Goal: Task Accomplishment & Management: Manage account settings

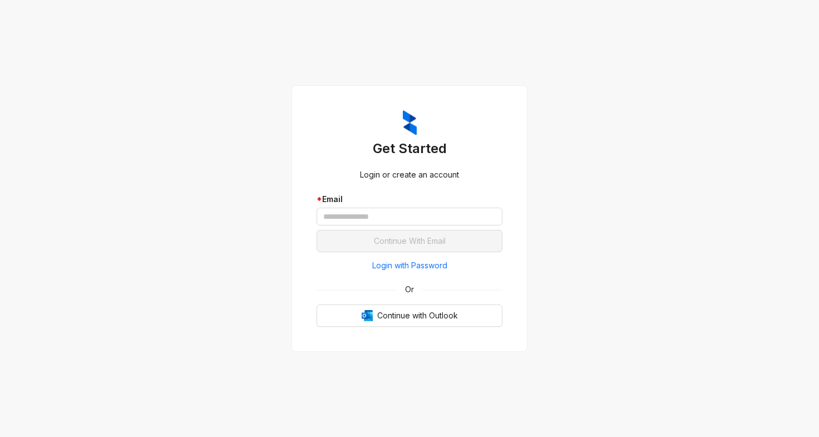
click at [343, 206] on div "* Email" at bounding box center [409, 209] width 186 height 32
click at [345, 217] on input "text" at bounding box center [409, 216] width 186 height 18
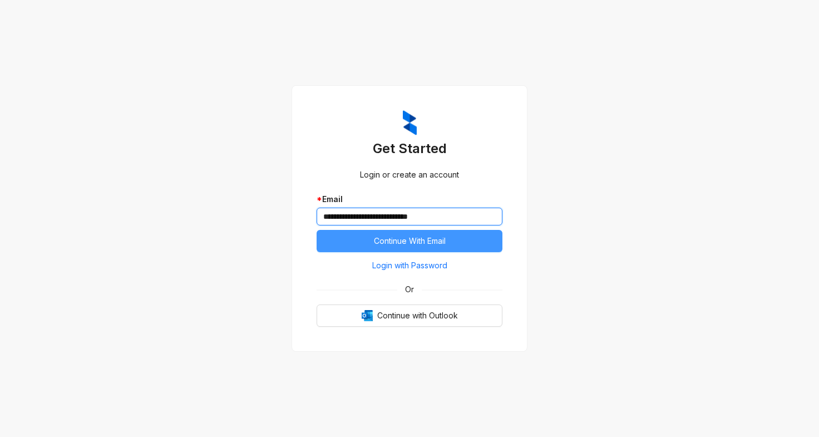
type input "**********"
click at [415, 237] on span "Continue With Email" at bounding box center [410, 241] width 72 height 12
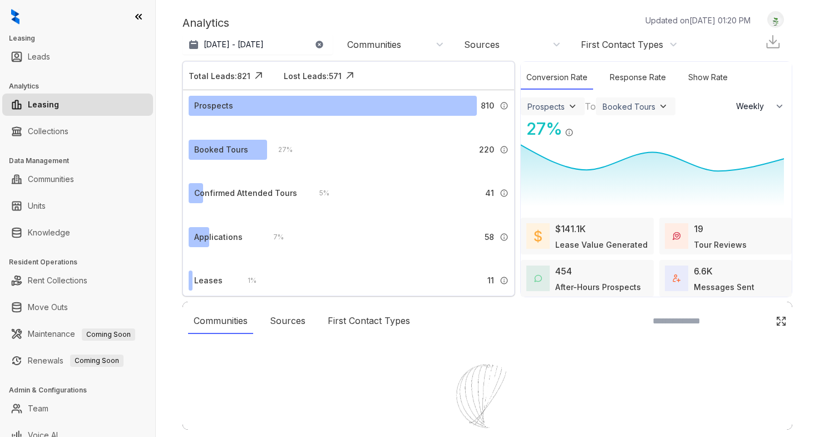
select select "******"
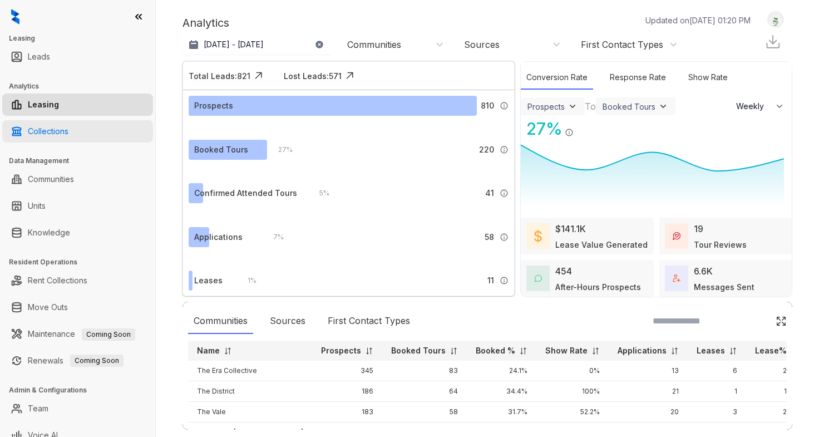
click at [68, 127] on link "Collections" at bounding box center [48, 131] width 41 height 22
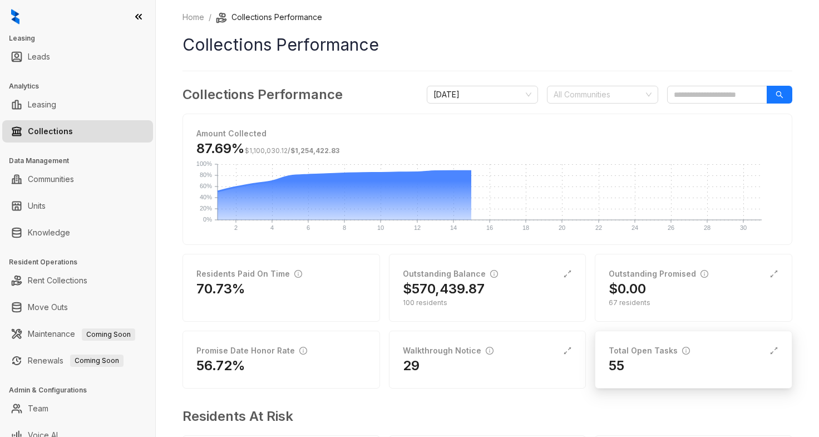
click at [665, 356] on div "Total Open Tasks" at bounding box center [648, 350] width 81 height 12
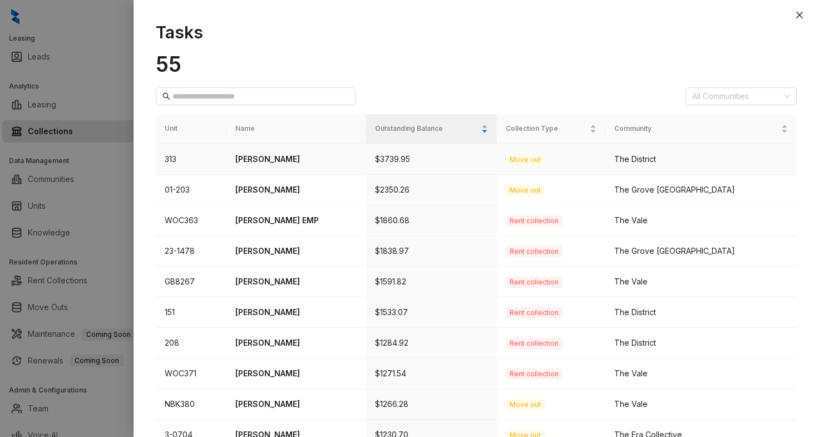
click at [281, 158] on p "[PERSON_NAME]" at bounding box center [296, 159] width 122 height 12
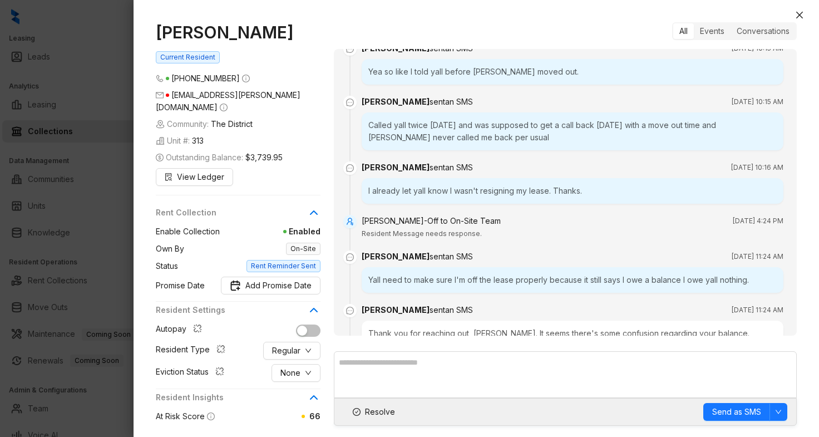
scroll to position [1207, 0]
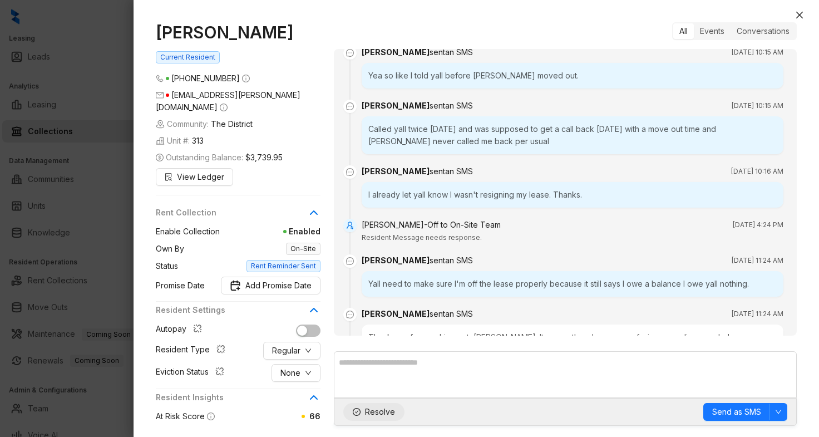
click at [363, 409] on button "Resolve" at bounding box center [373, 412] width 61 height 18
click at [796, 18] on icon "close" at bounding box center [799, 15] width 9 height 9
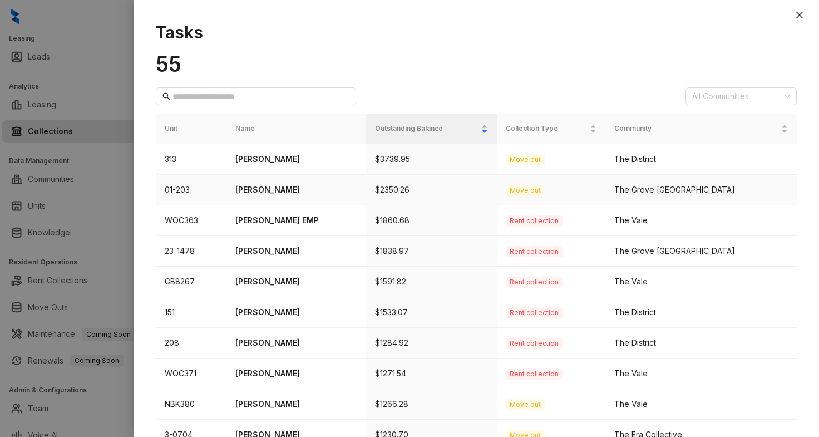
click at [267, 192] on p "[PERSON_NAME]" at bounding box center [296, 190] width 122 height 12
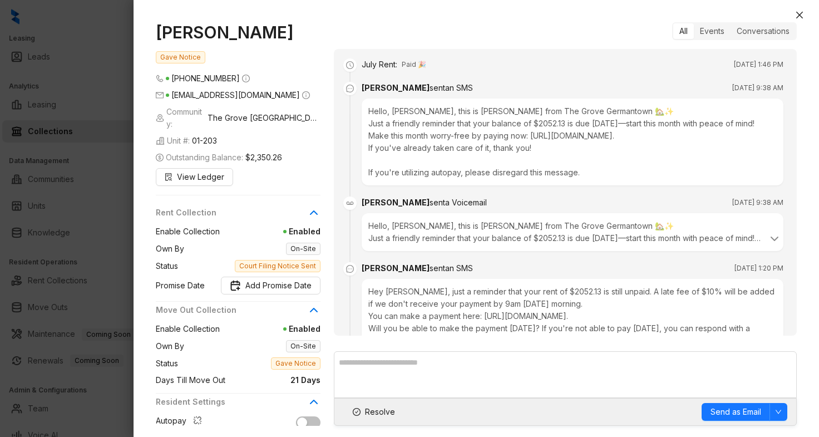
scroll to position [1185, 0]
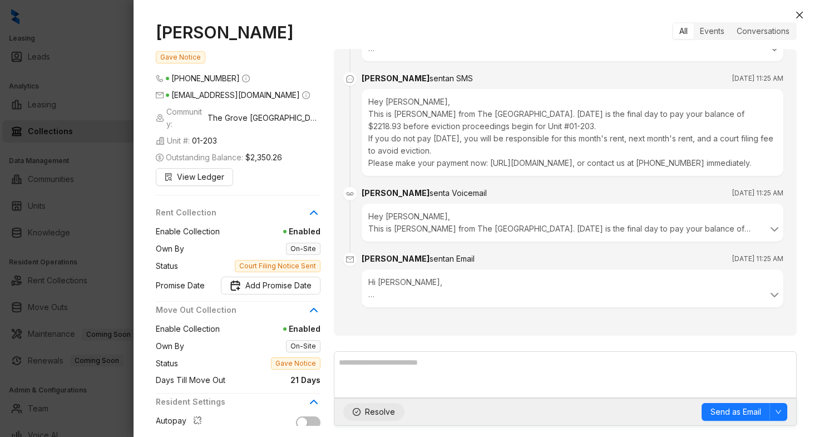
click at [366, 408] on span "Resolve" at bounding box center [380, 411] width 30 height 12
click at [799, 15] on icon "close" at bounding box center [799, 15] width 7 height 7
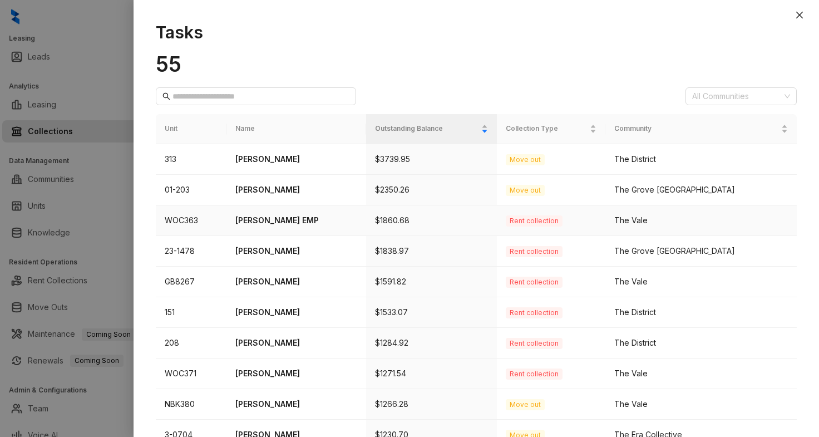
click at [276, 220] on p "[PERSON_NAME] EMP" at bounding box center [296, 220] width 122 height 12
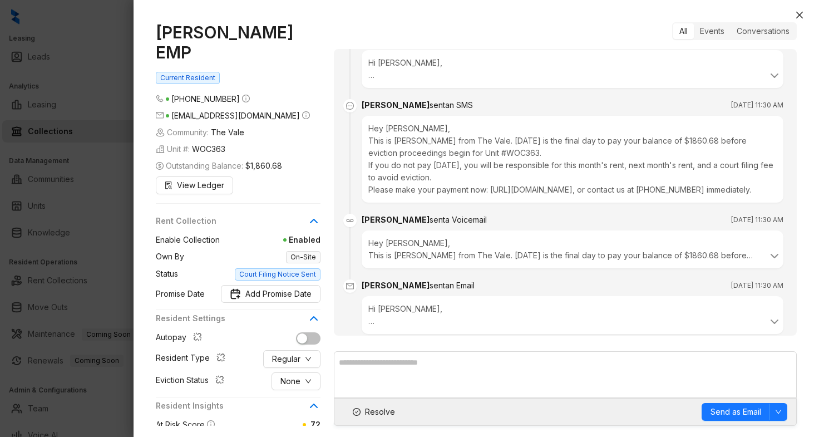
scroll to position [1006, 0]
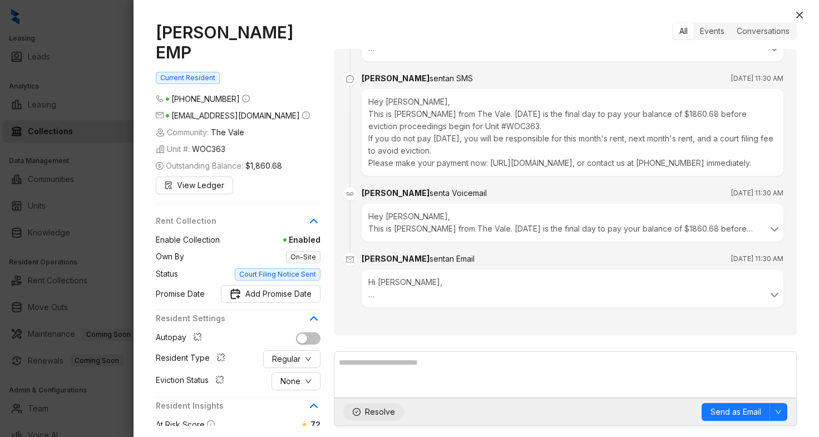
click at [355, 408] on icon "check-circle" at bounding box center [357, 412] width 8 height 8
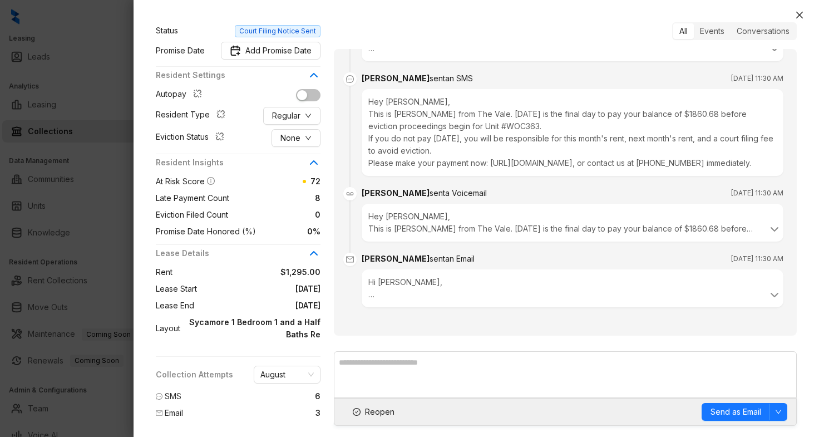
scroll to position [254, 0]
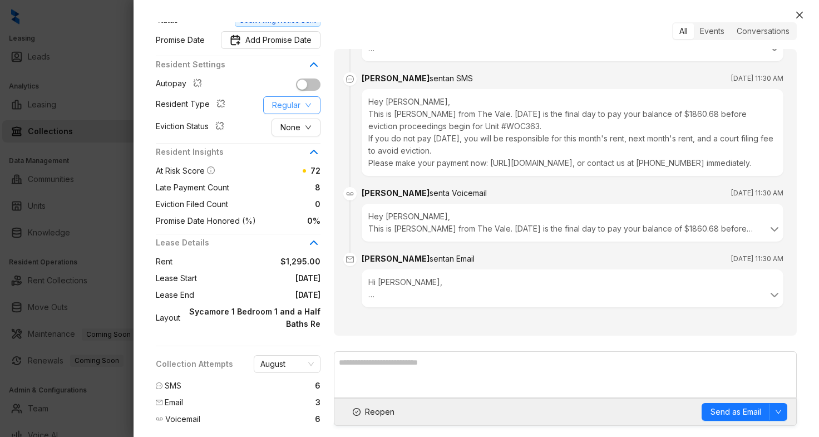
click at [302, 96] on button "Regular" at bounding box center [291, 105] width 57 height 18
click at [302, 102] on span "Employee" at bounding box center [299, 107] width 54 height 12
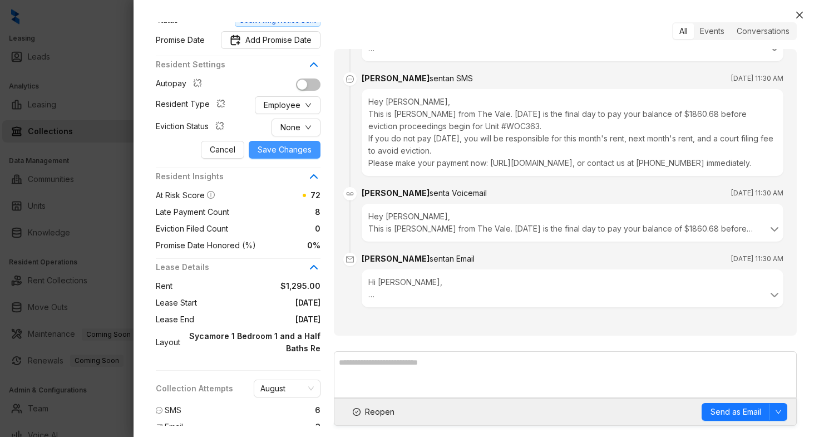
click at [289, 143] on span "Save Changes" at bounding box center [284, 149] width 54 height 12
click at [290, 143] on span "Save Changes" at bounding box center [284, 149] width 54 height 12
click at [288, 143] on span "Save Changes" at bounding box center [284, 149] width 54 height 12
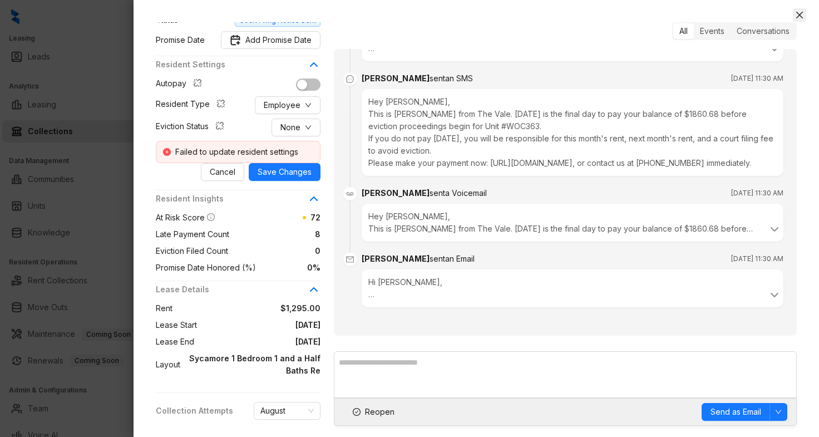
click at [796, 14] on icon "close" at bounding box center [799, 15] width 9 height 9
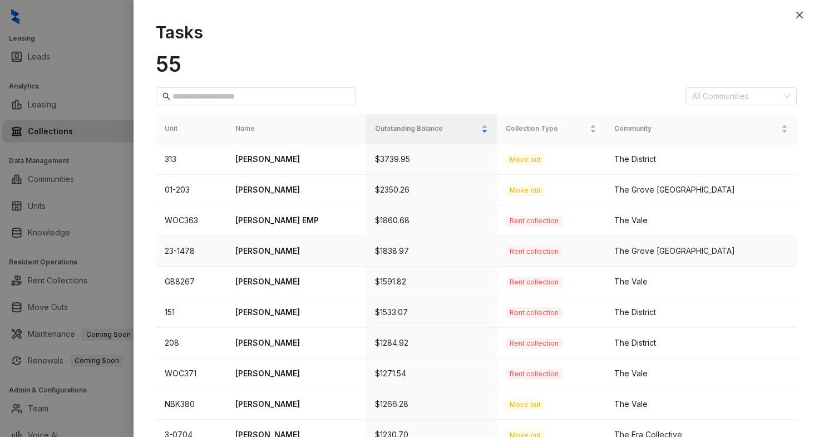
click at [284, 247] on p "[PERSON_NAME]" at bounding box center [296, 251] width 122 height 12
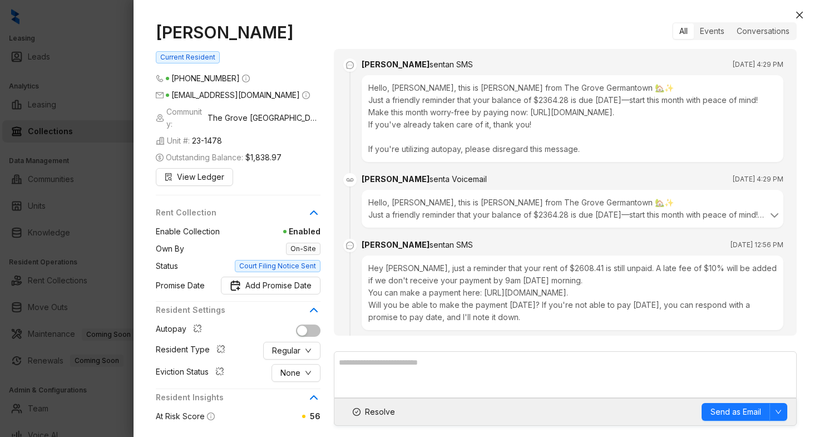
scroll to position [1504, 0]
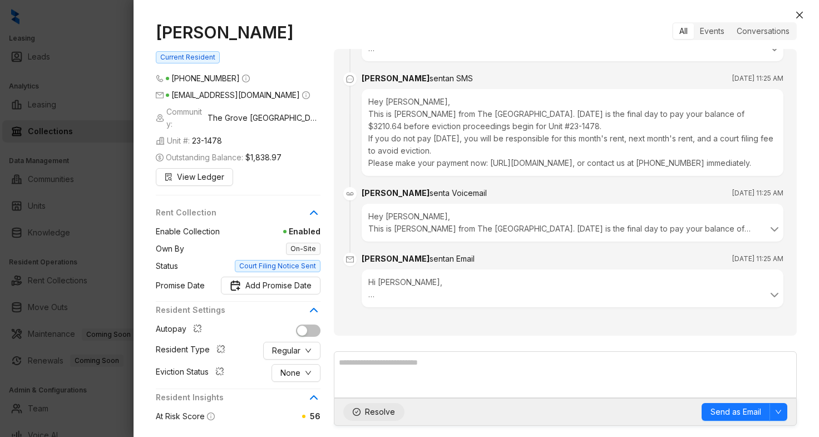
click at [360, 412] on button "Resolve" at bounding box center [373, 412] width 61 height 18
click at [799, 13] on icon "close" at bounding box center [799, 15] width 9 height 9
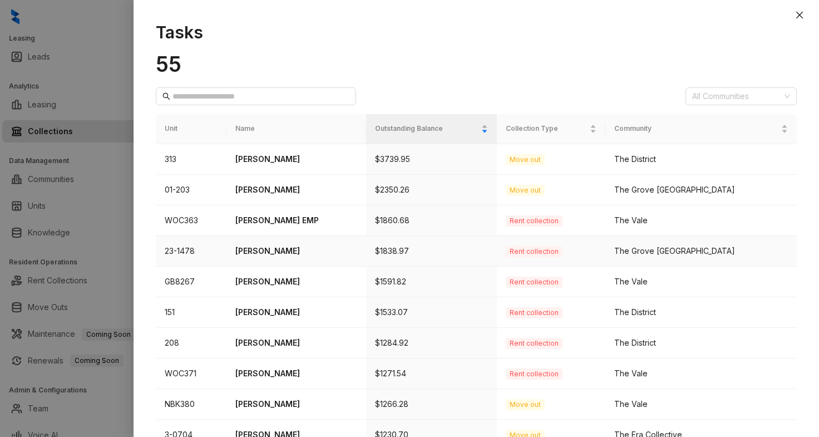
click at [299, 249] on p "[PERSON_NAME]" at bounding box center [296, 251] width 122 height 12
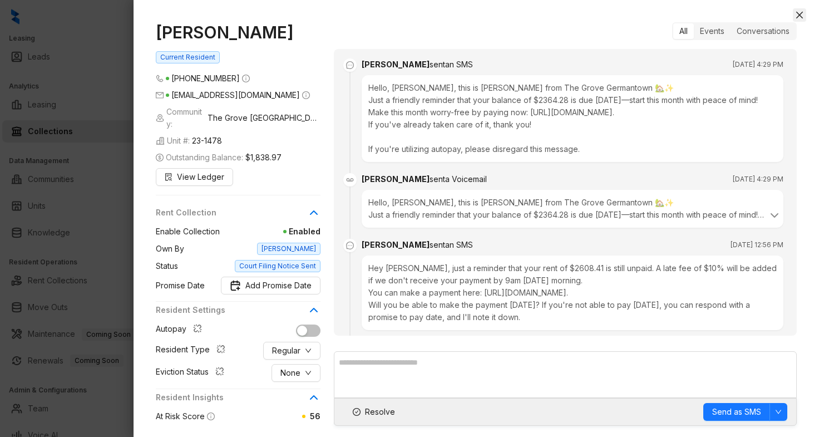
click at [802, 17] on icon "close" at bounding box center [799, 15] width 9 height 9
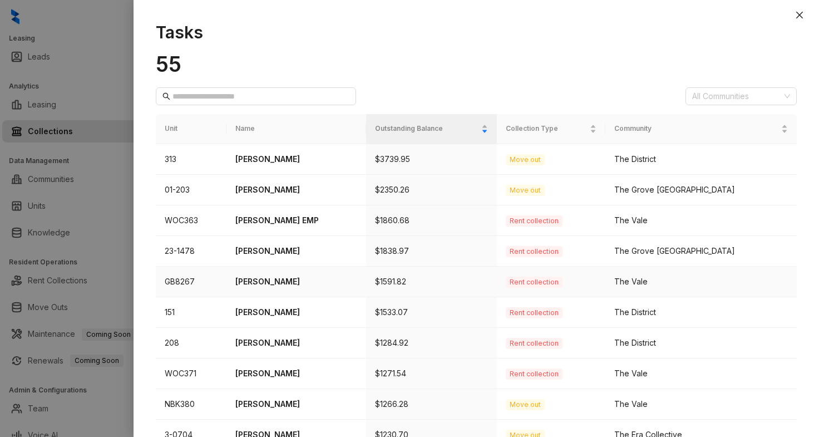
click at [269, 280] on p "[PERSON_NAME]" at bounding box center [296, 281] width 122 height 12
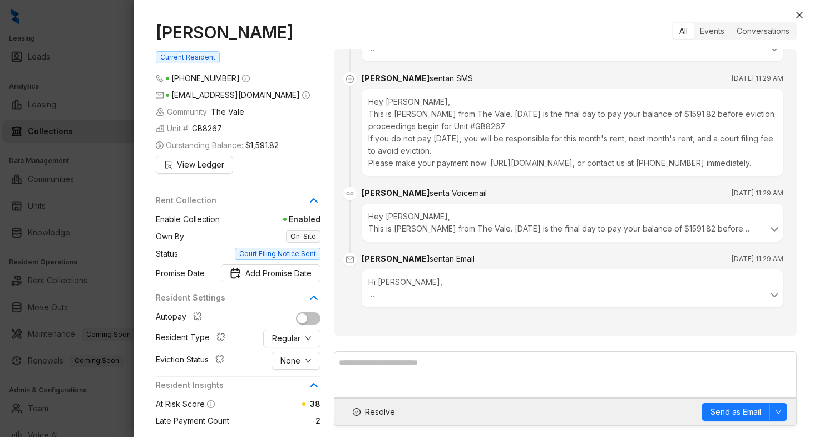
scroll to position [1374, 0]
click at [374, 414] on span "Resolve" at bounding box center [380, 411] width 30 height 12
click at [802, 16] on icon "close" at bounding box center [799, 15] width 9 height 9
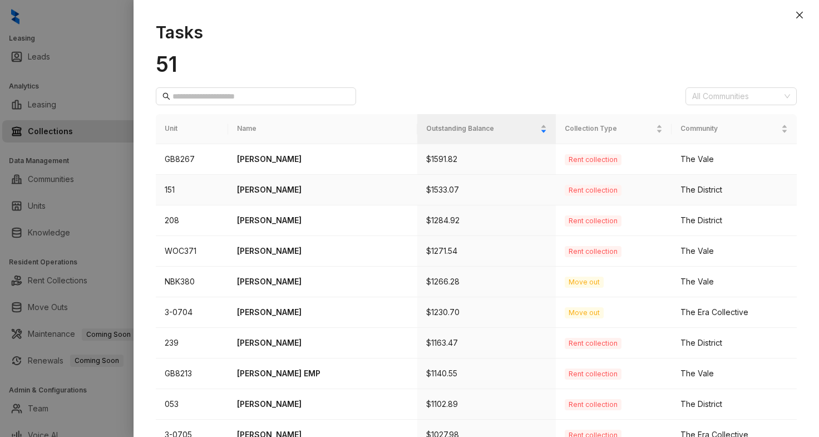
click at [271, 188] on p "[PERSON_NAME]" at bounding box center [322, 190] width 171 height 12
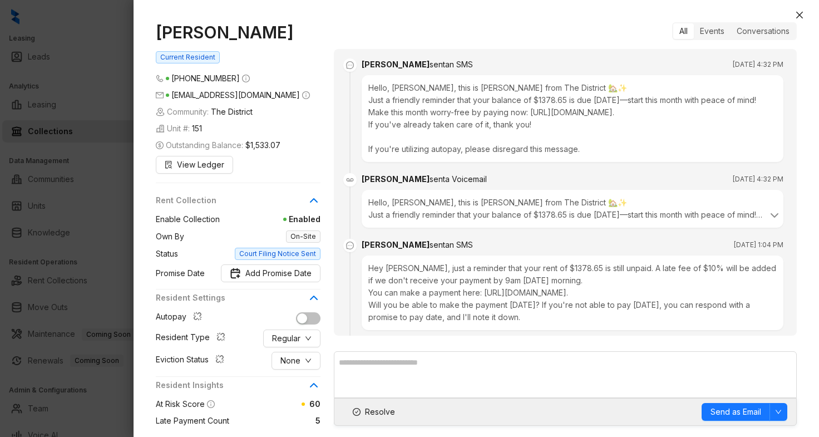
scroll to position [2018, 0]
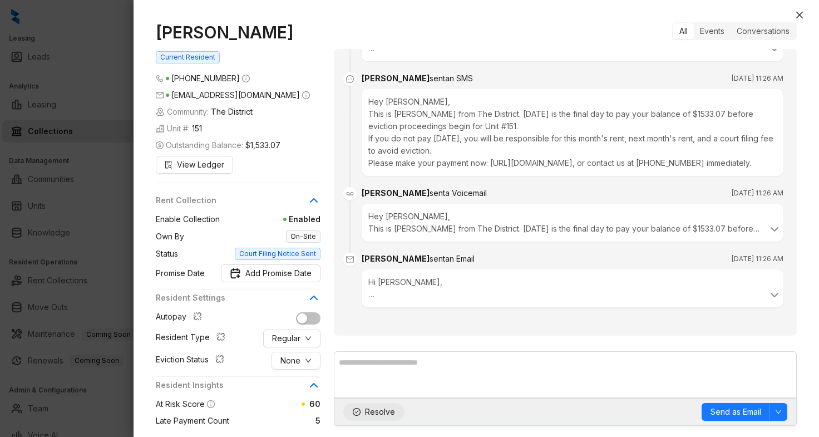
click at [375, 412] on span "Resolve" at bounding box center [380, 411] width 30 height 12
click at [706, 27] on div "Events" at bounding box center [711, 31] width 37 height 16
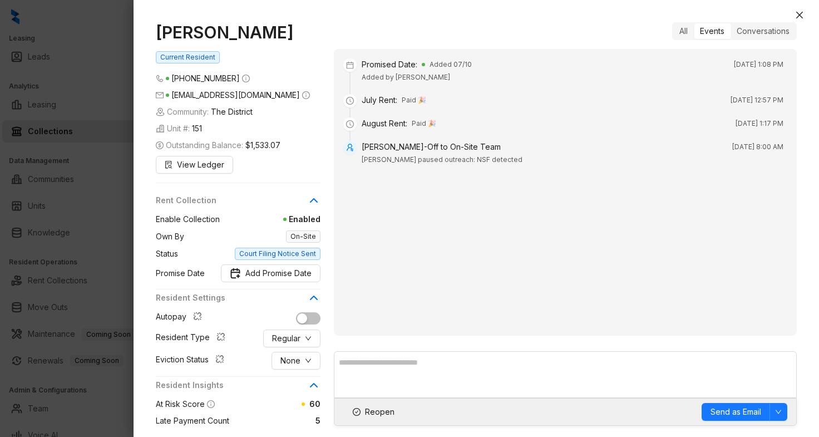
scroll to position [0, 0]
click at [764, 23] on div "Conversations" at bounding box center [762, 31] width 65 height 16
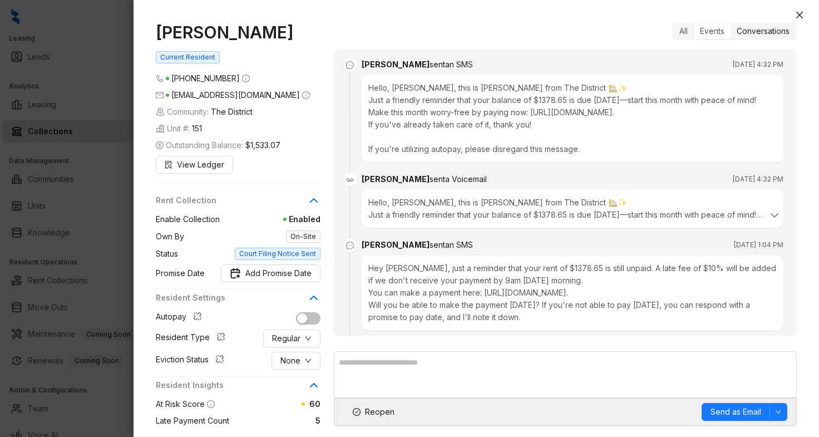
scroll to position [1900, 0]
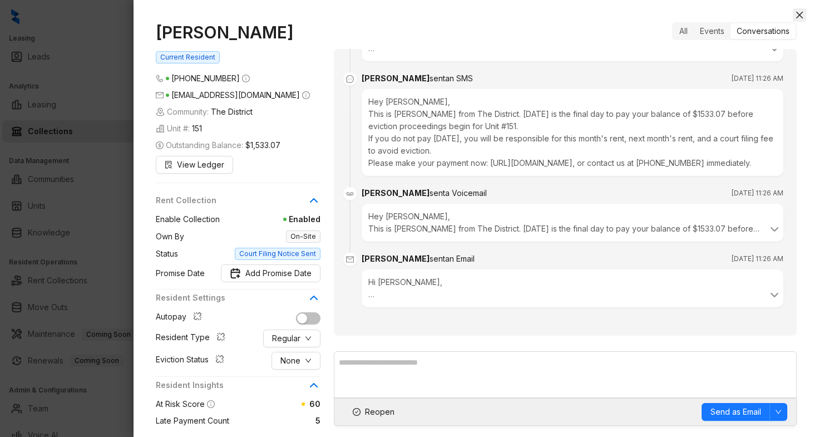
click at [797, 19] on button "Close" at bounding box center [798, 14] width 13 height 13
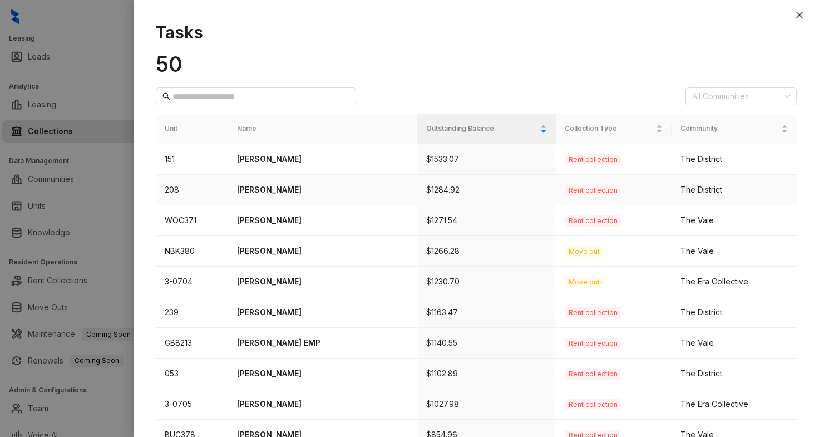
click at [280, 194] on p "[PERSON_NAME]" at bounding box center [322, 190] width 171 height 12
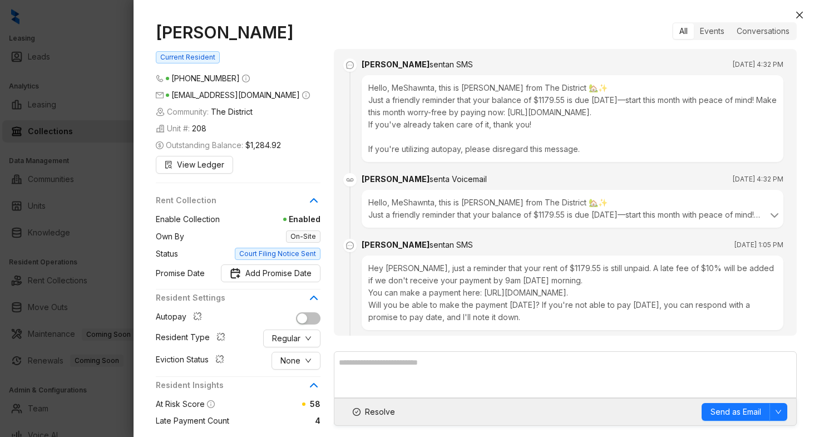
scroll to position [2217, 0]
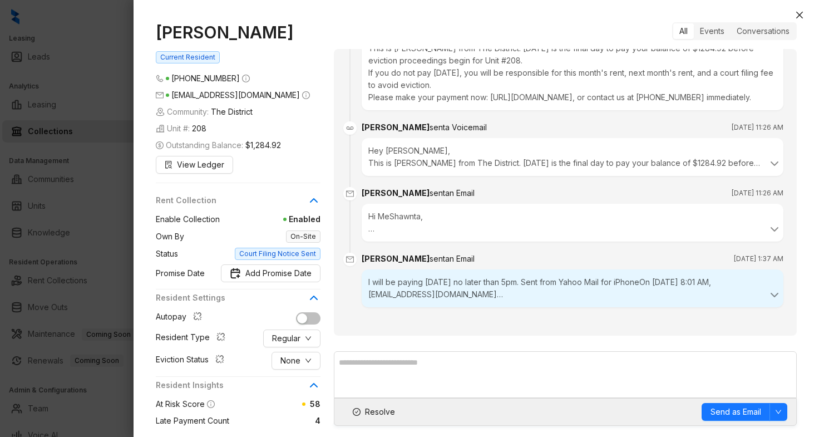
drag, startPoint x: 309, startPoint y: 32, endPoint x: 160, endPoint y: 30, distance: 148.5
click at [160, 30] on h1 "[PERSON_NAME]" at bounding box center [238, 32] width 165 height 20
copy h1 "[PERSON_NAME]"
click at [277, 277] on span "Add Promise Date" at bounding box center [278, 273] width 66 height 12
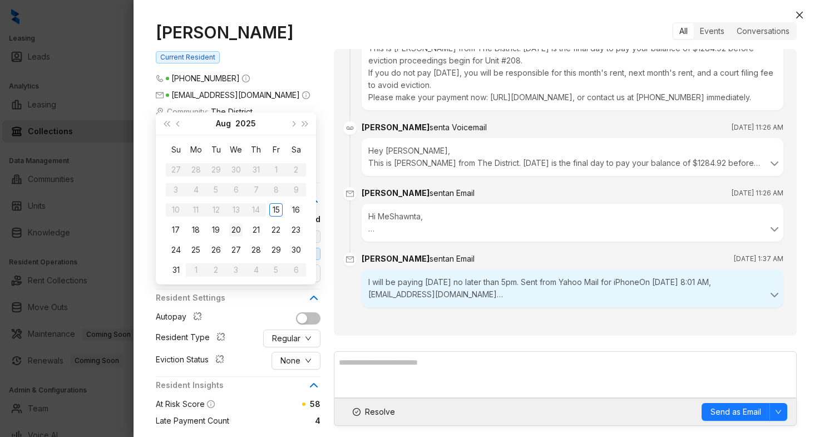
type input "**********"
click at [277, 209] on div "15" at bounding box center [275, 209] width 13 height 13
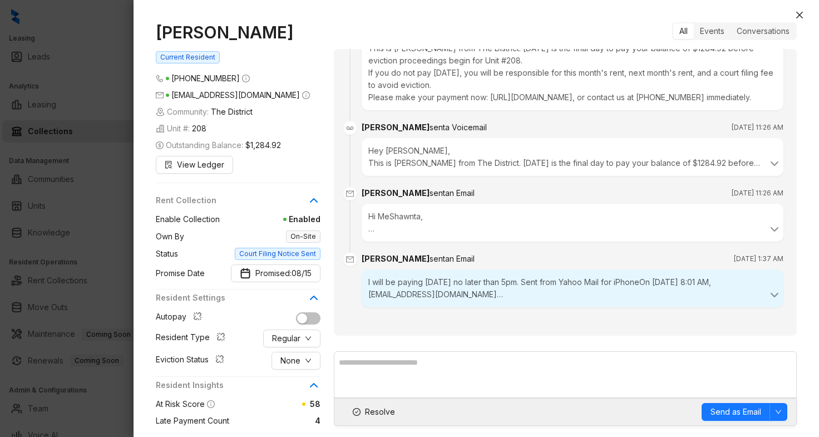
scroll to position [2255, 0]
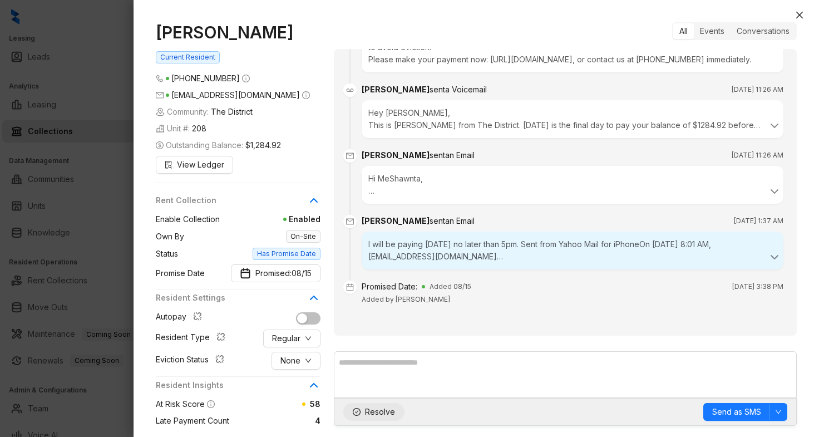
click at [366, 409] on span "Resolve" at bounding box center [380, 411] width 30 height 12
click at [801, 13] on icon "close" at bounding box center [799, 15] width 7 height 7
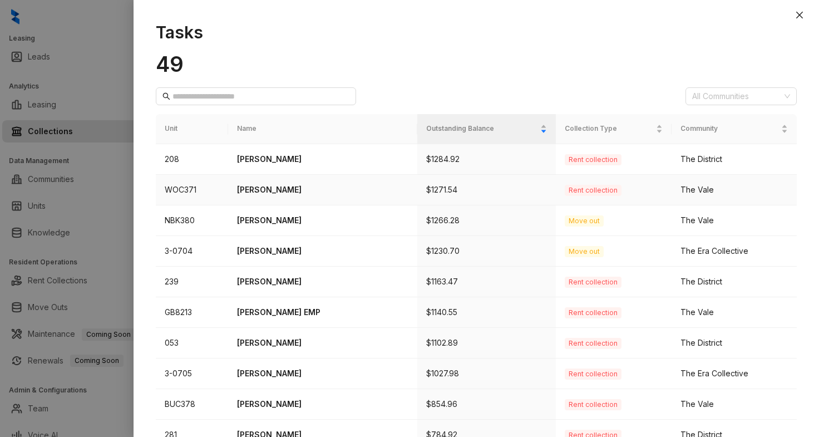
click at [284, 186] on p "[PERSON_NAME]" at bounding box center [322, 190] width 171 height 12
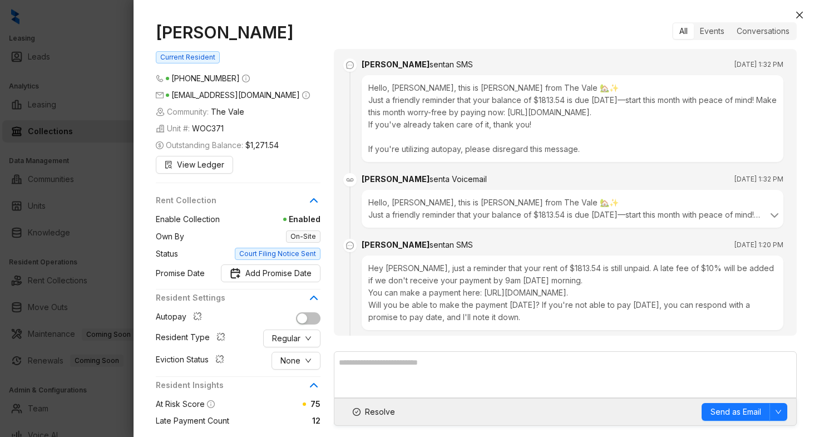
scroll to position [1006, 0]
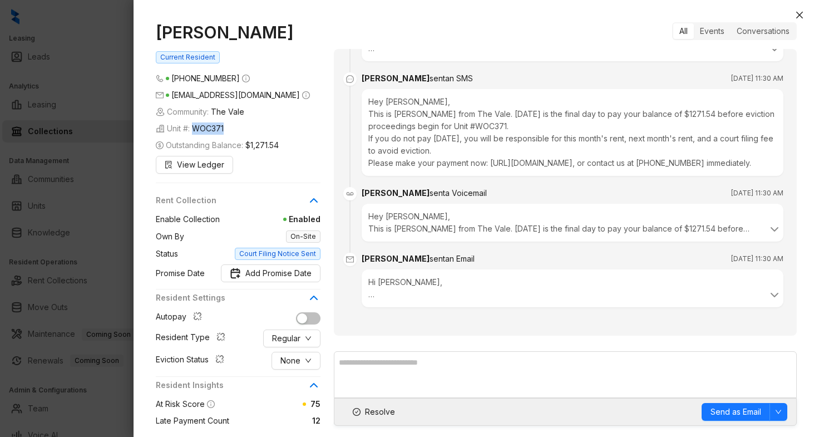
drag, startPoint x: 232, startPoint y: 147, endPoint x: 197, endPoint y: 147, distance: 35.0
click at [197, 135] on div "Unit #: WOC371" at bounding box center [238, 128] width 165 height 12
copy span "WOC371"
drag, startPoint x: 246, startPoint y: 54, endPoint x: 162, endPoint y: 27, distance: 88.1
click at [162, 27] on h1 "[PERSON_NAME]" at bounding box center [238, 32] width 165 height 20
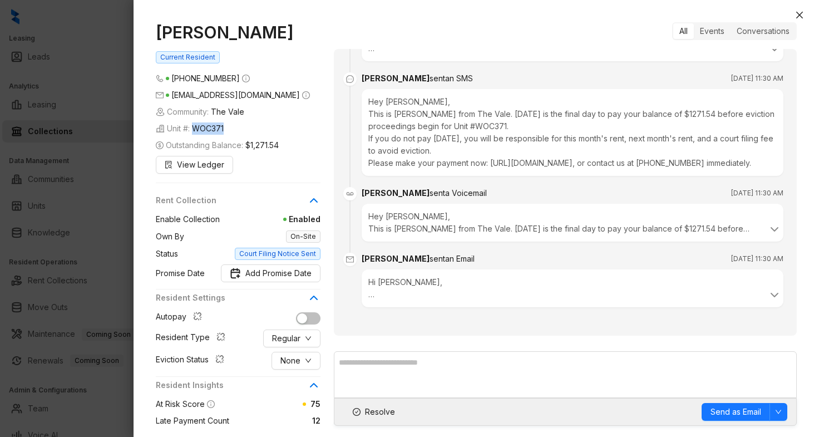
copy h1 "[PERSON_NAME]"
click at [300, 344] on span "Regular" at bounding box center [286, 338] width 28 height 12
click at [309, 283] on span "Employee" at bounding box center [299, 283] width 54 height 12
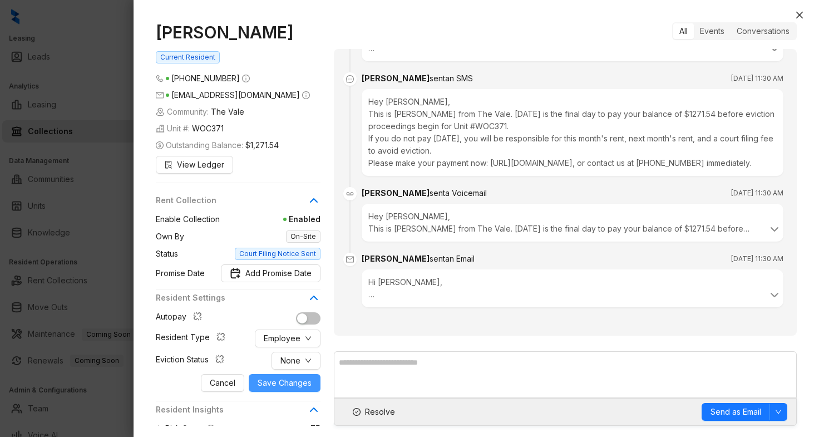
click at [277, 389] on span "Save Changes" at bounding box center [284, 382] width 54 height 12
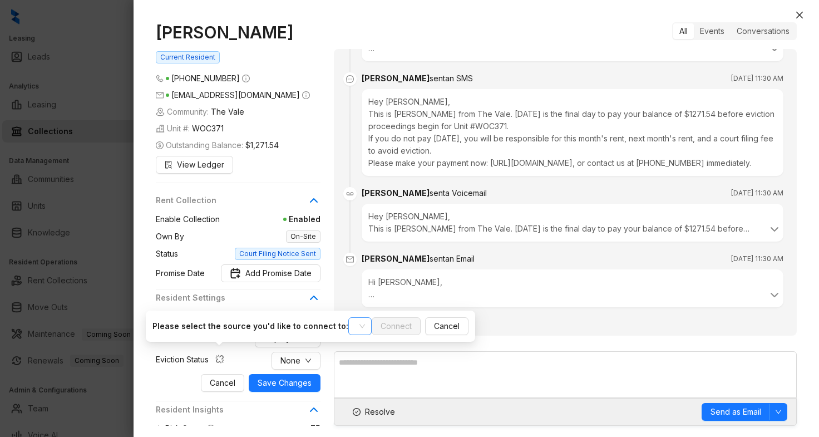
click at [355, 318] on input "search" at bounding box center [355, 326] width 0 height 17
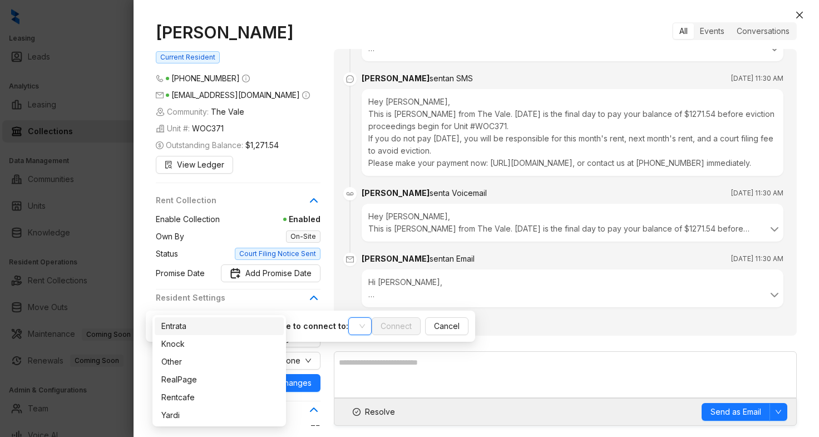
click at [355, 318] on input "search" at bounding box center [355, 326] width 0 height 17
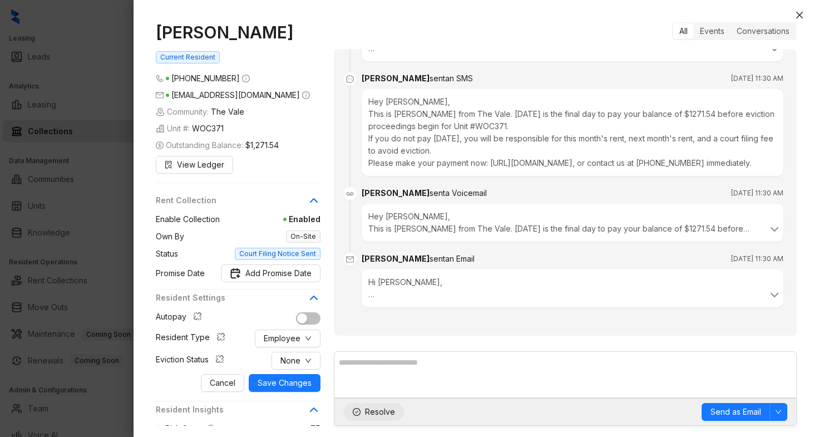
click at [376, 407] on span "Resolve" at bounding box center [380, 411] width 30 height 12
click at [791, 14] on div "Mackenzie Stevenson Current Resident (901) 658 0120 Kenzie.hullom7196@gmail.com…" at bounding box center [475, 223] width 685 height 425
click at [799, 14] on icon "close" at bounding box center [799, 15] width 7 height 7
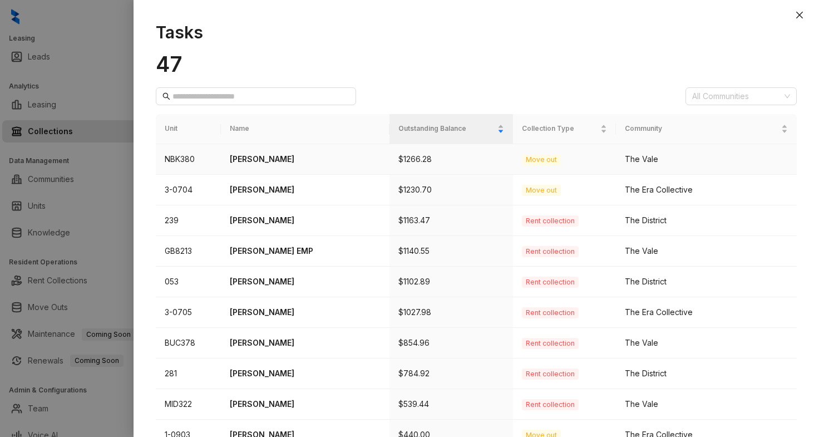
click at [291, 161] on p "[PERSON_NAME]" at bounding box center [305, 159] width 151 height 12
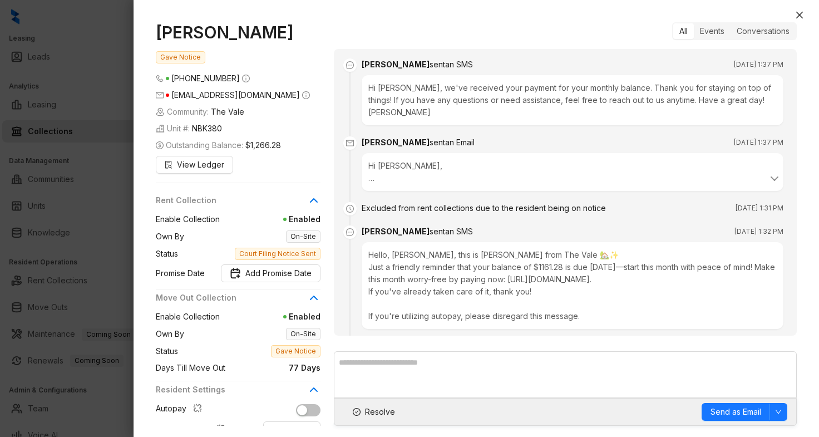
scroll to position [1185, 0]
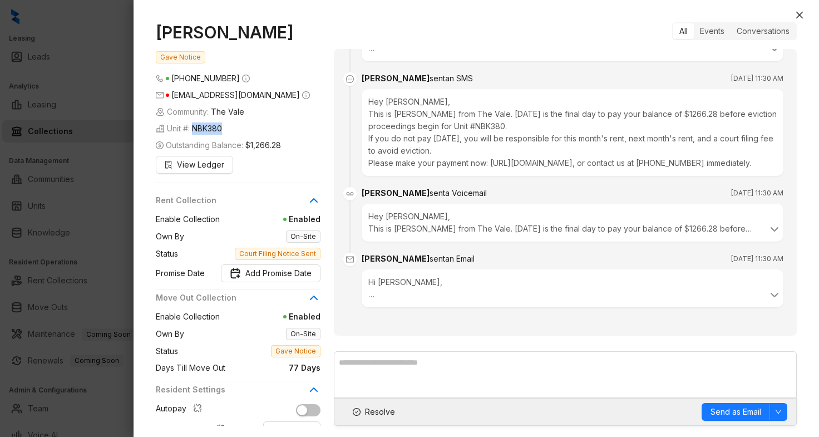
drag, startPoint x: 228, startPoint y: 127, endPoint x: 196, endPoint y: 127, distance: 32.3
click at [196, 127] on div "Unit #: NBK380" at bounding box center [238, 128] width 165 height 12
copy span "NBK380"
drag, startPoint x: 305, startPoint y: 32, endPoint x: 158, endPoint y: 32, distance: 146.8
click at [158, 32] on h1 "[PERSON_NAME]" at bounding box center [238, 32] width 165 height 20
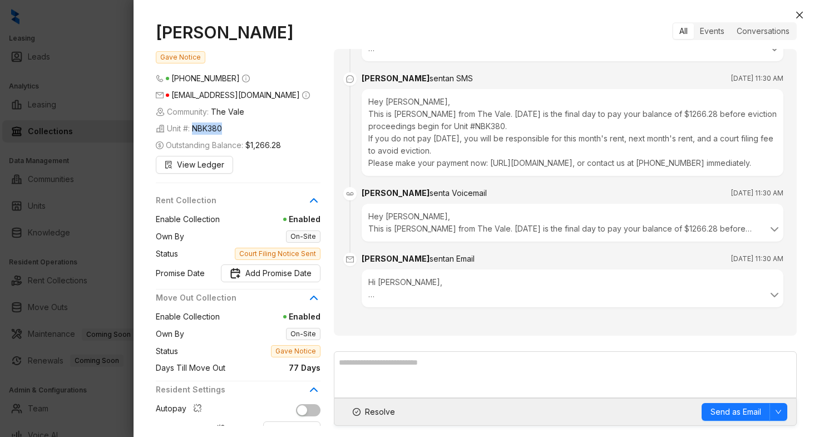
copy h1 "[PERSON_NAME]"
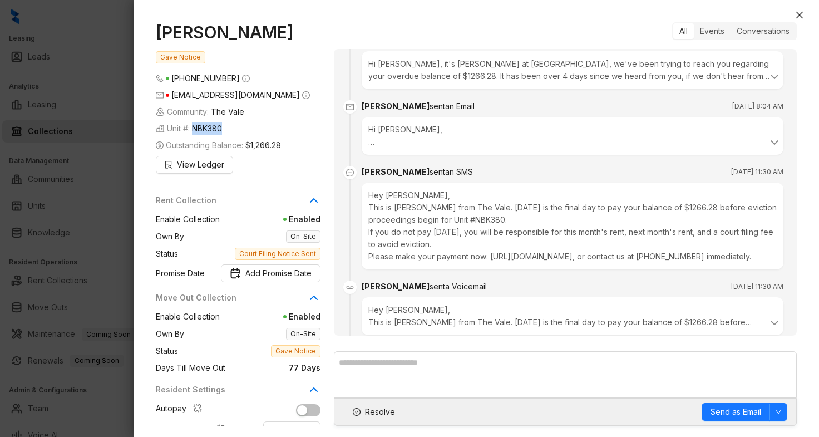
scroll to position [1083, 0]
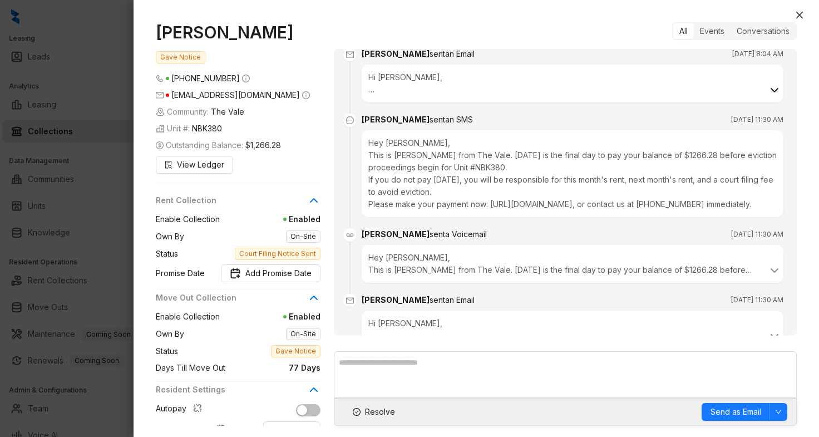
click at [767, 97] on icon at bounding box center [773, 89] width 13 height 13
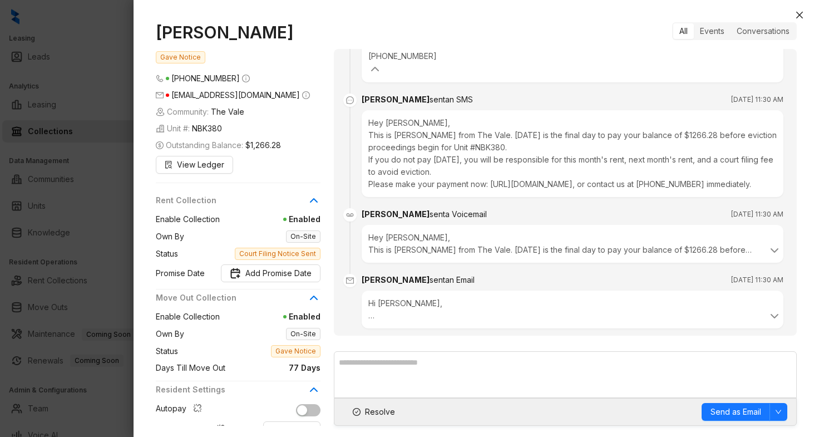
scroll to position [1320, 0]
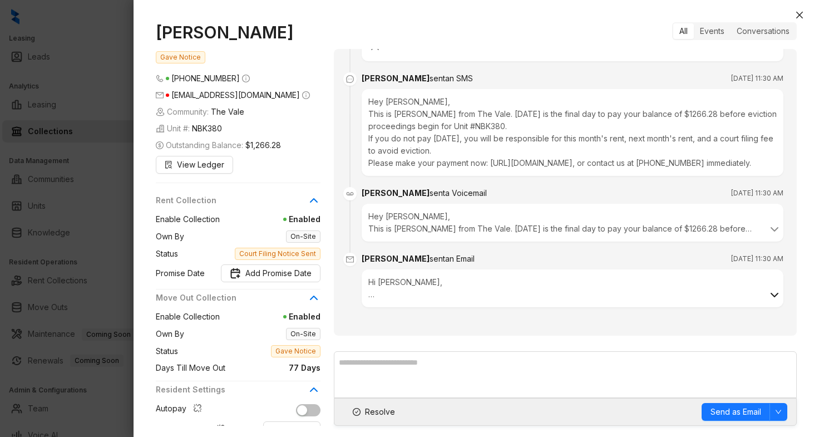
click at [767, 290] on icon at bounding box center [773, 294] width 13 height 13
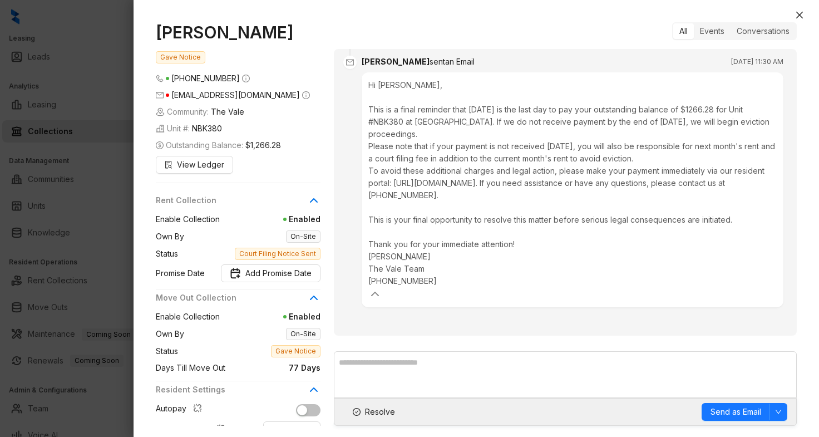
scroll to position [1503, 0]
click at [800, 16] on icon "close" at bounding box center [799, 15] width 7 height 7
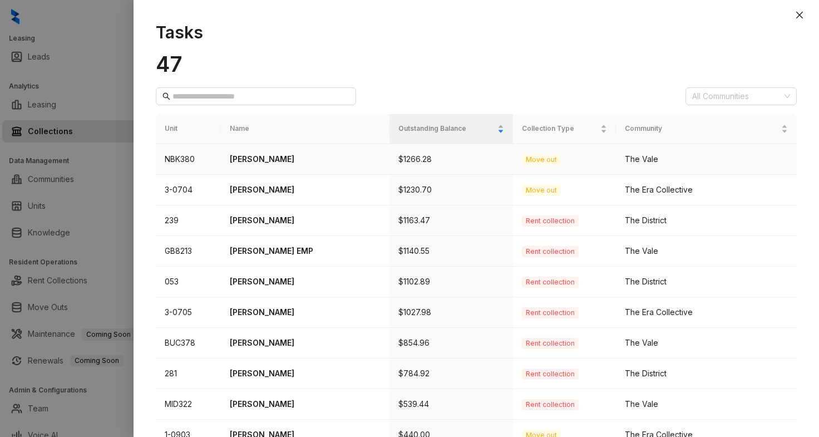
click at [257, 155] on p "[PERSON_NAME]" at bounding box center [305, 159] width 151 height 12
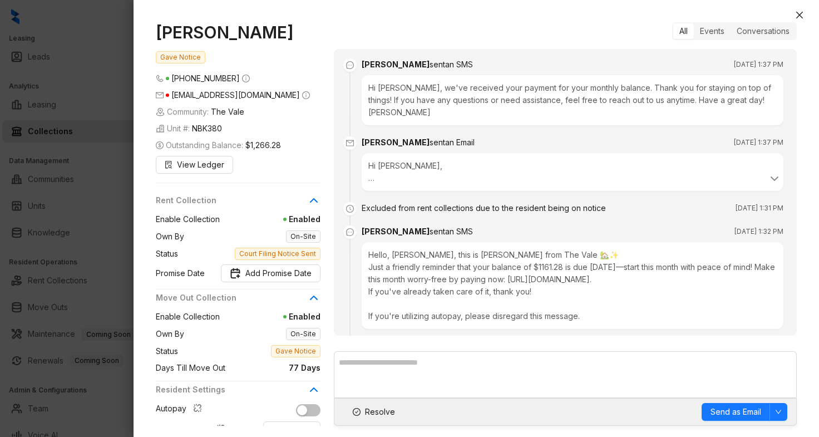
scroll to position [1185, 0]
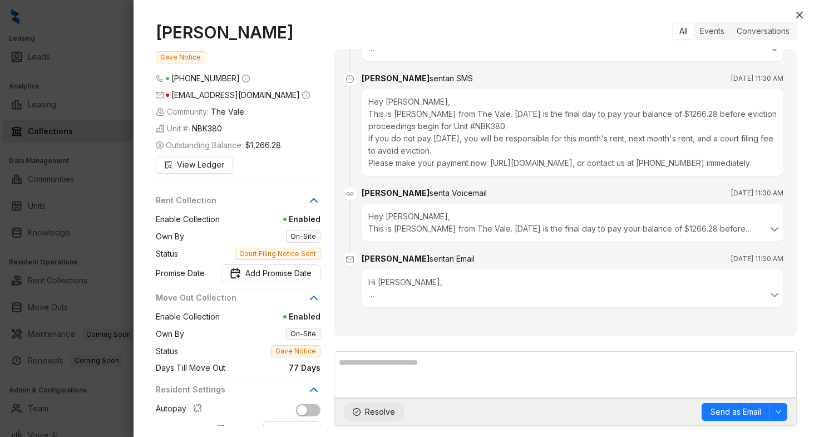
click at [383, 413] on span "Resolve" at bounding box center [380, 411] width 30 height 12
click at [801, 17] on icon "close" at bounding box center [799, 15] width 7 height 7
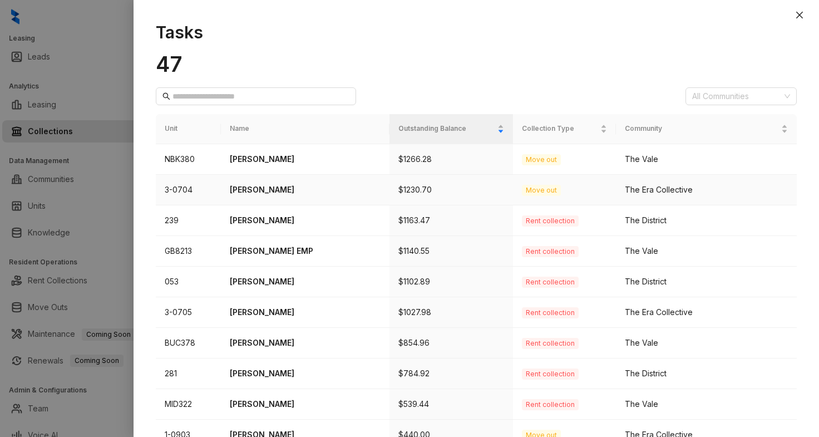
click at [273, 194] on p "[PERSON_NAME]" at bounding box center [305, 190] width 151 height 12
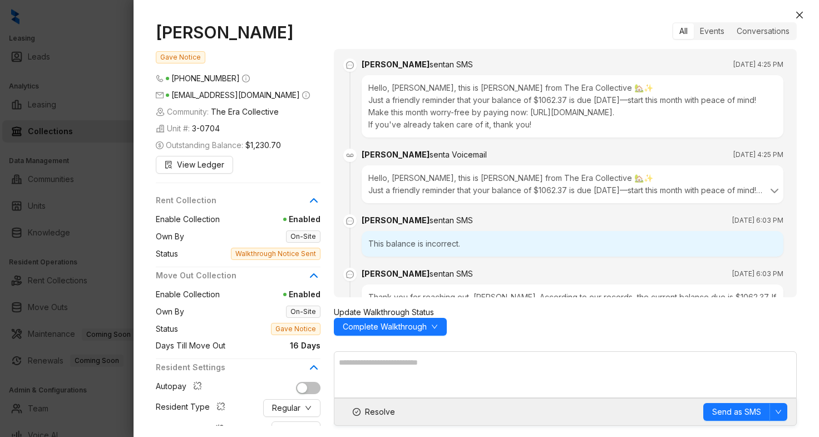
scroll to position [2334, 0]
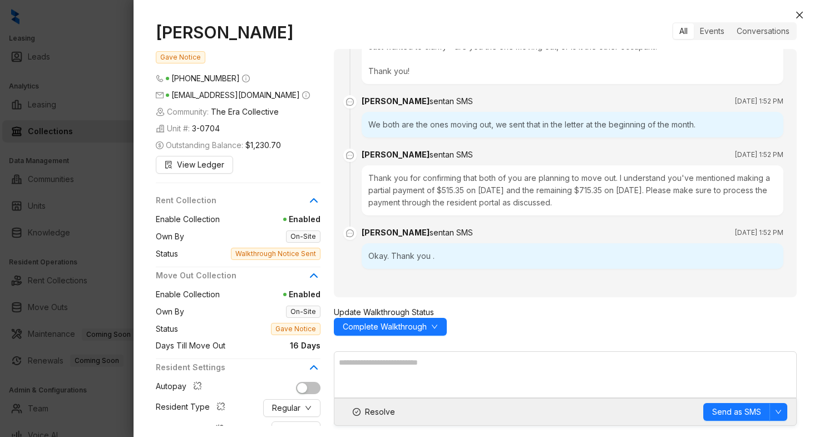
click at [809, 19] on div "[PERSON_NAME] Gave Notice [PHONE_NUMBER] [EMAIL_ADDRESS][DOMAIN_NAME] Community…" at bounding box center [475, 223] width 685 height 425
click at [799, 12] on icon "close" at bounding box center [799, 15] width 9 height 9
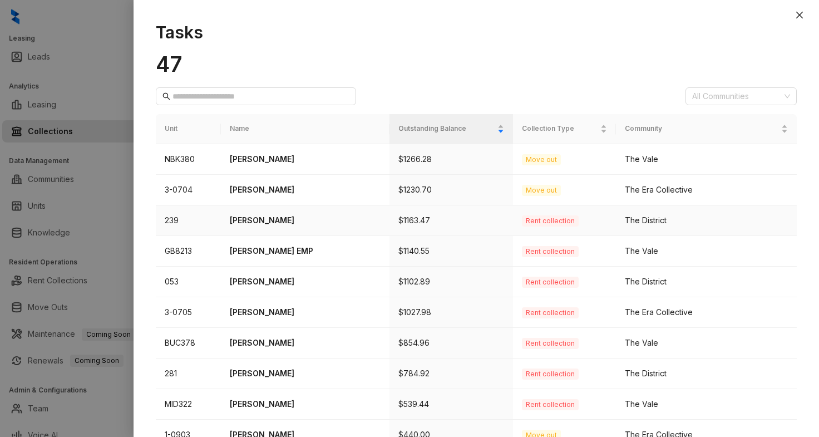
click at [247, 216] on p "[PERSON_NAME]" at bounding box center [305, 220] width 151 height 12
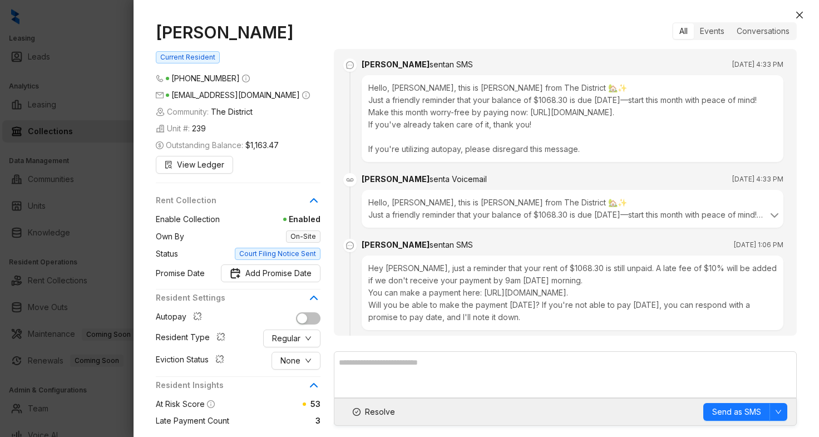
scroll to position [1771, 0]
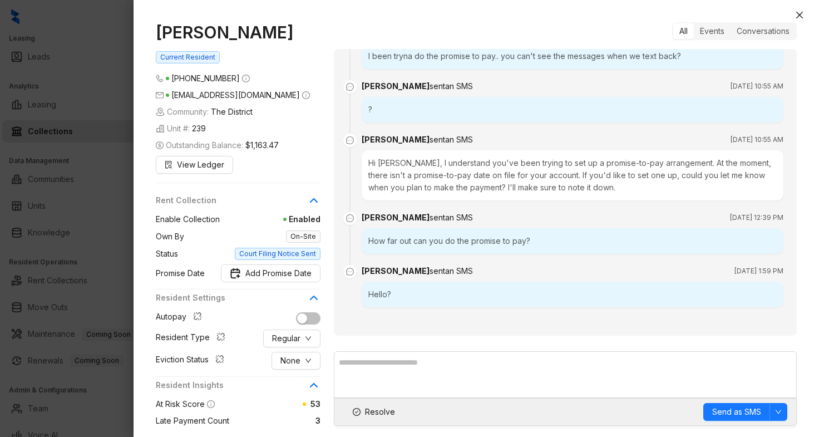
drag, startPoint x: 269, startPoint y: 33, endPoint x: 157, endPoint y: 32, distance: 111.8
click at [157, 32] on h1 "[PERSON_NAME]" at bounding box center [238, 32] width 165 height 20
copy h1 "[PERSON_NAME]"
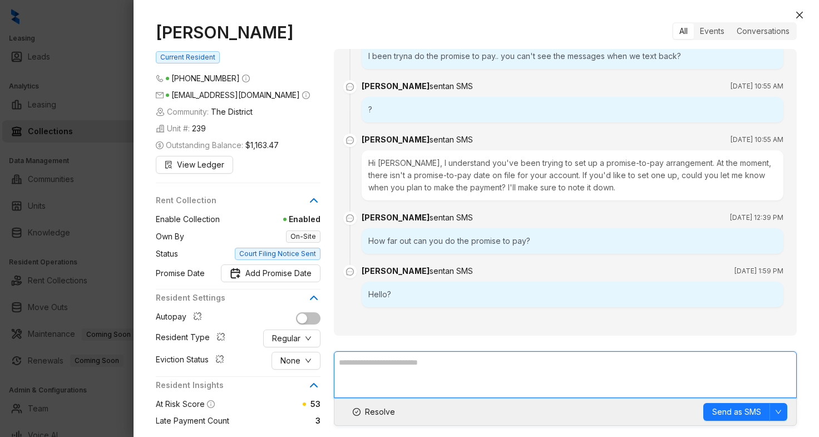
click at [419, 360] on textarea at bounding box center [565, 374] width 463 height 47
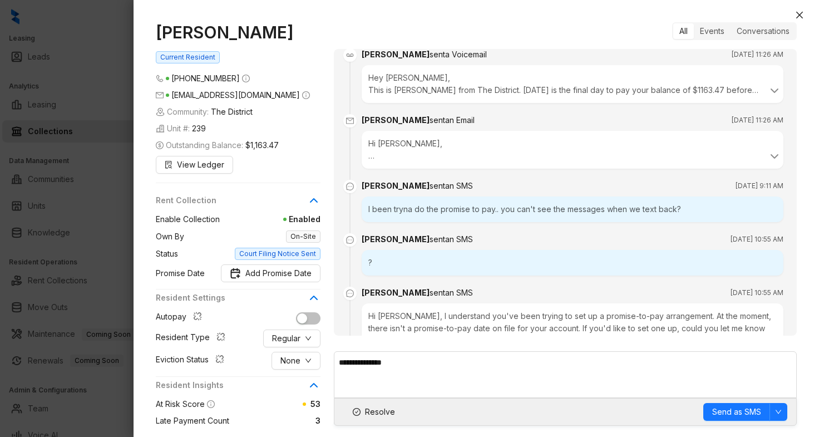
scroll to position [1604, 0]
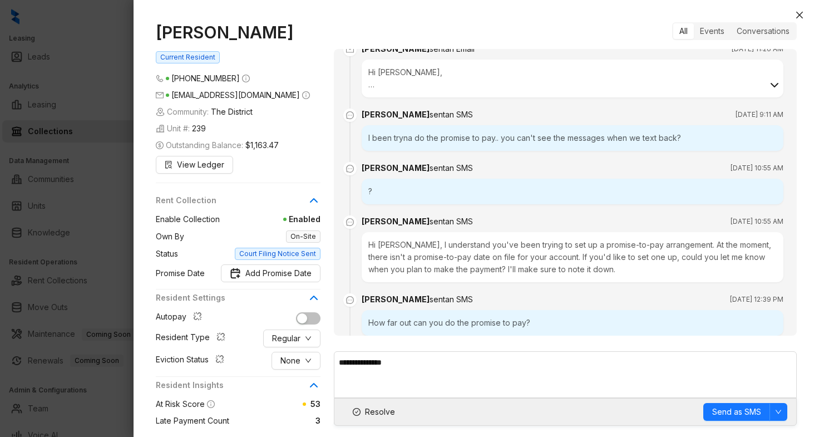
click at [767, 92] on icon at bounding box center [773, 84] width 13 height 13
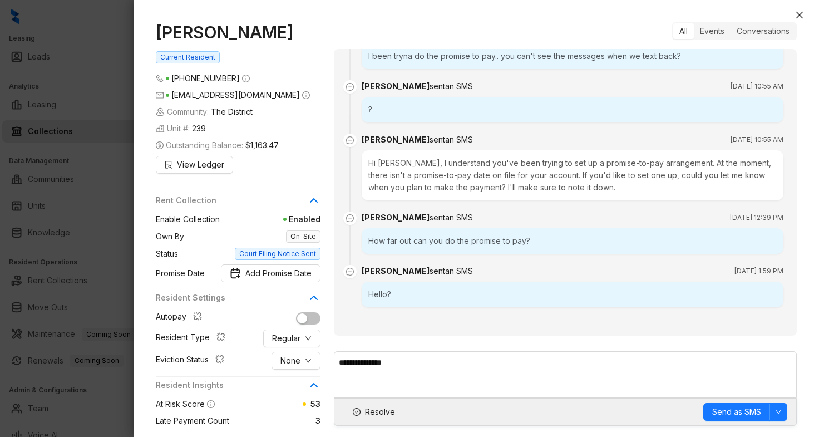
scroll to position [1955, 0]
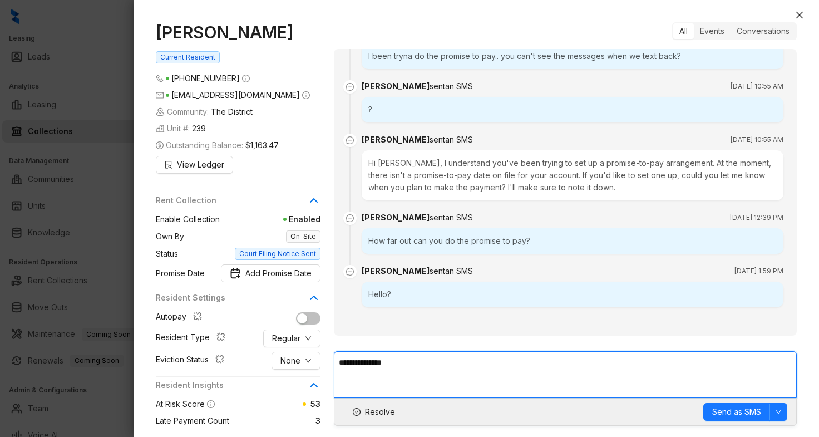
click at [405, 366] on textarea "**********" at bounding box center [565, 374] width 463 height 47
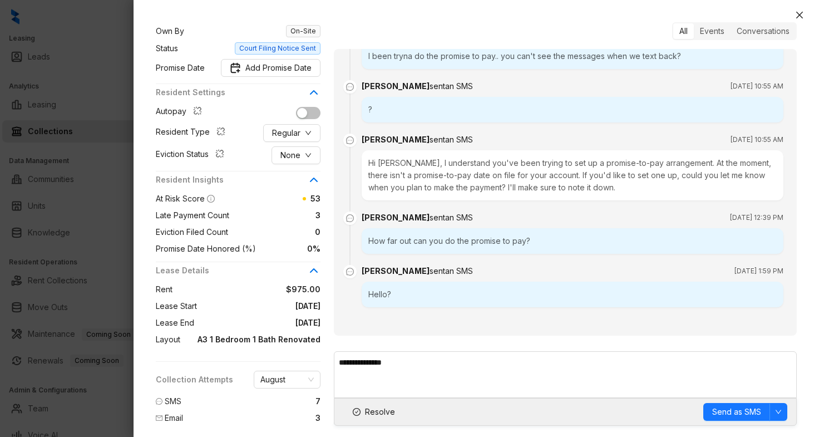
scroll to position [241, 0]
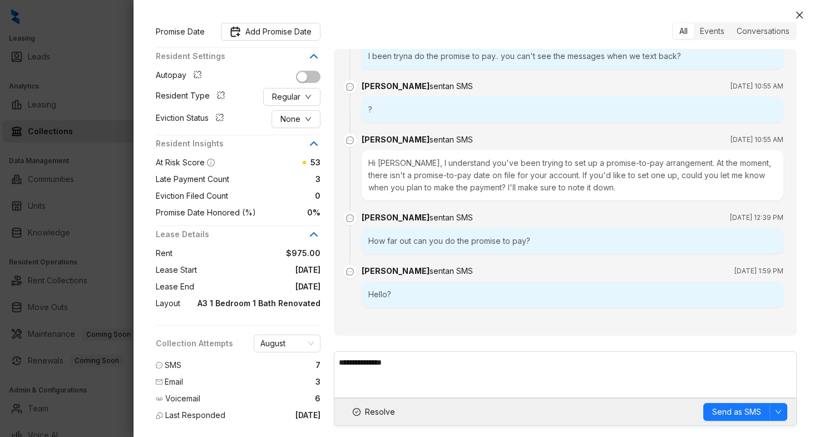
click at [272, 369] on div "SMS 7" at bounding box center [238, 365] width 165 height 12
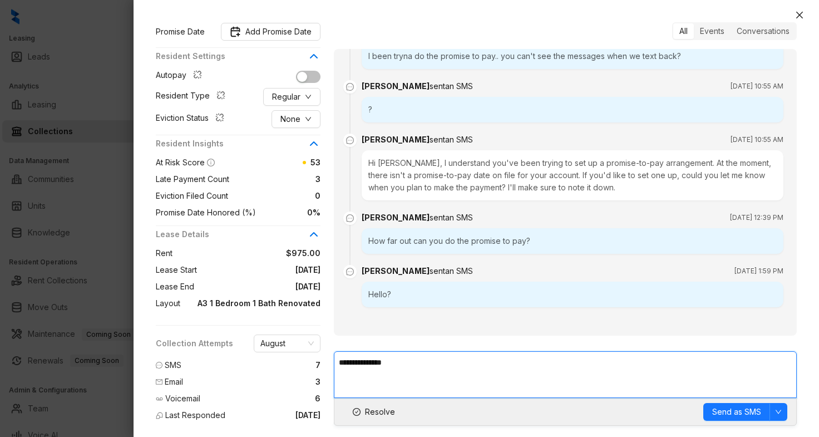
click at [424, 372] on textarea "**********" at bounding box center [565, 374] width 463 height 47
click at [509, 363] on textarea "**********" at bounding box center [565, 374] width 463 height 47
click at [563, 361] on textarea "**********" at bounding box center [565, 374] width 463 height 47
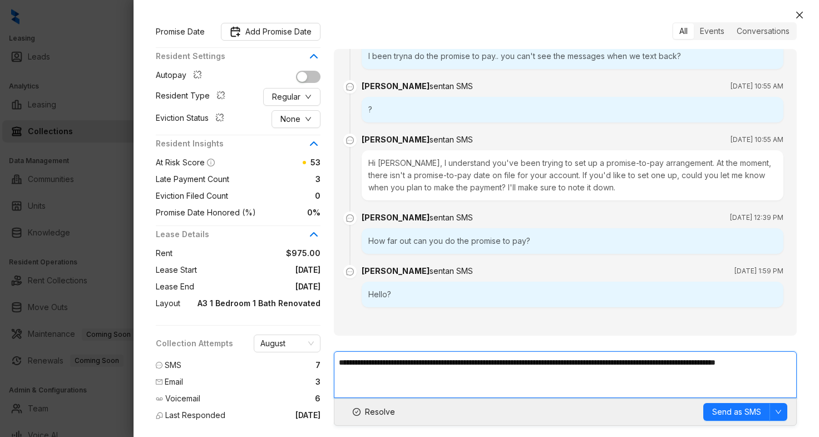
click at [558, 361] on textarea "**********" at bounding box center [565, 374] width 463 height 47
click at [390, 376] on textarea "**********" at bounding box center [565, 374] width 463 height 47
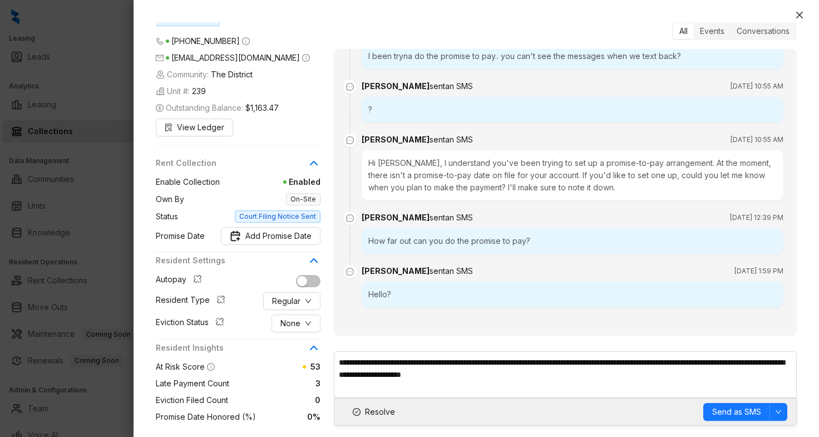
scroll to position [0, 0]
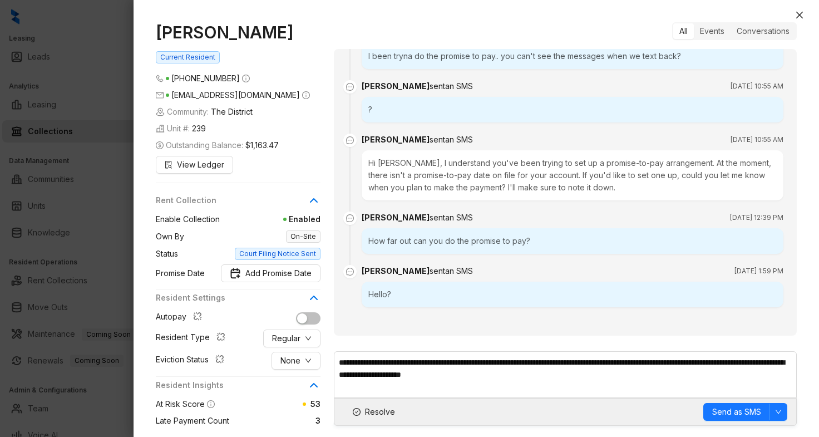
drag, startPoint x: 271, startPoint y: 34, endPoint x: 156, endPoint y: 31, distance: 115.7
click at [156, 31] on h1 "[PERSON_NAME]" at bounding box center [238, 32] width 165 height 20
copy h1 "[PERSON_NAME]"
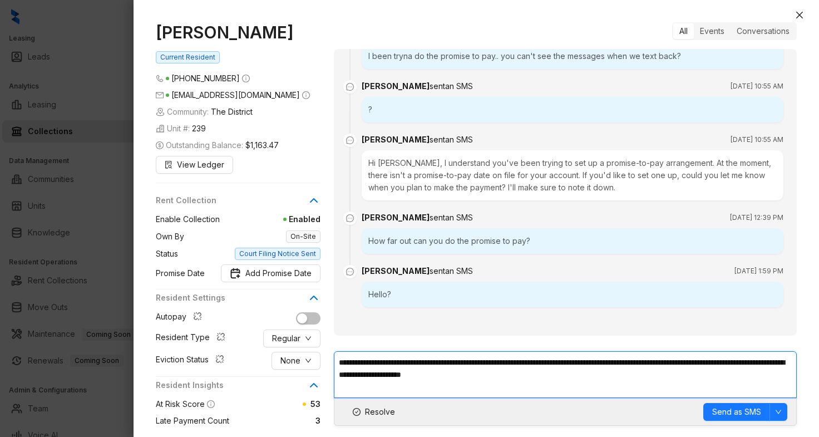
click at [546, 371] on textarea "**********" at bounding box center [565, 374] width 463 height 47
type textarea "**********"
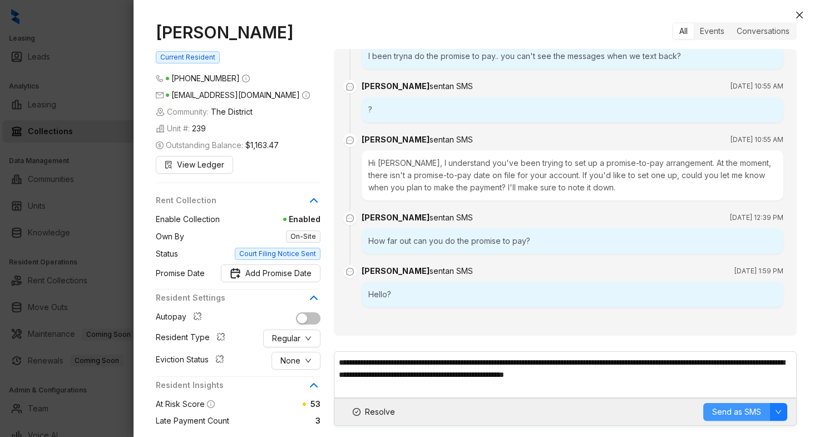
click at [727, 413] on span "Send as SMS" at bounding box center [736, 411] width 49 height 12
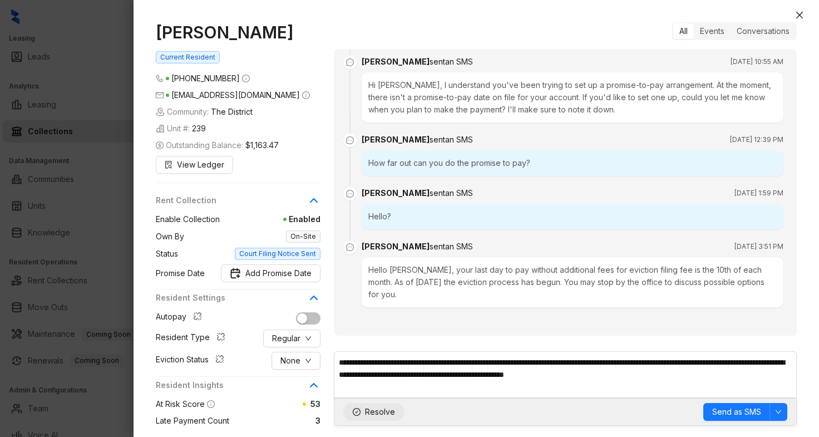
click at [374, 405] on span "Resolve" at bounding box center [380, 411] width 30 height 12
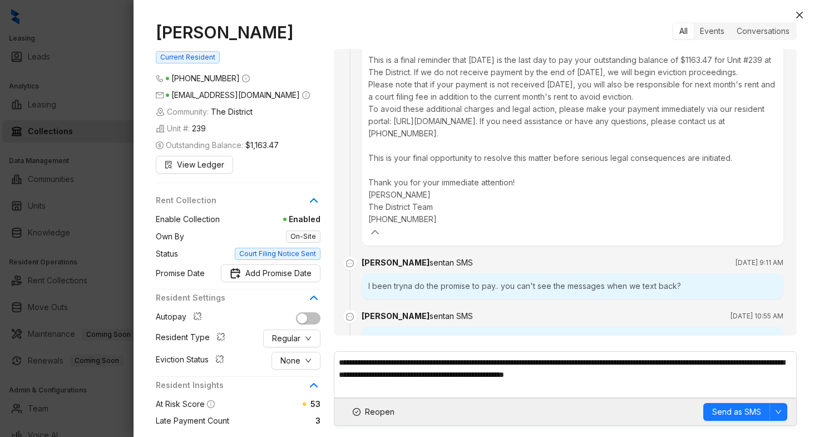
scroll to position [1645, 0]
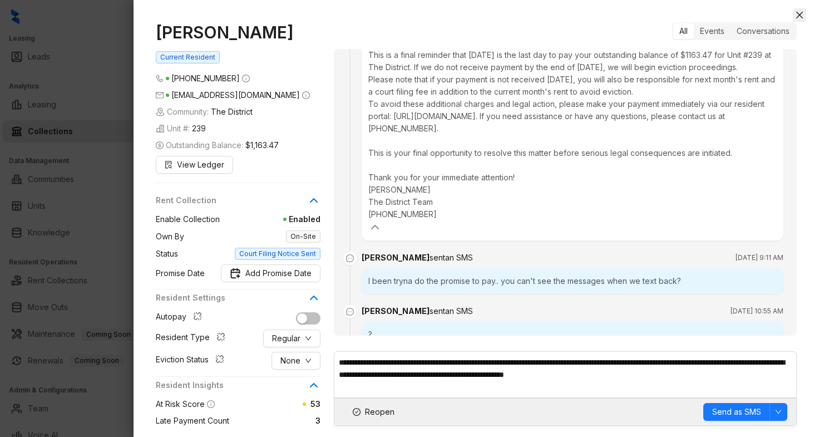
click at [799, 14] on icon "close" at bounding box center [799, 15] width 7 height 7
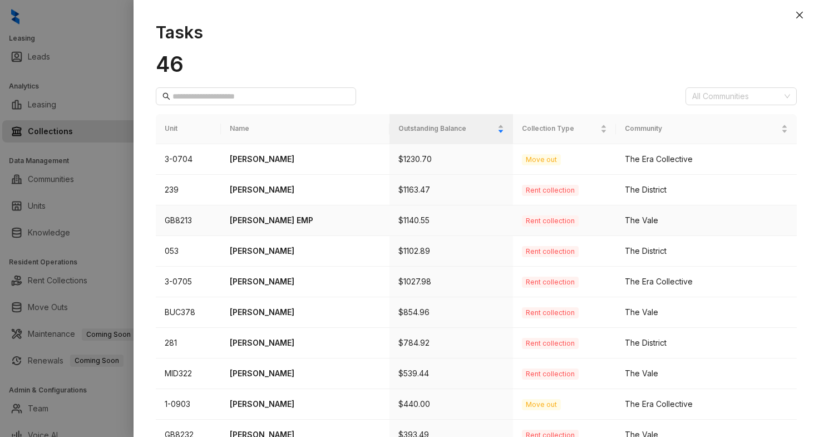
click at [298, 216] on p "[PERSON_NAME] EMP" at bounding box center [305, 220] width 151 height 12
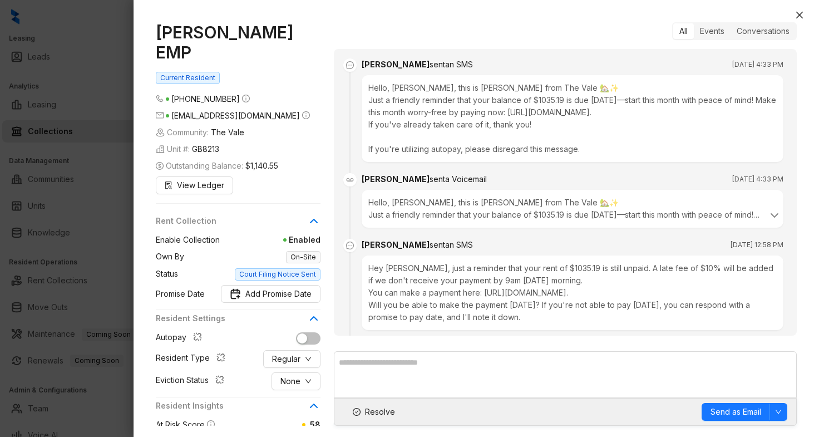
scroll to position [2255, 0]
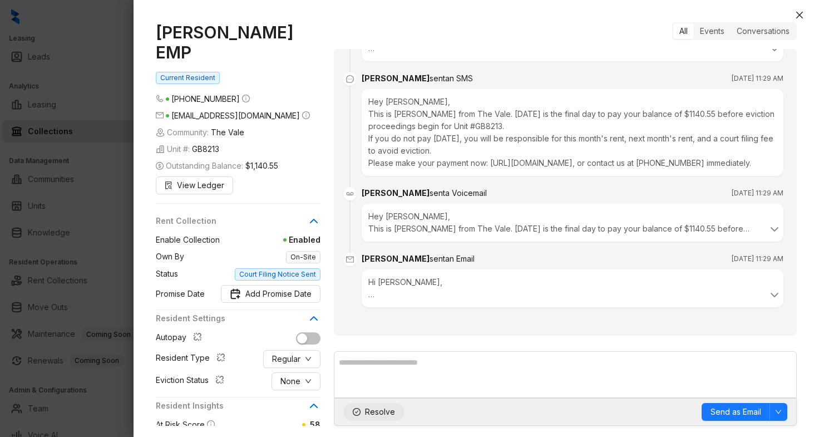
click at [371, 412] on span "Resolve" at bounding box center [380, 411] width 30 height 12
click at [805, 9] on button "Close" at bounding box center [798, 14] width 13 height 13
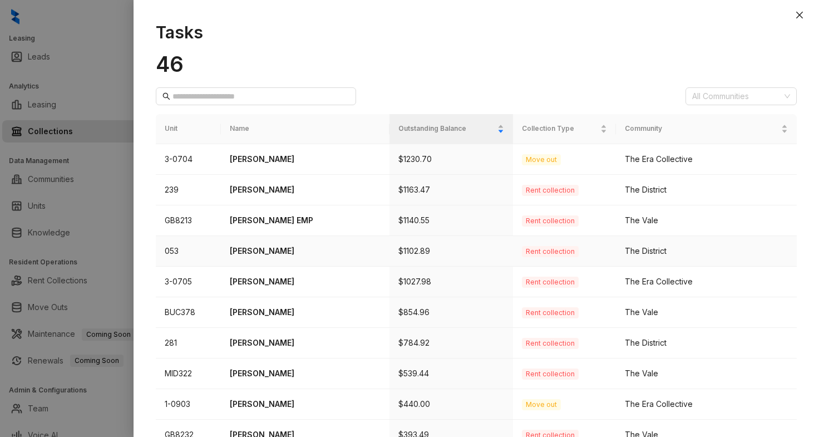
click at [271, 243] on td "[PERSON_NAME]" at bounding box center [305, 251] width 168 height 31
click at [269, 246] on p "[PERSON_NAME]" at bounding box center [305, 251] width 151 height 12
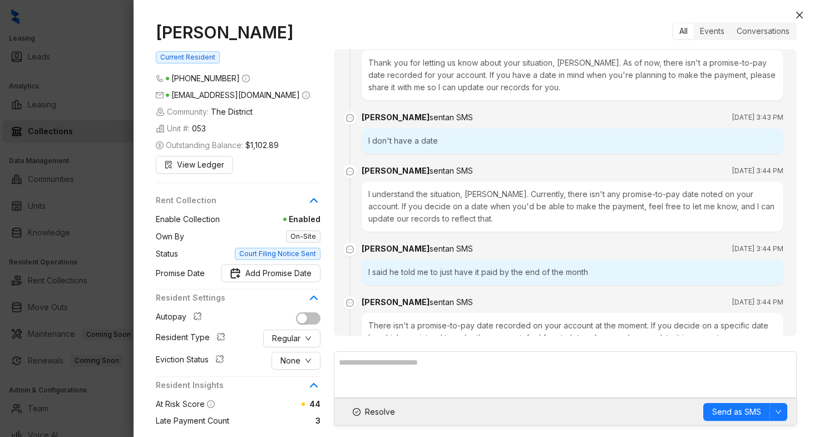
scroll to position [968, 0]
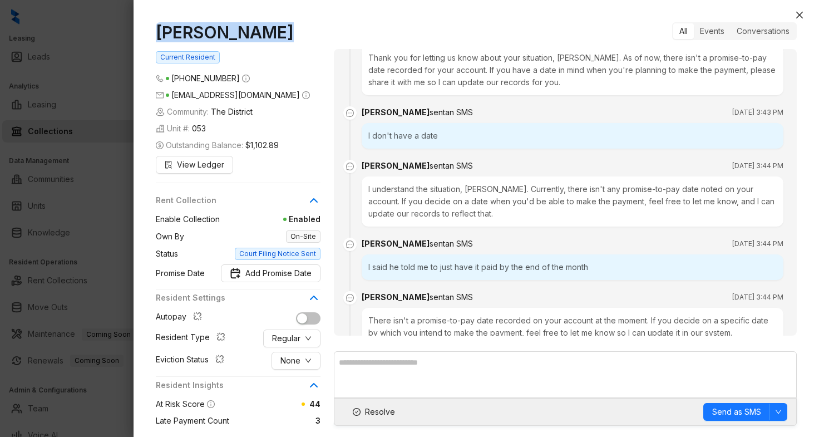
drag, startPoint x: 266, startPoint y: 34, endPoint x: 156, endPoint y: 32, distance: 110.1
click at [156, 32] on h1 "[PERSON_NAME]" at bounding box center [238, 32] width 165 height 20
copy h1 "[PERSON_NAME]"
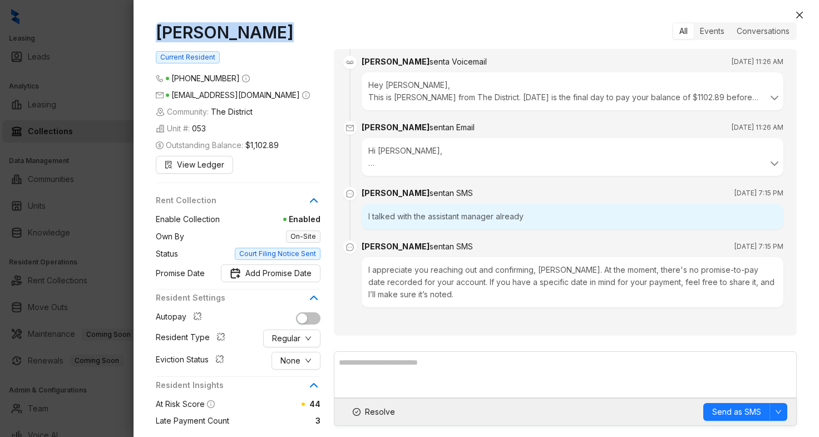
scroll to position [2055, 0]
click at [292, 269] on span "Add Promise Date" at bounding box center [278, 273] width 66 height 12
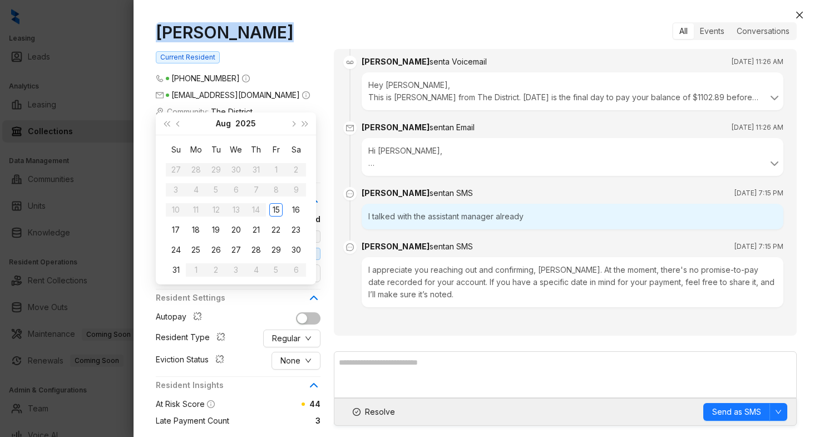
type input "**********"
click at [275, 252] on div "29" at bounding box center [275, 249] width 13 height 13
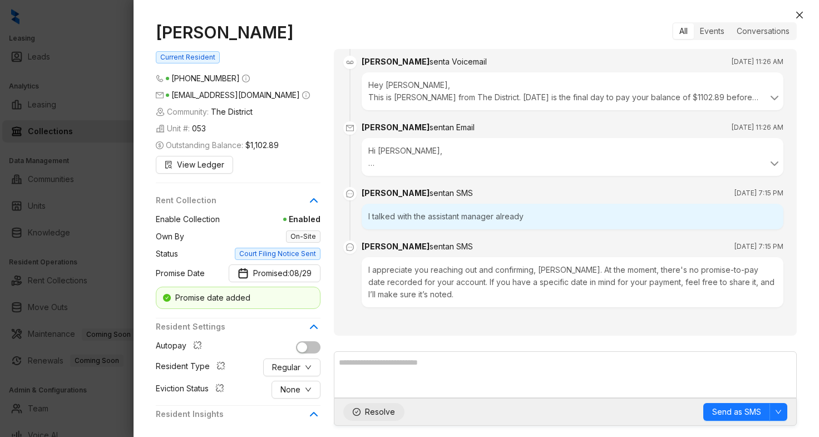
click at [376, 417] on span "Resolve" at bounding box center [380, 411] width 30 height 12
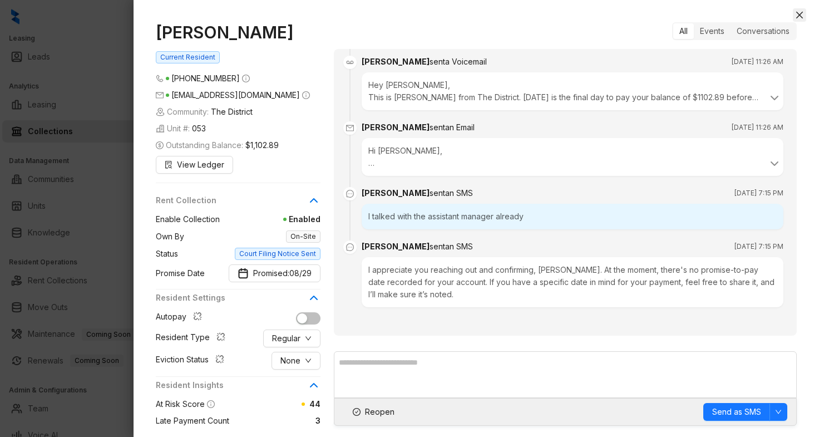
click at [800, 9] on button "Close" at bounding box center [798, 14] width 13 height 13
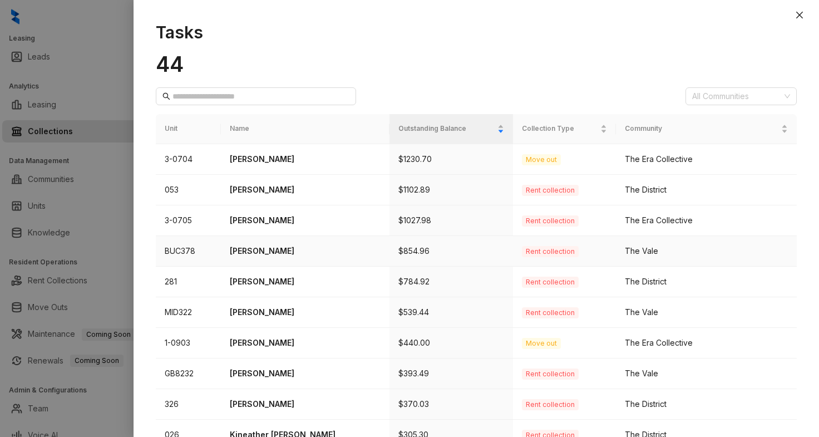
click at [255, 250] on p "[PERSON_NAME]" at bounding box center [305, 251] width 151 height 12
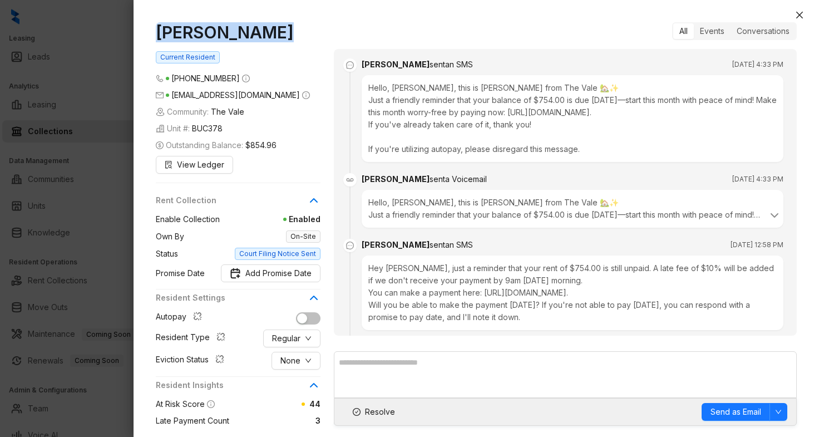
drag, startPoint x: 271, startPoint y: 32, endPoint x: 159, endPoint y: 31, distance: 111.8
click at [159, 31] on h1 "[PERSON_NAME]" at bounding box center [238, 32] width 165 height 20
copy h1 "[PERSON_NAME]"
click at [380, 415] on span "Resolve" at bounding box center [380, 411] width 30 height 12
click at [301, 341] on button "Regular" at bounding box center [291, 338] width 57 height 18
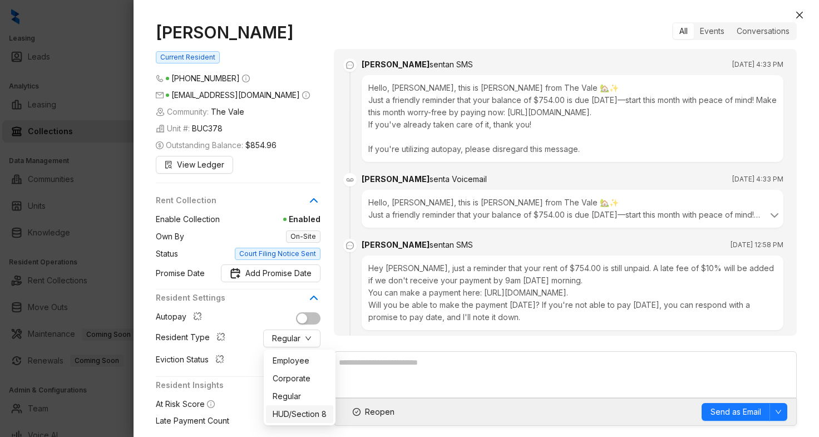
click at [316, 414] on span "HUD/Section 8" at bounding box center [299, 414] width 54 height 12
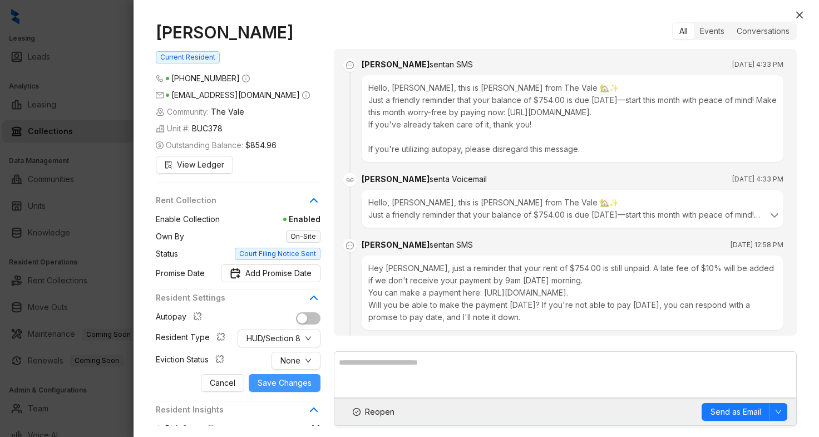
click at [300, 386] on span "Save Changes" at bounding box center [284, 382] width 54 height 12
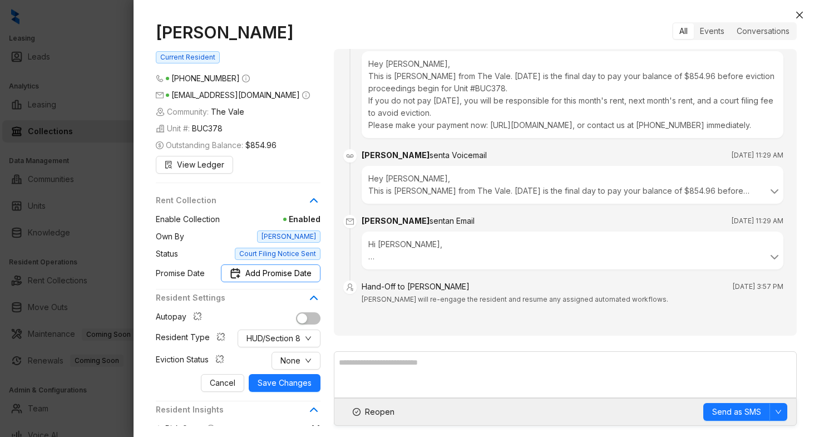
click at [286, 276] on span "Add Promise Date" at bounding box center [278, 273] width 66 height 12
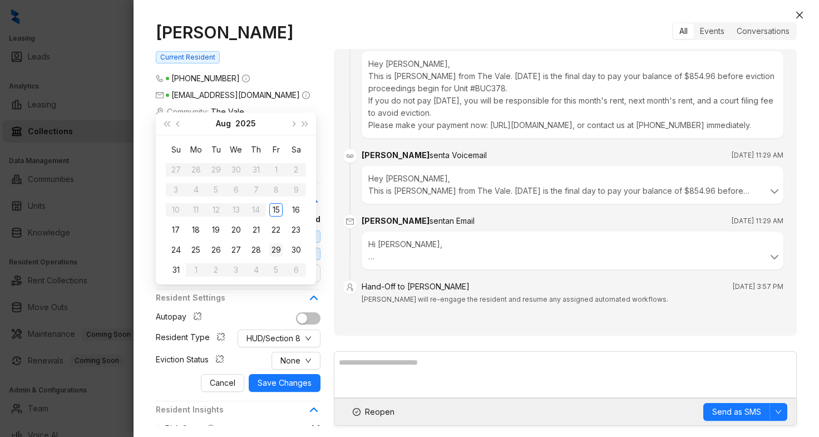
type input "**********"
click at [277, 245] on div "29" at bounding box center [275, 249] width 13 height 13
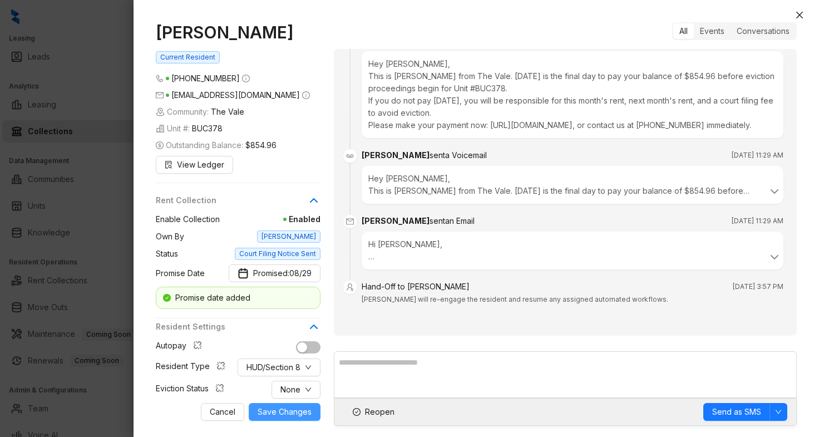
click at [274, 408] on span "Save Changes" at bounding box center [284, 411] width 54 height 12
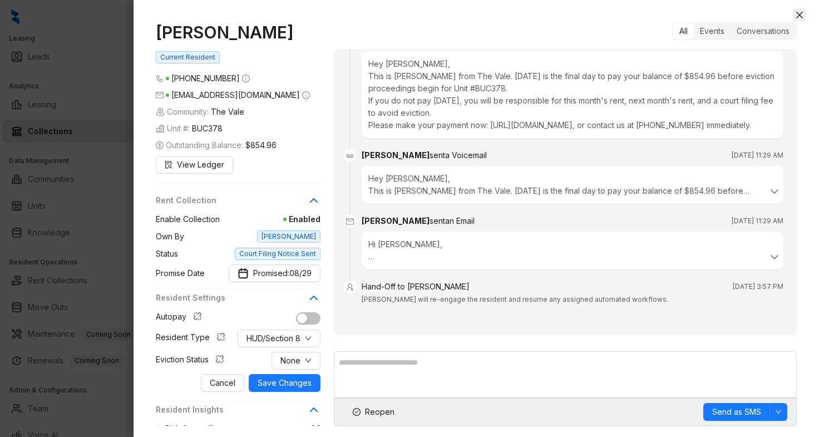
click at [800, 18] on icon "close" at bounding box center [799, 15] width 9 height 9
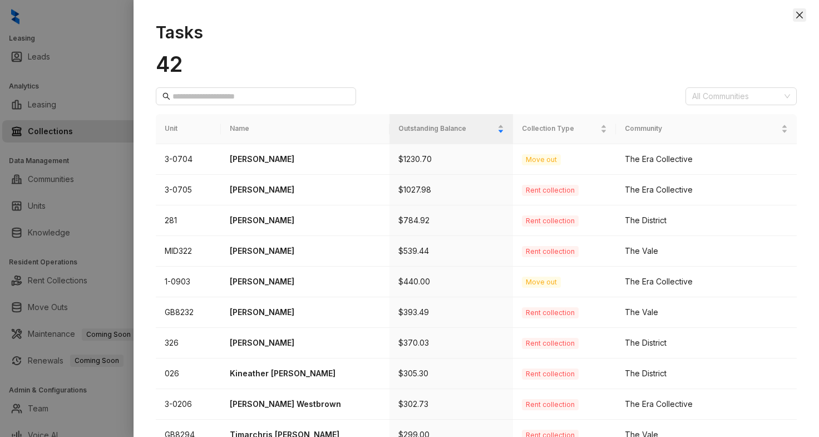
click at [798, 17] on icon "close" at bounding box center [799, 15] width 9 height 9
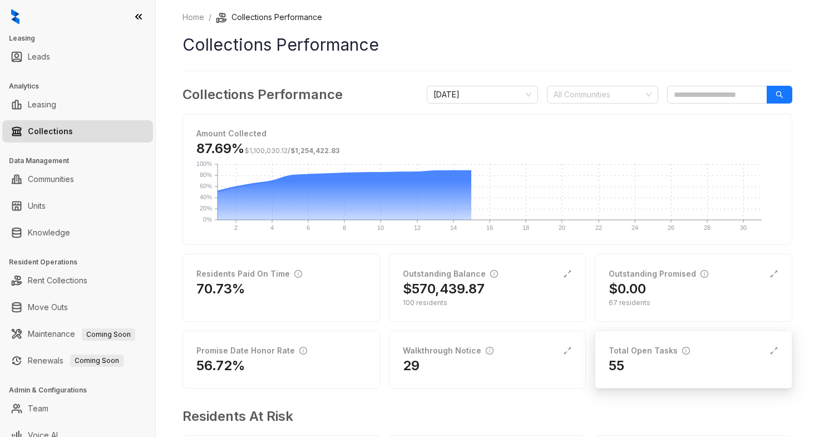
click at [631, 362] on div "55" at bounding box center [693, 365] width 170 height 18
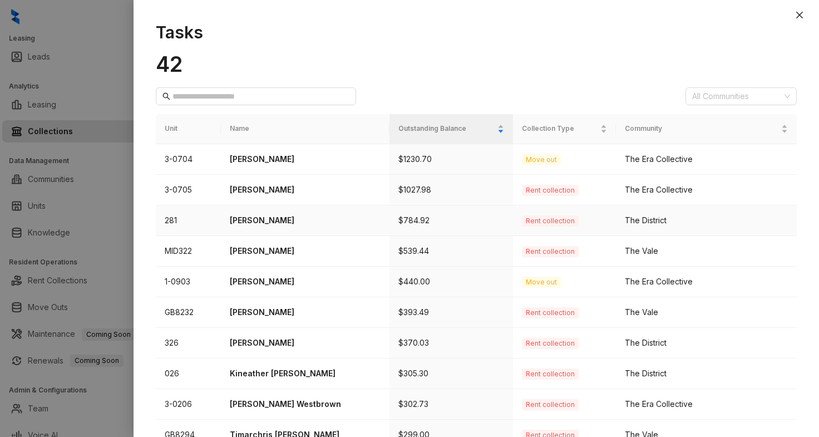
click at [282, 221] on p "[PERSON_NAME]" at bounding box center [305, 220] width 151 height 12
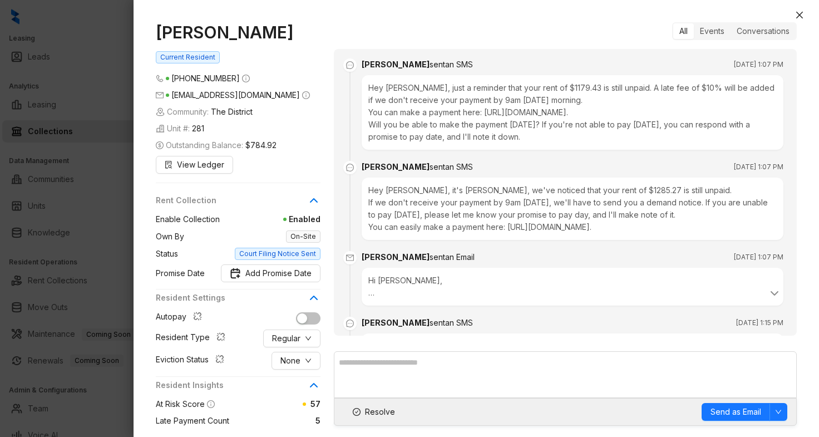
scroll to position [2075, 0]
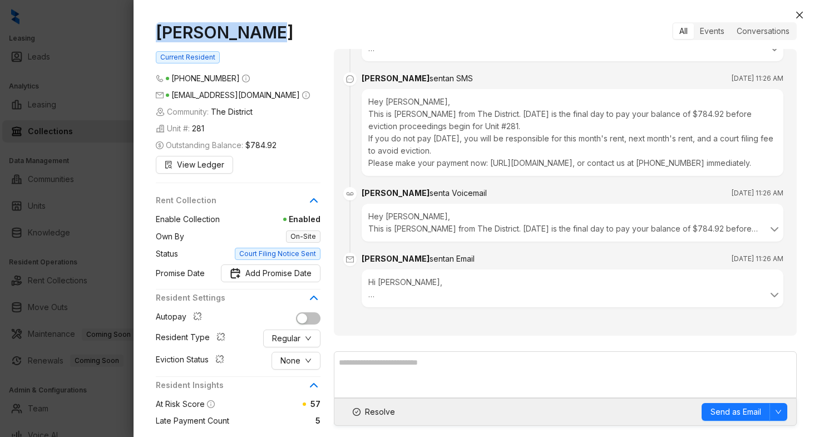
drag, startPoint x: 265, startPoint y: 32, endPoint x: 159, endPoint y: 33, distance: 106.2
click at [159, 33] on h1 "[PERSON_NAME]" at bounding box center [238, 32] width 165 height 20
copy h1 "[PERSON_NAME]"
click at [371, 413] on span "Resolve" at bounding box center [380, 411] width 30 height 12
click at [797, 13] on icon "close" at bounding box center [799, 15] width 7 height 7
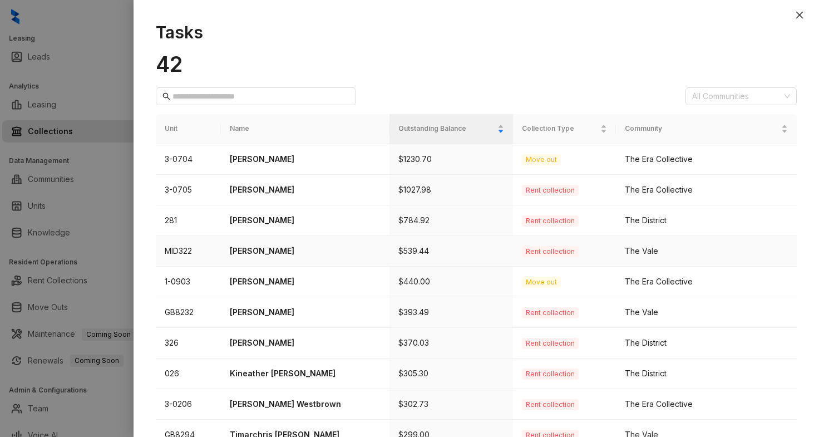
click at [255, 248] on p "[PERSON_NAME]" at bounding box center [305, 251] width 151 height 12
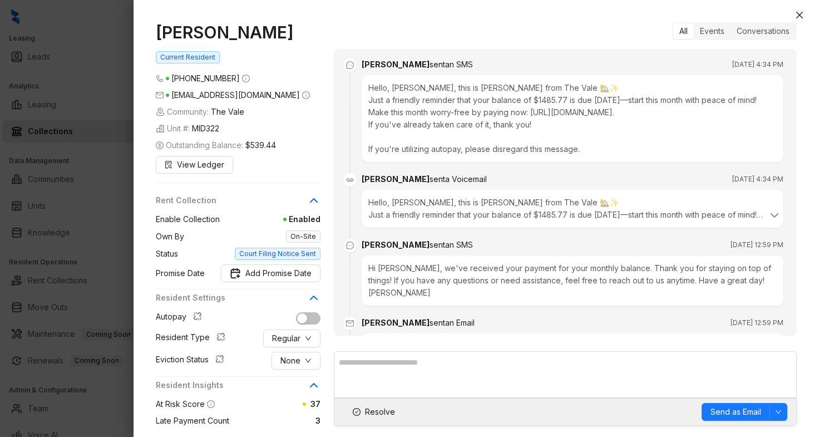
scroll to position [1173, 0]
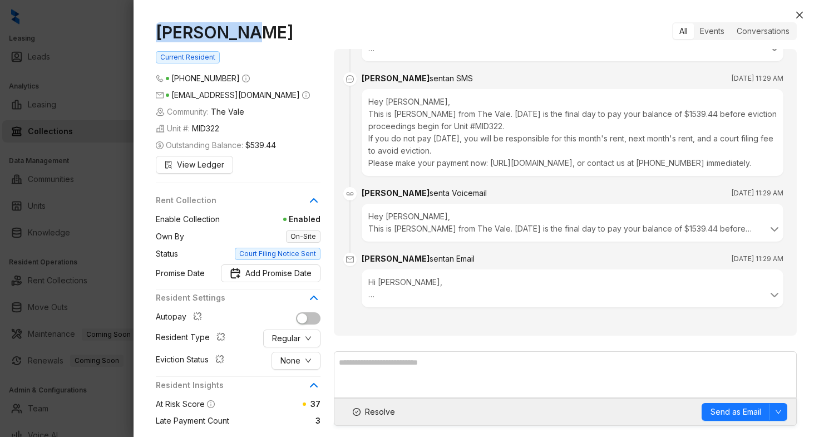
drag, startPoint x: 235, startPoint y: 32, endPoint x: 154, endPoint y: 25, distance: 81.0
click at [154, 25] on div "Blair King Current Resident (901) 440 9292 miss.king92@gmail.com Community: The…" at bounding box center [475, 223] width 685 height 425
click at [296, 275] on span "Add Promise Date" at bounding box center [278, 273] width 66 height 12
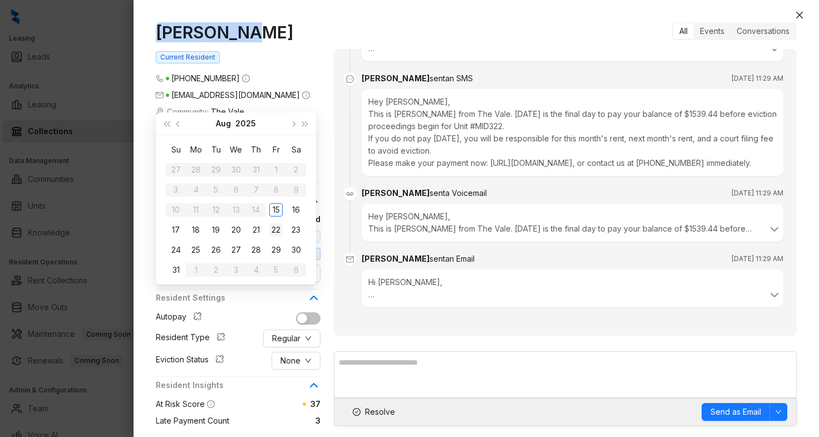
type input "**********"
click at [276, 229] on div "22" at bounding box center [275, 229] width 13 height 13
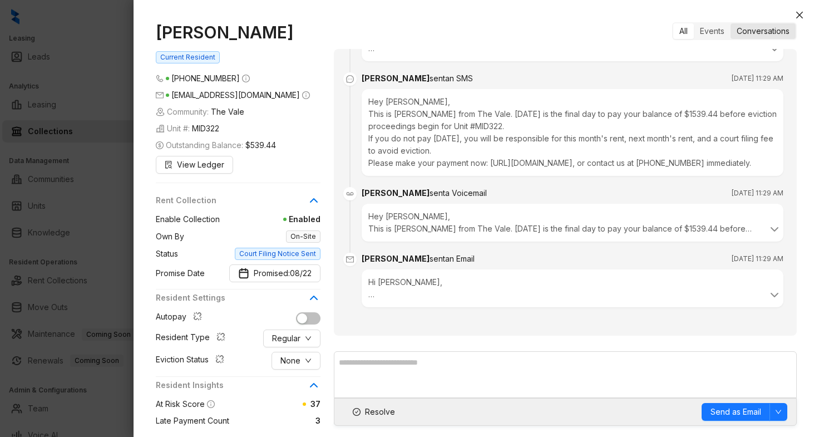
click at [759, 29] on div "Conversations" at bounding box center [762, 31] width 65 height 16
click at [725, 29] on div "Events" at bounding box center [711, 31] width 37 height 16
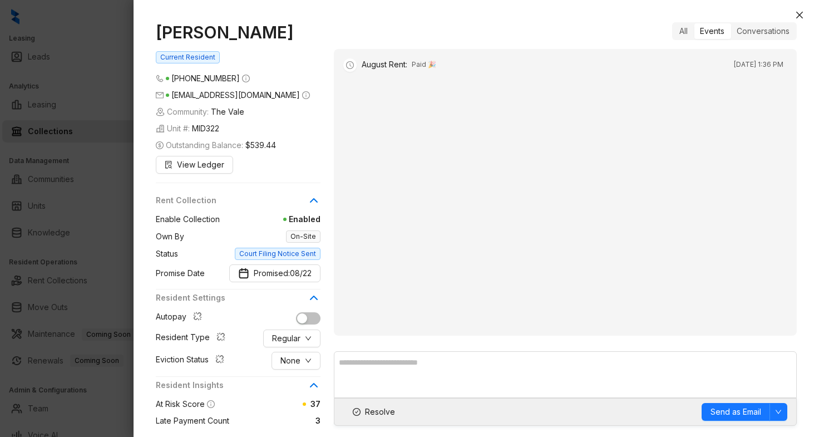
scroll to position [0, 0]
click at [683, 31] on div "All" at bounding box center [683, 31] width 21 height 16
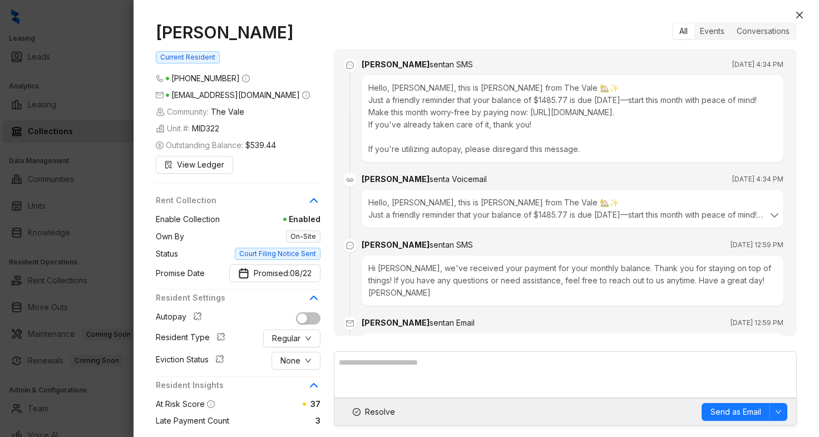
scroll to position [1173, 0]
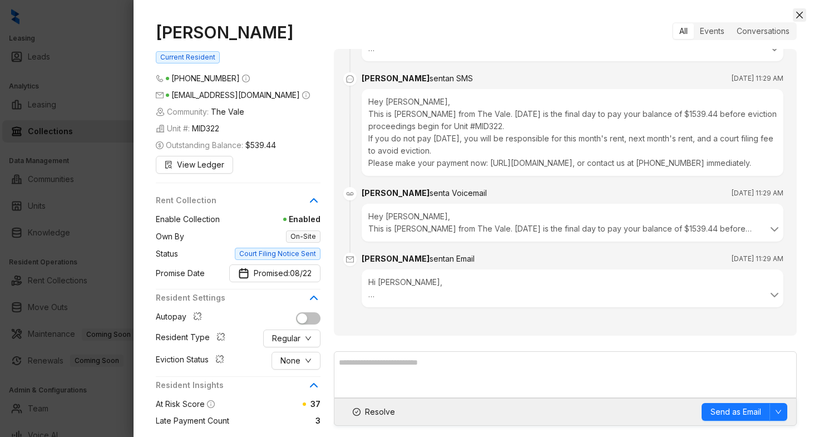
click at [803, 13] on icon "close" at bounding box center [799, 15] width 9 height 9
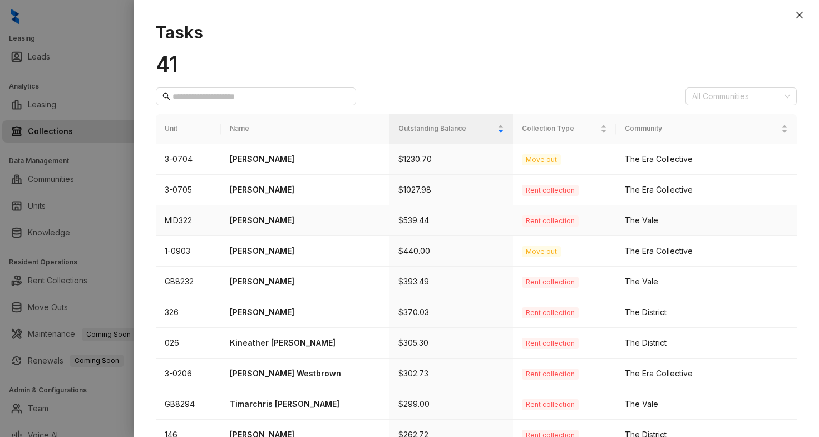
click at [248, 215] on p "[PERSON_NAME]" at bounding box center [305, 220] width 151 height 12
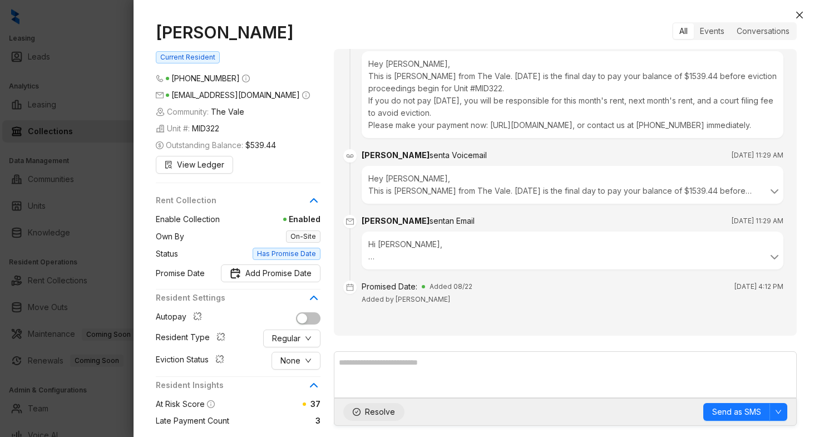
click at [385, 408] on span "Resolve" at bounding box center [380, 411] width 30 height 12
click at [804, 17] on button "Close" at bounding box center [798, 14] width 13 height 13
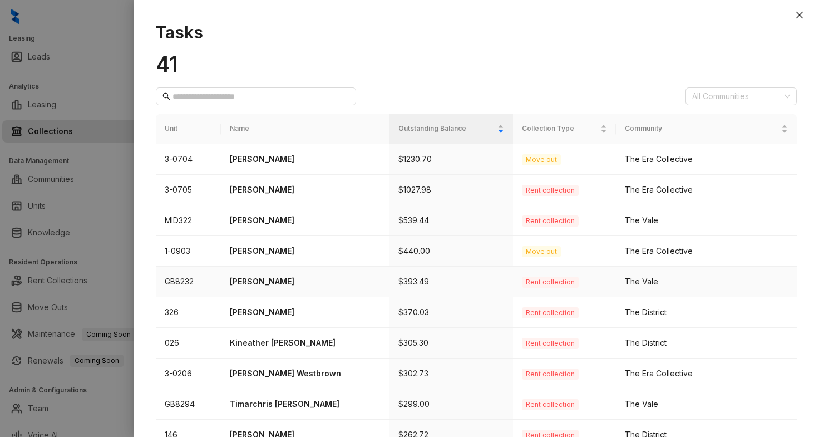
click at [260, 277] on p "[PERSON_NAME]" at bounding box center [305, 281] width 151 height 12
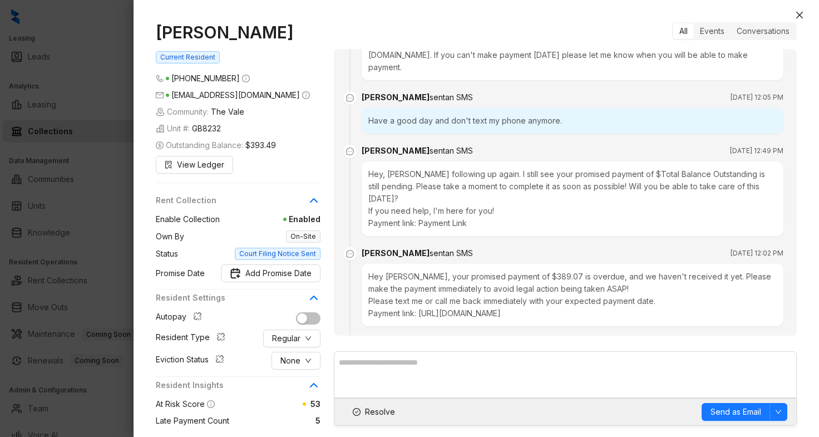
scroll to position [824, 0]
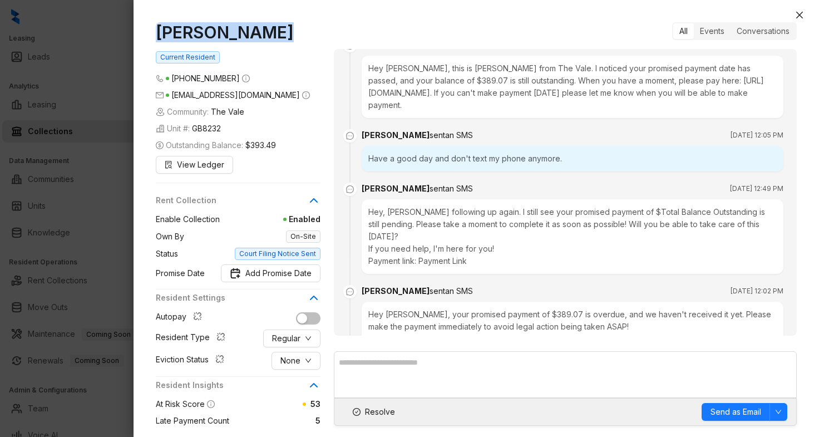
drag, startPoint x: 268, startPoint y: 33, endPoint x: 158, endPoint y: 34, distance: 110.1
click at [158, 34] on h1 "[PERSON_NAME]" at bounding box center [238, 32] width 165 height 20
click at [289, 274] on span "Add Promise Date" at bounding box center [278, 273] width 66 height 12
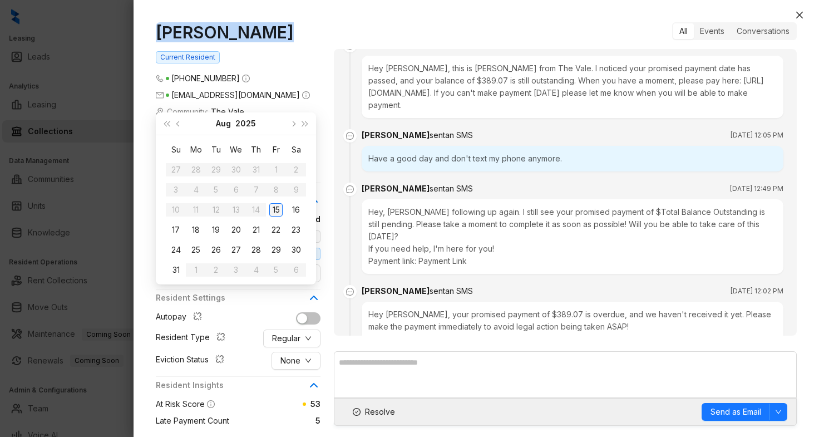
type input "**********"
click at [274, 209] on div "15" at bounding box center [275, 209] width 13 height 13
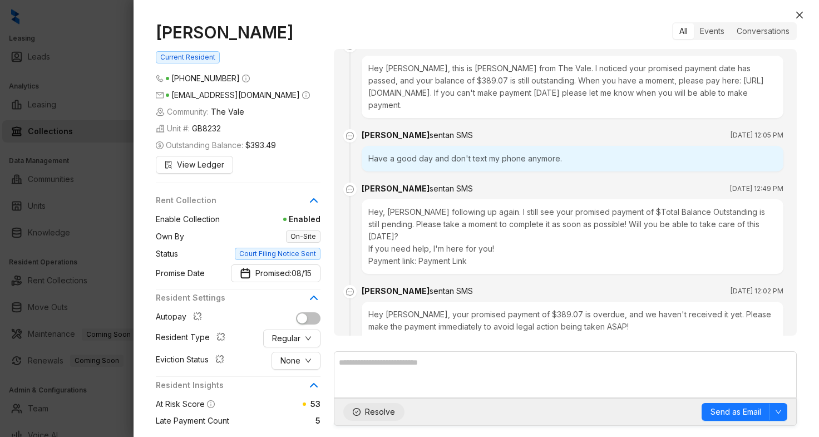
click at [372, 415] on span "Resolve" at bounding box center [380, 411] width 30 height 12
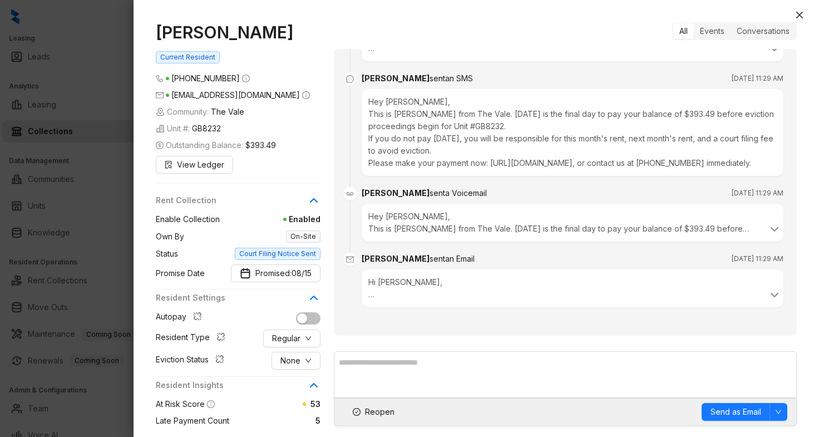
scroll to position [2326, 0]
click at [793, 16] on button "Close" at bounding box center [798, 14] width 13 height 13
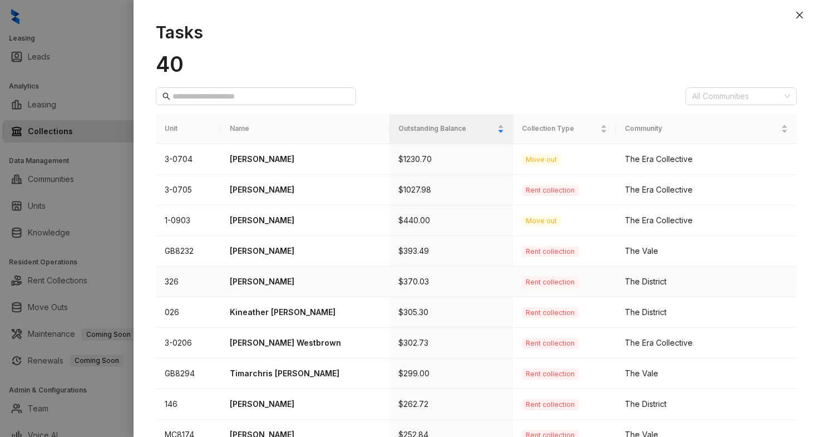
click at [274, 278] on p "Diamond Haskins" at bounding box center [305, 281] width 151 height 12
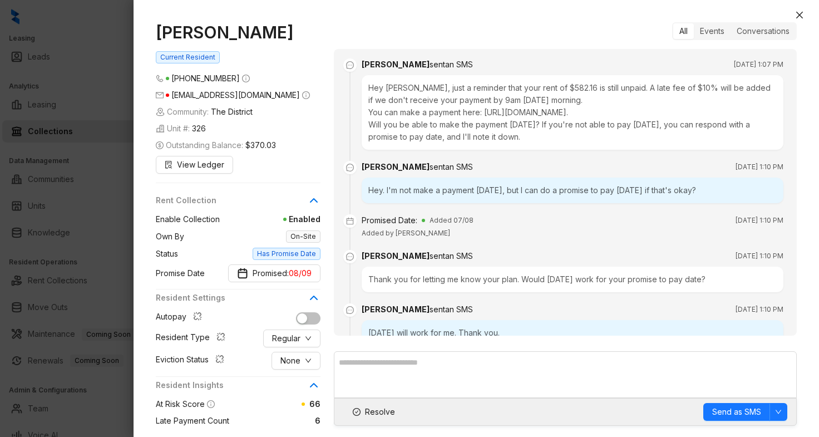
scroll to position [3207, 0]
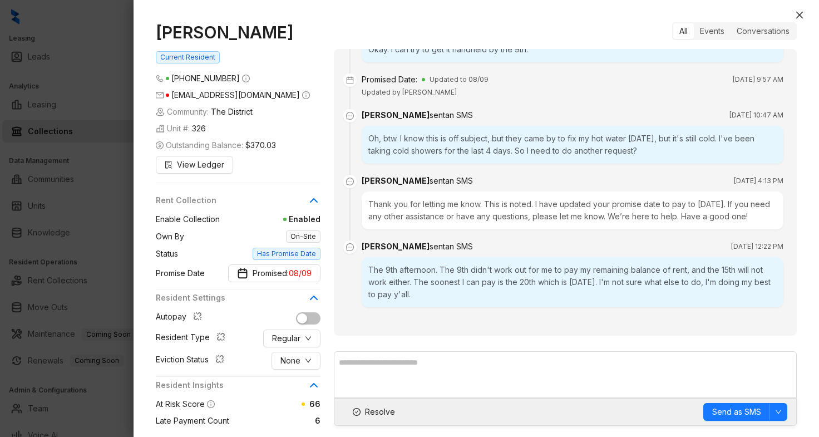
drag, startPoint x: 296, startPoint y: 31, endPoint x: 163, endPoint y: -1, distance: 137.2
click at [163, 0] on html "Leasing Leads Analytics Leasing Collections Data Management Communities Units K…" at bounding box center [409, 218] width 819 height 437
click at [254, 31] on h1 "Diamond Haskins" at bounding box center [238, 32] width 165 height 20
drag, startPoint x: 294, startPoint y: 32, endPoint x: 148, endPoint y: 19, distance: 145.7
click at [148, 19] on div "Diamond Haskins Current Resident (870) 219 2925 queenfitness317@gmail.com Commu…" at bounding box center [475, 223] width 685 height 425
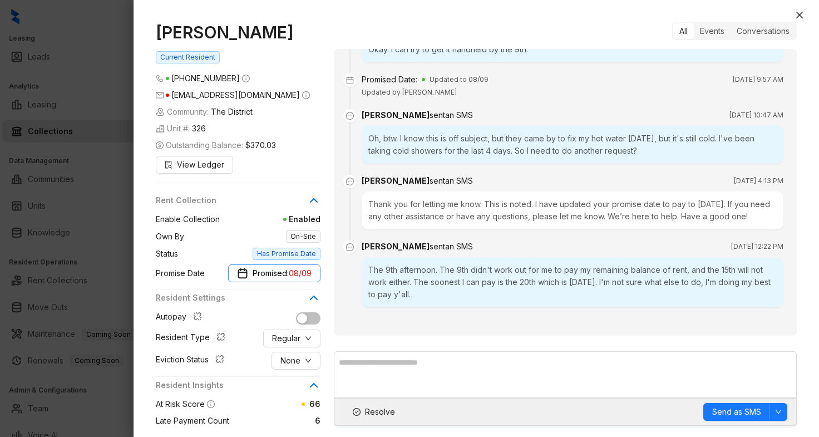
click at [301, 280] on button "Promised: 08/09" at bounding box center [274, 273] width 92 height 18
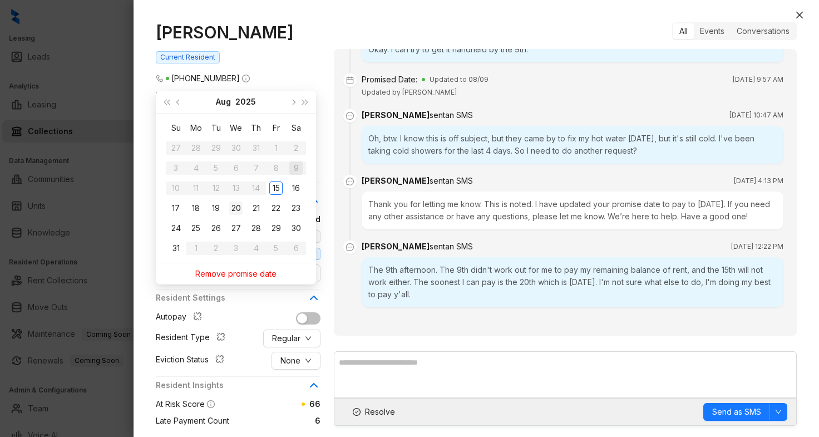
type input "**********"
click at [239, 207] on div "20" at bounding box center [235, 207] width 13 height 13
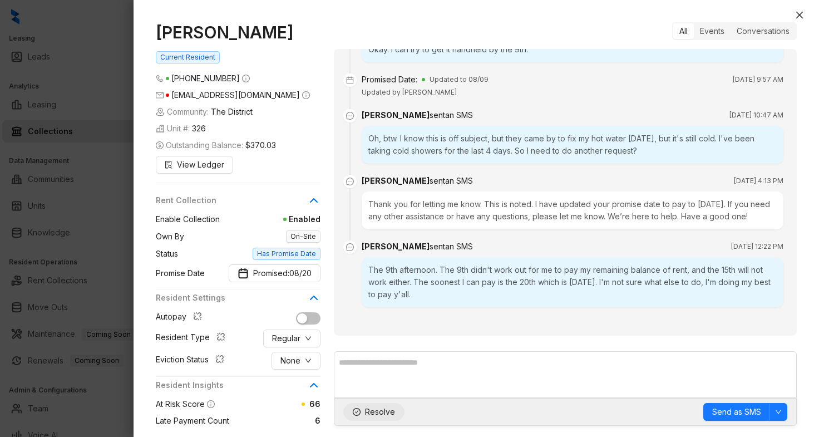
click at [360, 417] on button "Resolve" at bounding box center [373, 412] width 61 height 18
click at [799, 18] on icon "close" at bounding box center [799, 15] width 9 height 9
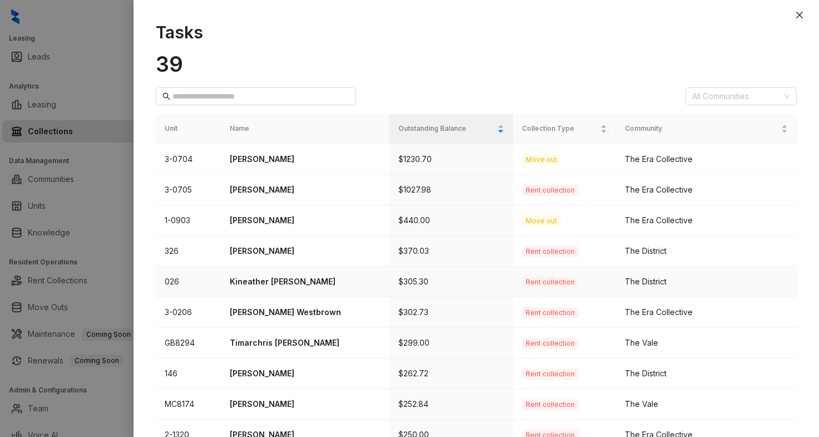
click at [289, 279] on p "Kineather [PERSON_NAME]" at bounding box center [305, 281] width 151 height 12
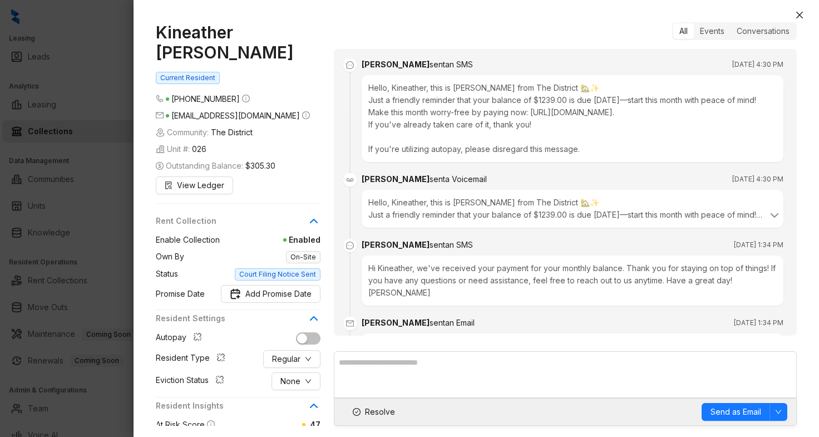
scroll to position [1377, 0]
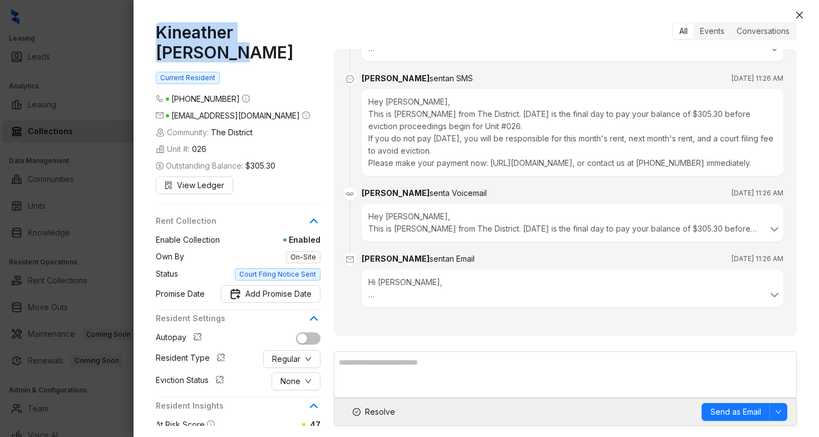
drag, startPoint x: 317, startPoint y: 33, endPoint x: 161, endPoint y: 21, distance: 156.7
click at [161, 21] on div "Kineather Barksdale Current Resident (901) 603 1685 kineatherbarksdale1210@yaho…" at bounding box center [475, 223] width 685 height 425
click at [269, 288] on span "Add Promise Date" at bounding box center [278, 294] width 66 height 12
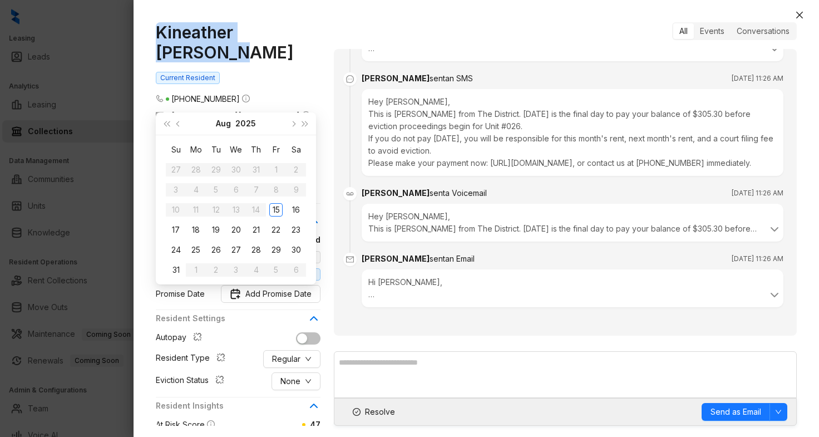
type input "**********"
click at [277, 211] on div "15" at bounding box center [275, 209] width 13 height 13
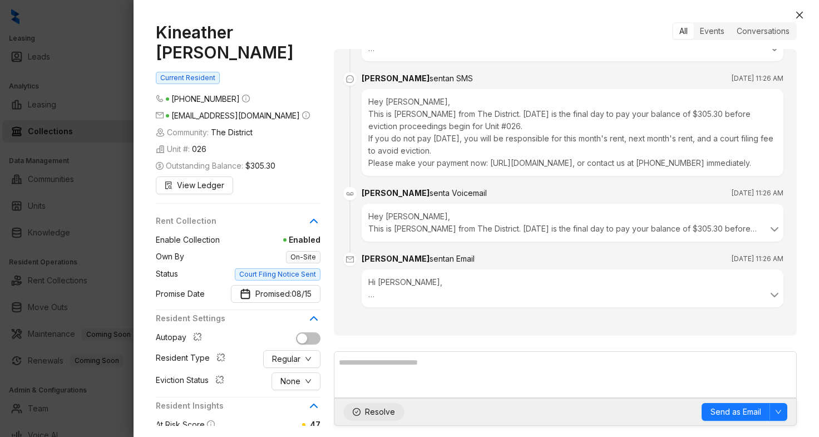
click at [381, 410] on span "Resolve" at bounding box center [380, 411] width 30 height 12
click at [797, 17] on icon "close" at bounding box center [799, 15] width 7 height 7
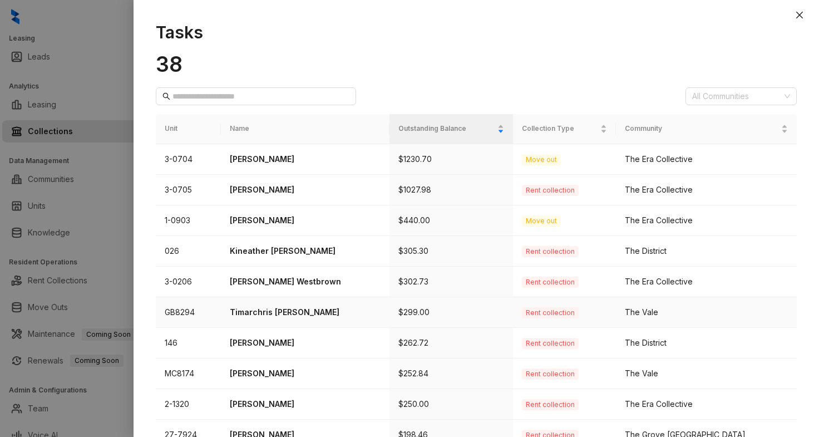
click at [265, 307] on p "Timarchris [PERSON_NAME]" at bounding box center [305, 312] width 151 height 12
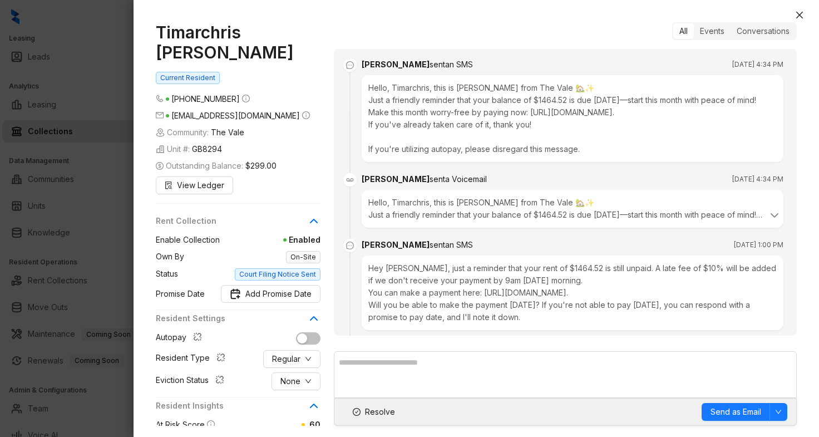
scroll to position [1946, 0]
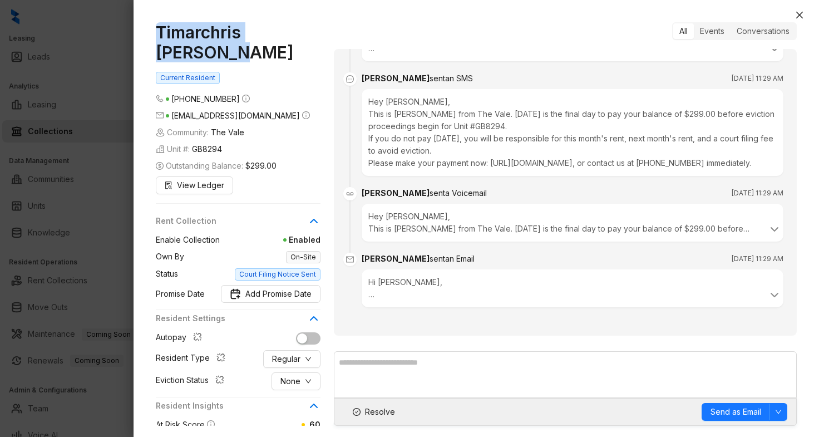
drag, startPoint x: 248, startPoint y: 53, endPoint x: 158, endPoint y: 32, distance: 92.5
click at [158, 32] on h1 "Timarchris [PERSON_NAME]" at bounding box center [238, 42] width 165 height 41
click at [289, 296] on span "Add Promise Date" at bounding box center [278, 294] width 66 height 12
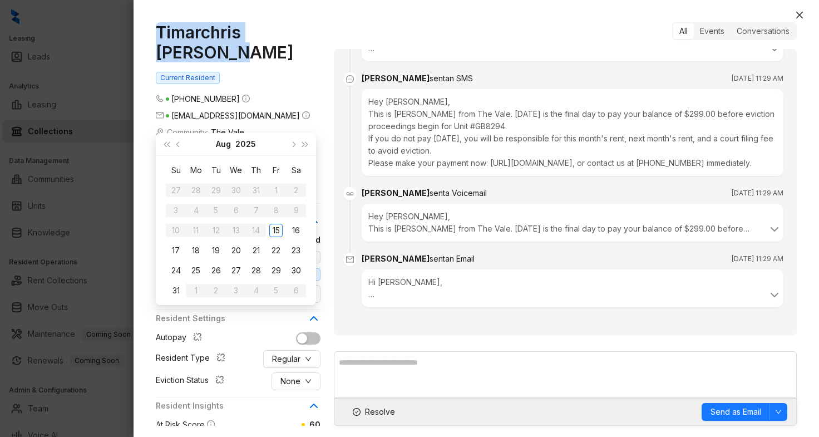
type input "**********"
click at [799, 13] on icon "close" at bounding box center [799, 15] width 9 height 9
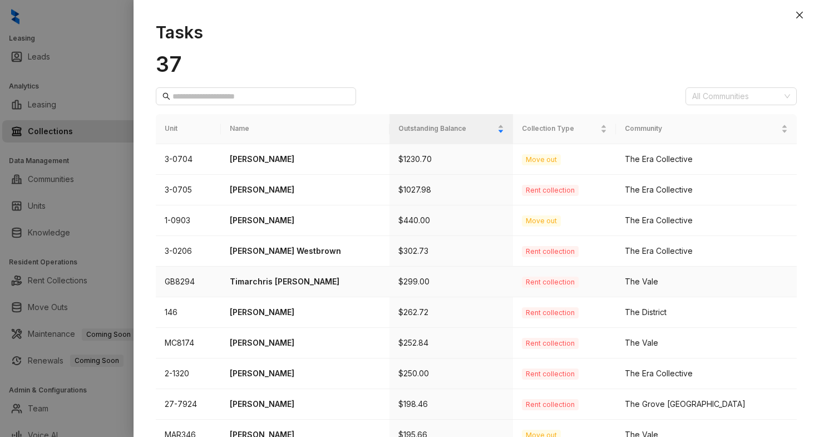
click at [260, 278] on p "Timarchris [PERSON_NAME]" at bounding box center [305, 281] width 151 height 12
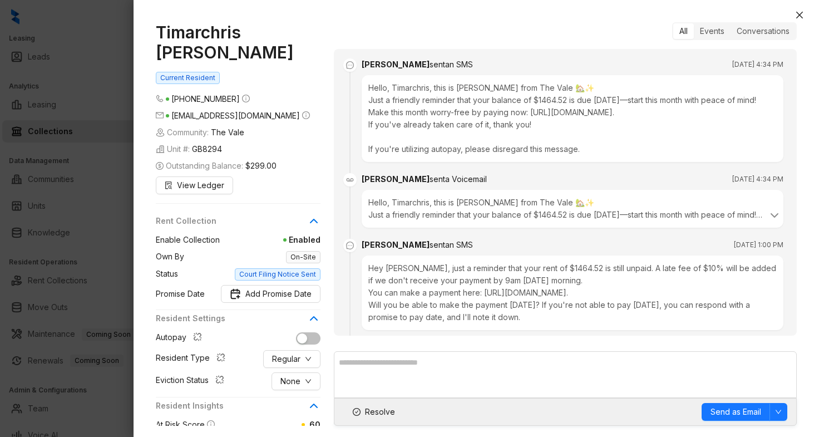
scroll to position [1946, 0]
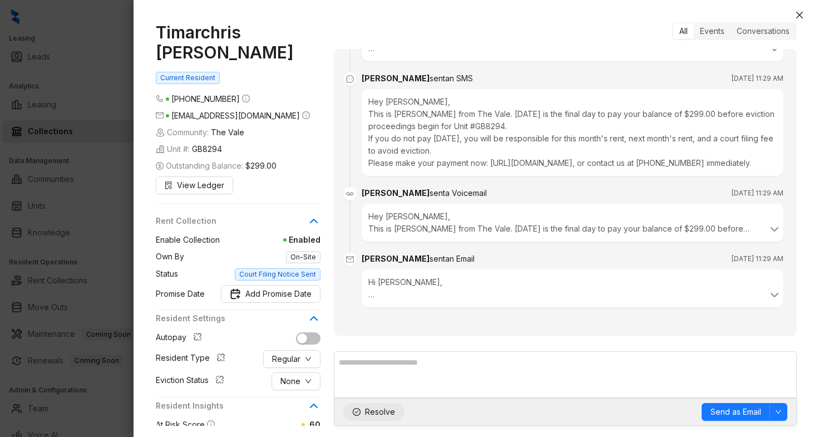
click at [382, 413] on span "Resolve" at bounding box center [380, 411] width 30 height 12
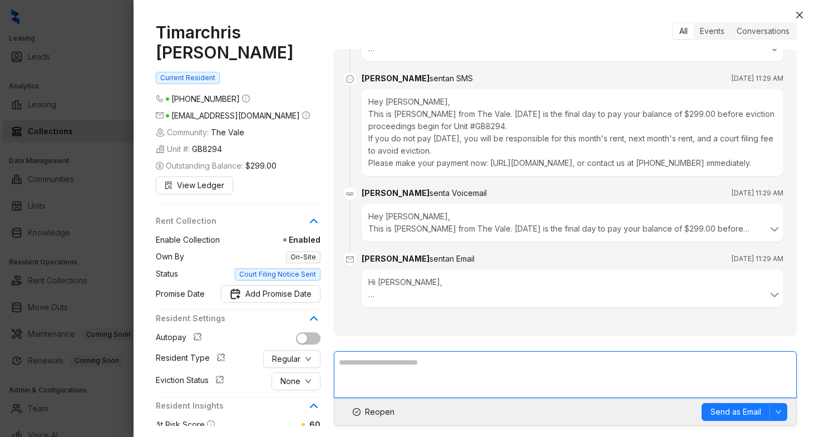
click at [418, 371] on textarea at bounding box center [565, 374] width 463 height 47
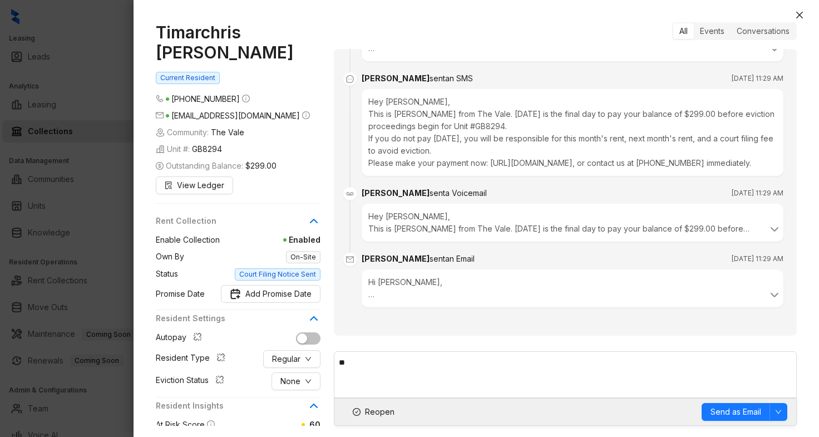
scroll to position [1917, 0]
click at [767, 236] on icon at bounding box center [773, 228] width 13 height 13
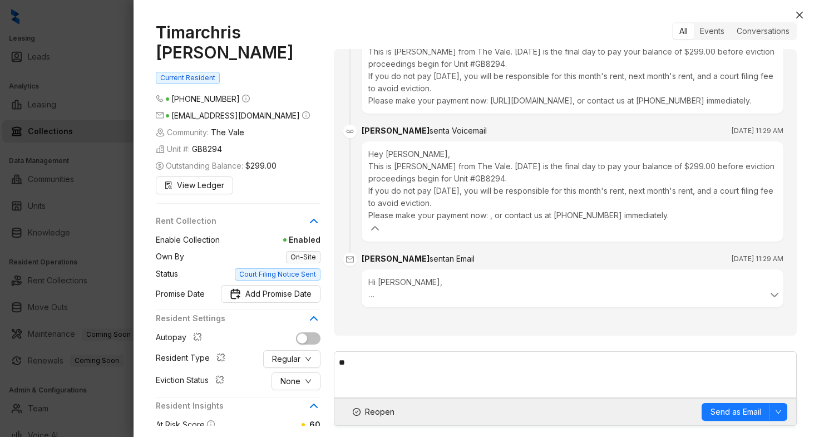
scroll to position [1995, 0]
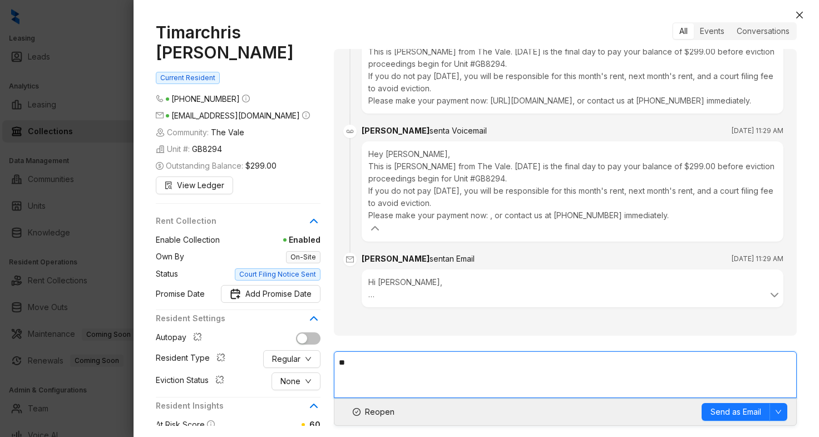
click at [367, 360] on textarea "**" at bounding box center [565, 374] width 463 height 47
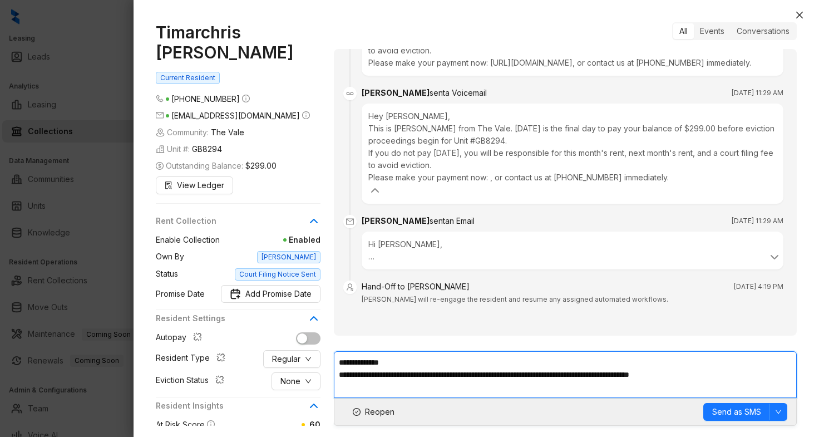
scroll to position [2033, 0]
click at [624, 375] on textarea "**********" at bounding box center [565, 374] width 463 height 47
click at [379, 385] on textarea "**********" at bounding box center [565, 374] width 463 height 47
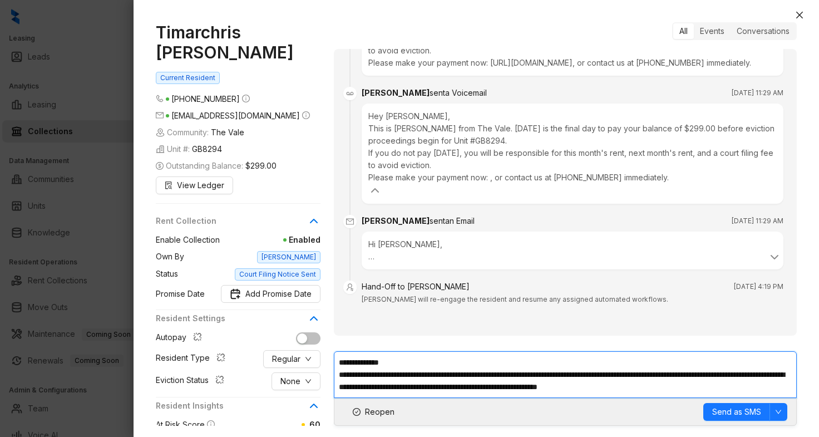
type textarea "**********"
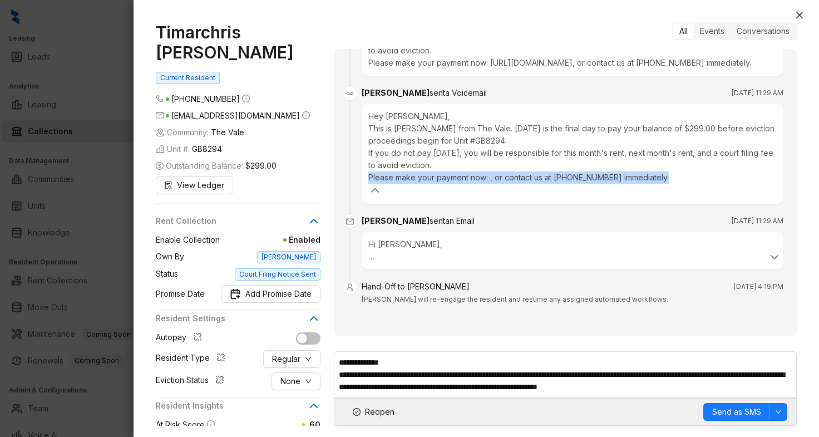
drag, startPoint x: 661, startPoint y: 190, endPoint x: 359, endPoint y: 185, distance: 302.0
click at [359, 185] on li "Kelsey sent a Voicemail Aug 14, 2025 at 11:29 AM Hey Timarchris, This is Kelsey…" at bounding box center [565, 155] width 436 height 128
click at [752, 414] on span "Send as SMS" at bounding box center [736, 411] width 49 height 12
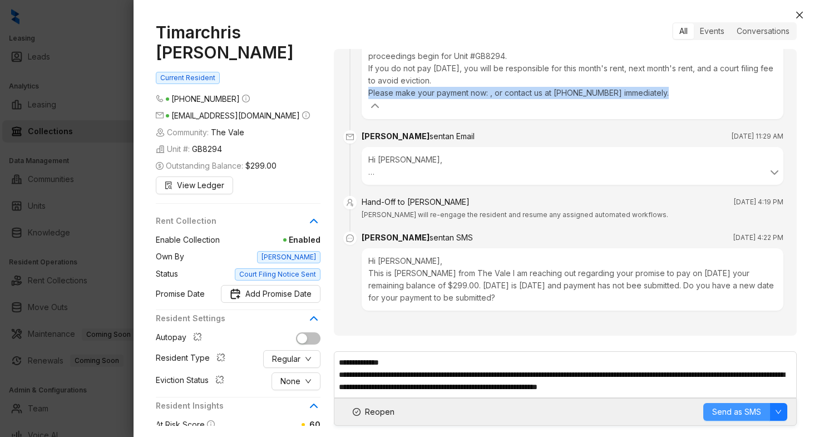
scroll to position [2120, 0]
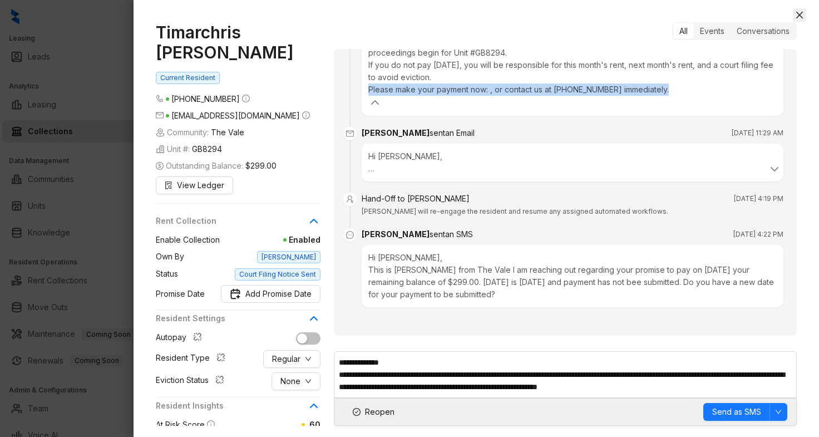
click at [801, 12] on icon "close" at bounding box center [799, 15] width 9 height 9
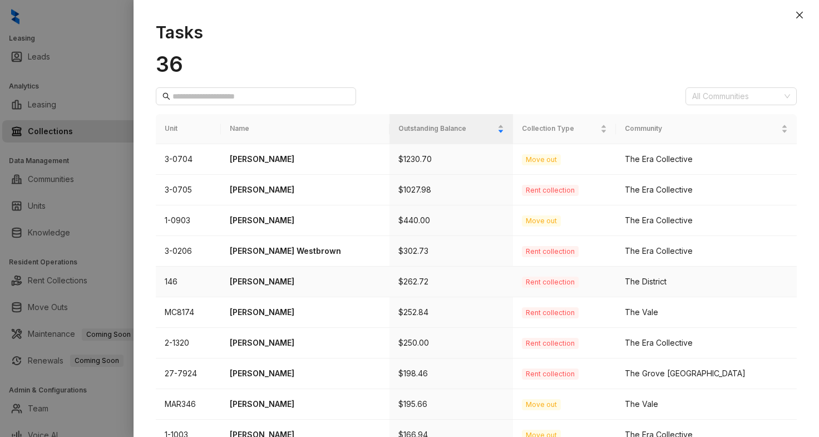
click at [287, 279] on p "[PERSON_NAME]" at bounding box center [305, 281] width 151 height 12
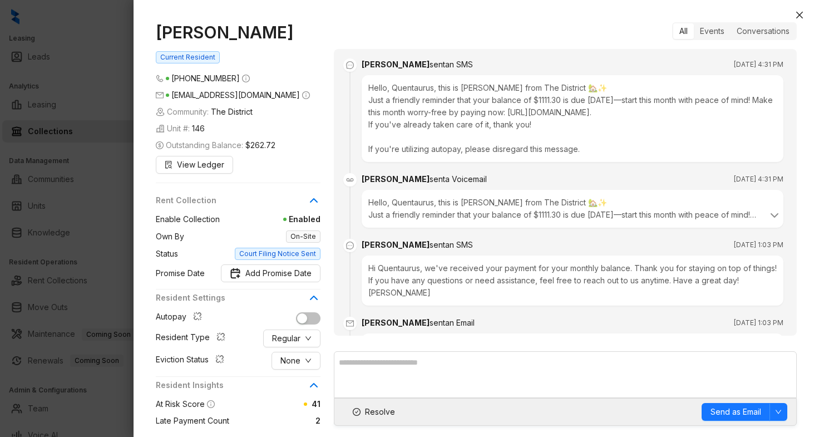
scroll to position [1354, 0]
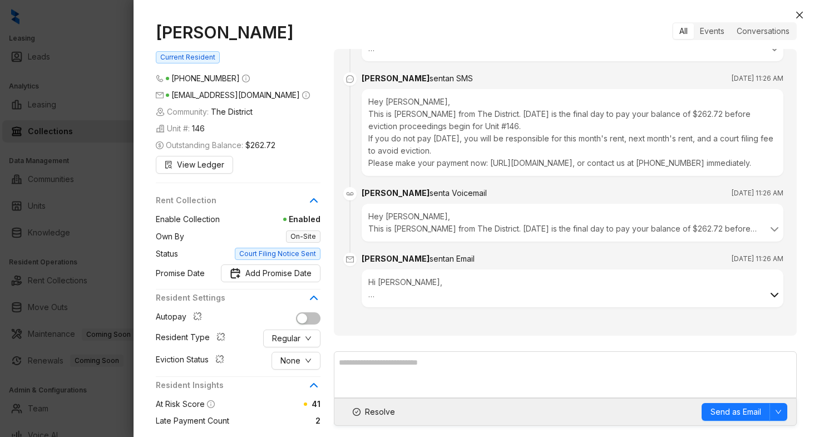
click at [767, 294] on icon at bounding box center [773, 294] width 13 height 13
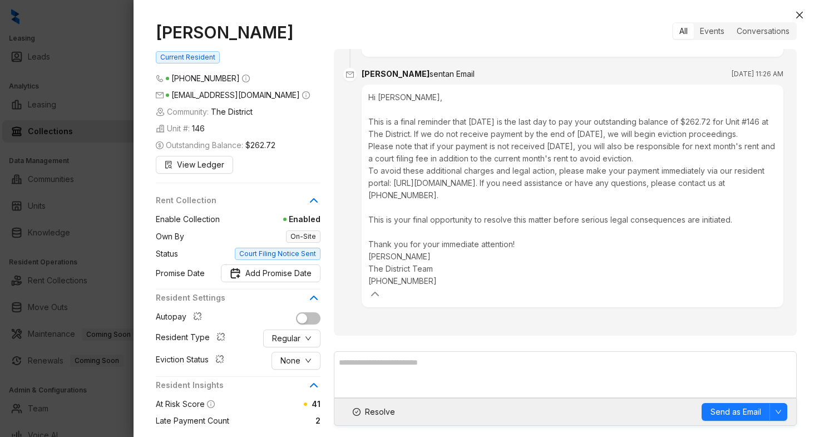
scroll to position [1494, 0]
drag, startPoint x: 313, startPoint y: 38, endPoint x: 156, endPoint y: 34, distance: 156.9
click at [156, 34] on h1 "[PERSON_NAME]" at bounding box center [238, 32] width 165 height 20
click at [291, 276] on span "Add Promise Date" at bounding box center [278, 273] width 66 height 12
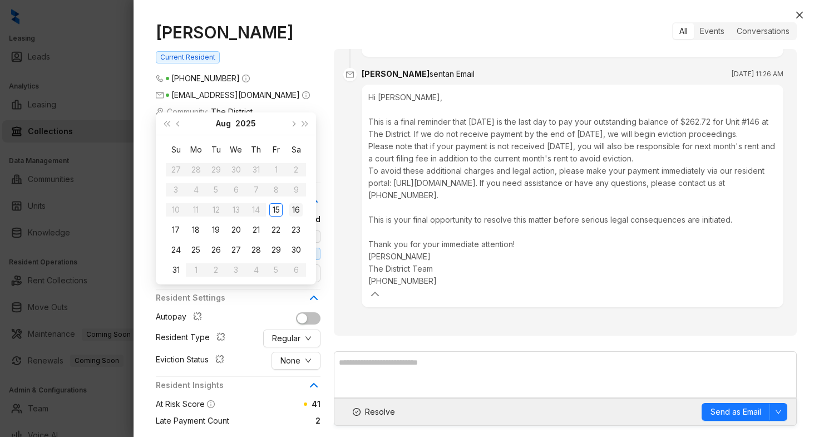
type input "**********"
click at [291, 211] on div "16" at bounding box center [295, 209] width 13 height 13
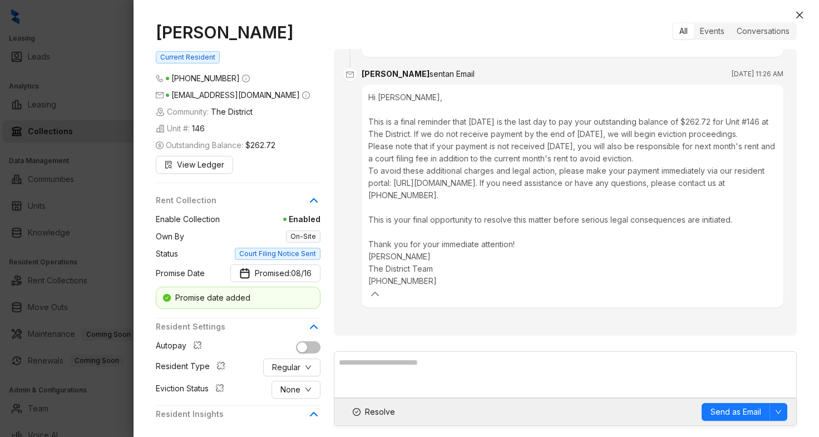
scroll to position [1538, 0]
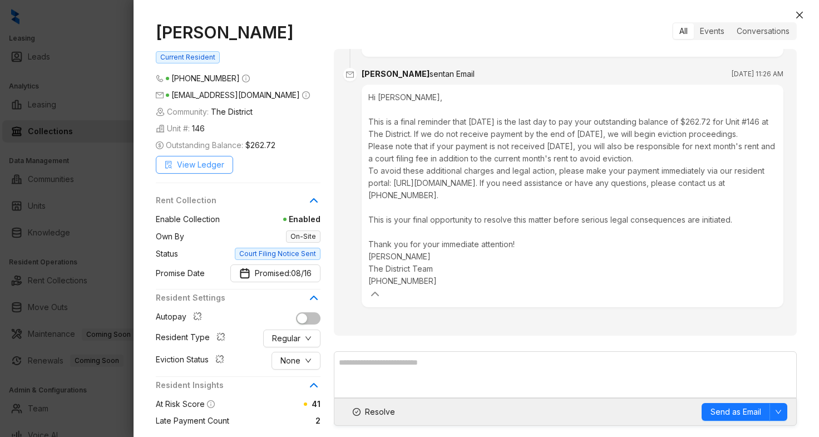
click at [205, 163] on span "View Ledger" at bounding box center [200, 164] width 47 height 12
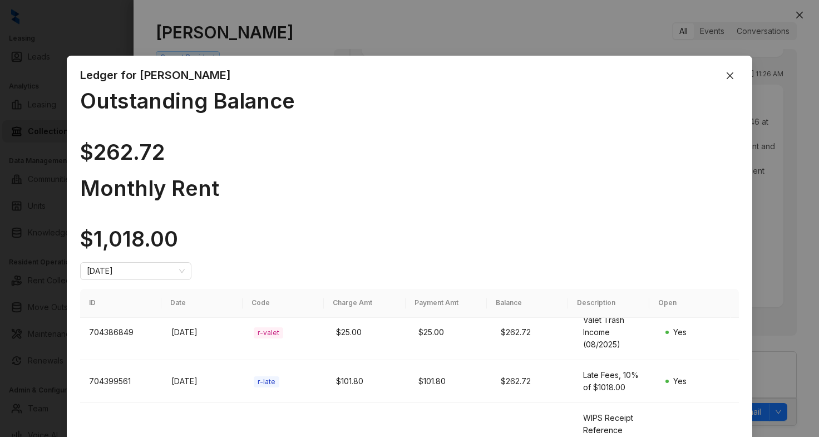
scroll to position [282, 0]
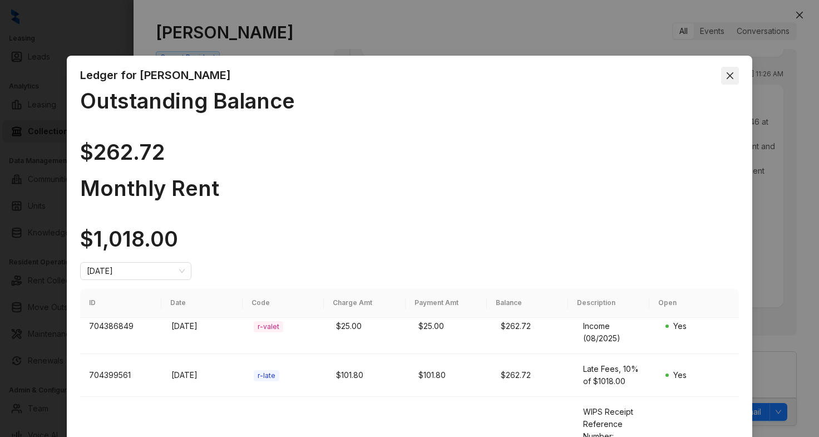
click at [726, 76] on icon "close" at bounding box center [729, 75] width 9 height 9
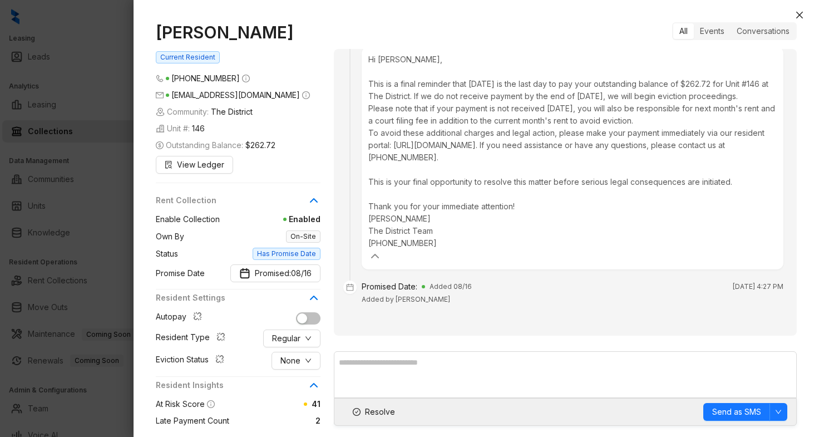
scroll to position [1575, 0]
click at [377, 411] on span "Resolve" at bounding box center [380, 411] width 30 height 12
click at [795, 19] on icon "close" at bounding box center [799, 15] width 9 height 9
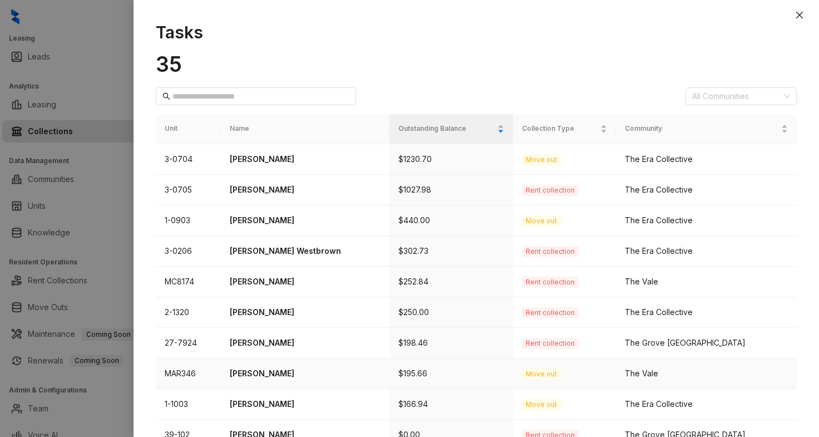
click at [275, 370] on p "[PERSON_NAME]" at bounding box center [305, 373] width 151 height 12
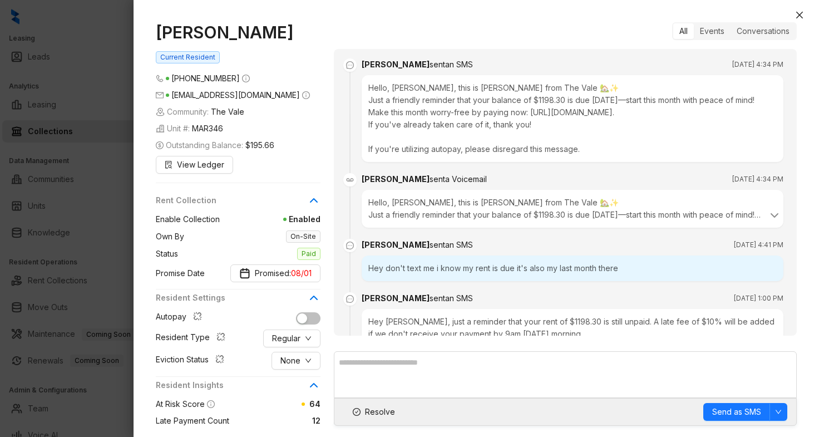
scroll to position [4910, 0]
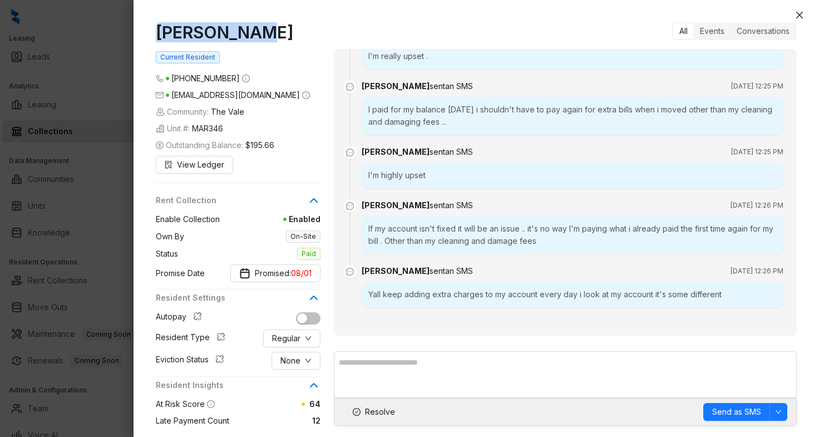
drag, startPoint x: 251, startPoint y: 32, endPoint x: 158, endPoint y: 31, distance: 92.3
click at [158, 31] on h1 "Akira Burke" at bounding box center [238, 32] width 165 height 20
copy h1 "Akira Burke"
click at [370, 413] on span "Resolve" at bounding box center [380, 411] width 30 height 12
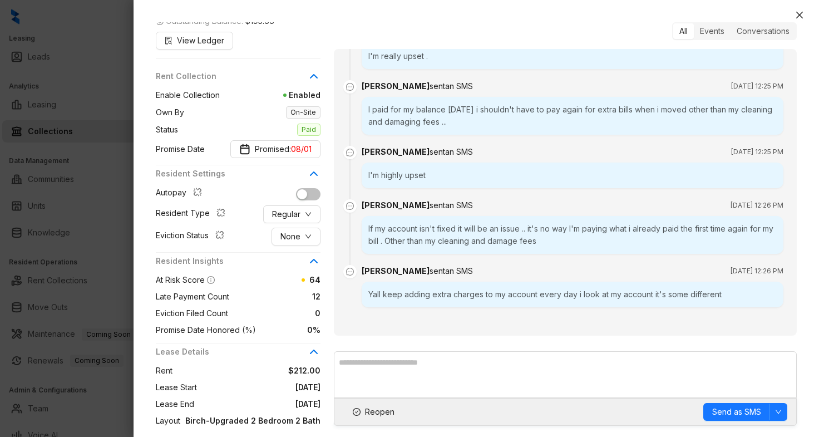
scroll to position [130, 0]
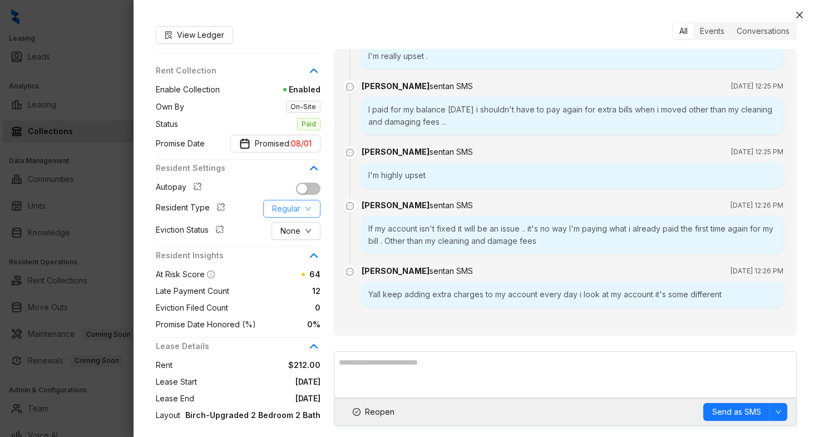
click at [293, 201] on button "Regular" at bounding box center [291, 209] width 57 height 18
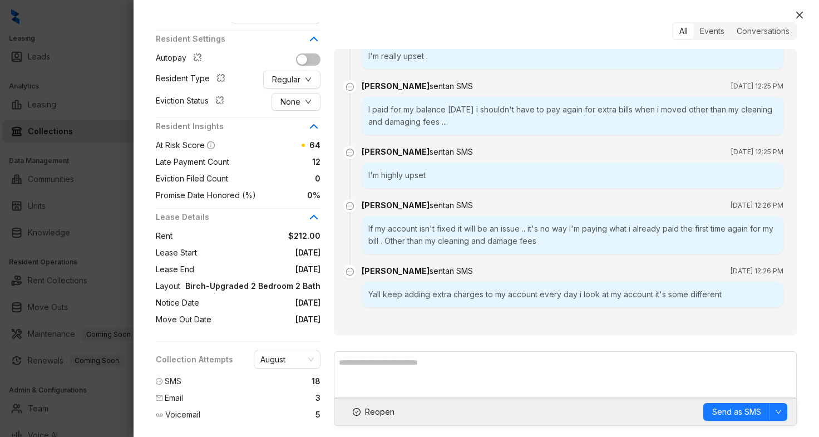
scroll to position [275, 0]
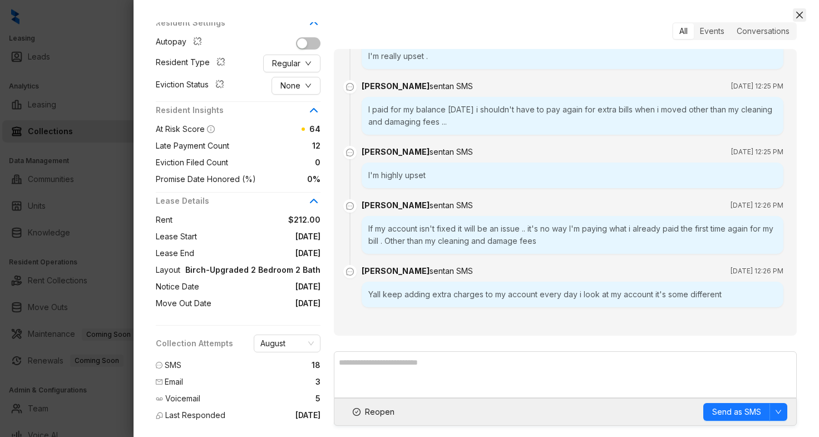
click at [803, 9] on button "Close" at bounding box center [798, 14] width 13 height 13
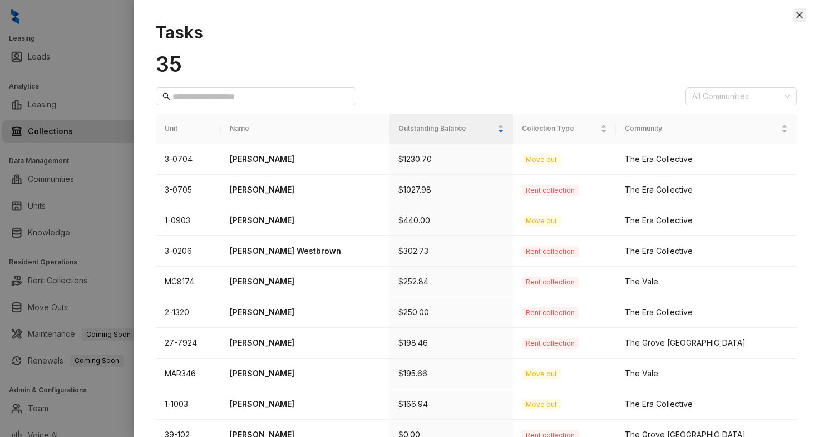
click at [797, 18] on icon "close" at bounding box center [799, 15] width 9 height 9
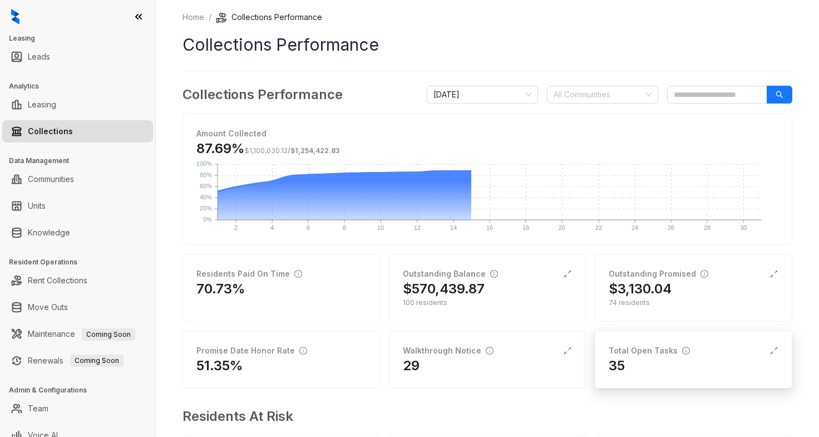
click at [665, 355] on div "Total Open Tasks" at bounding box center [648, 350] width 81 height 12
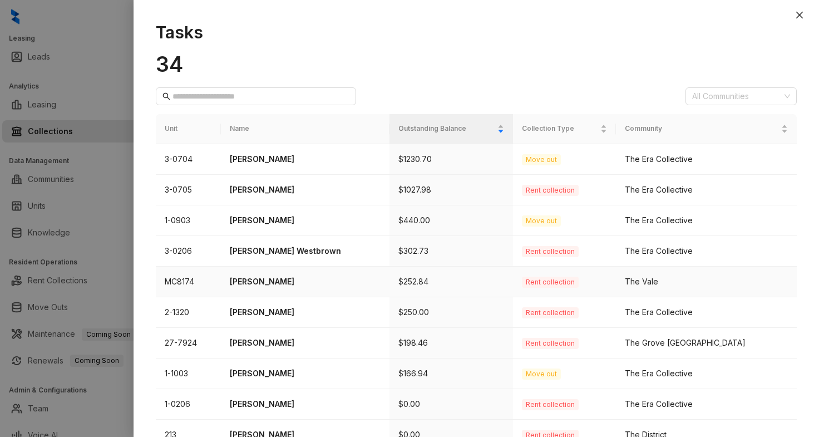
click at [254, 282] on p "[PERSON_NAME]" at bounding box center [305, 281] width 151 height 12
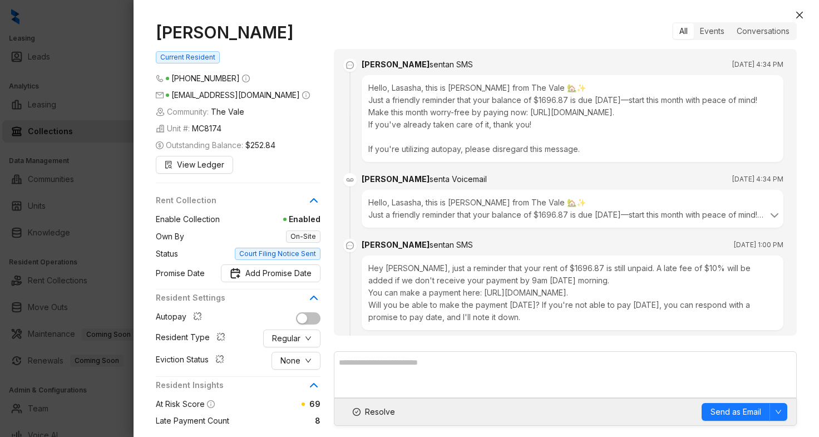
scroll to position [2517, 0]
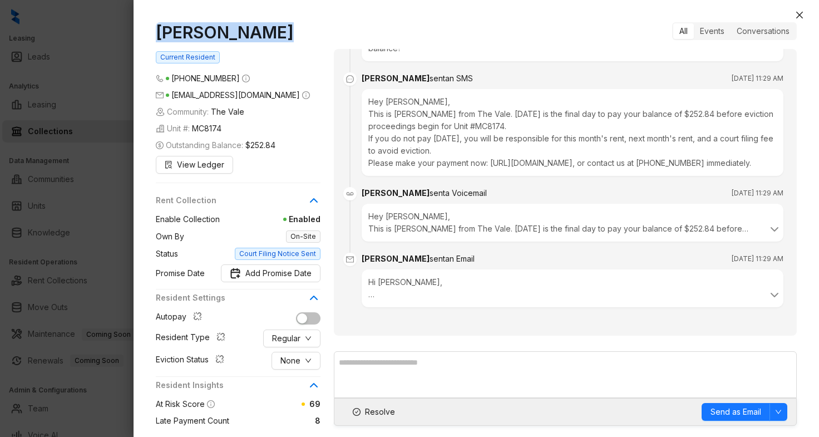
drag, startPoint x: 275, startPoint y: 33, endPoint x: 156, endPoint y: 37, distance: 119.6
click at [156, 37] on h1 "[PERSON_NAME]" at bounding box center [238, 32] width 165 height 20
copy h1 "[PERSON_NAME]"
click at [288, 273] on span "Add Promise Date" at bounding box center [278, 273] width 66 height 12
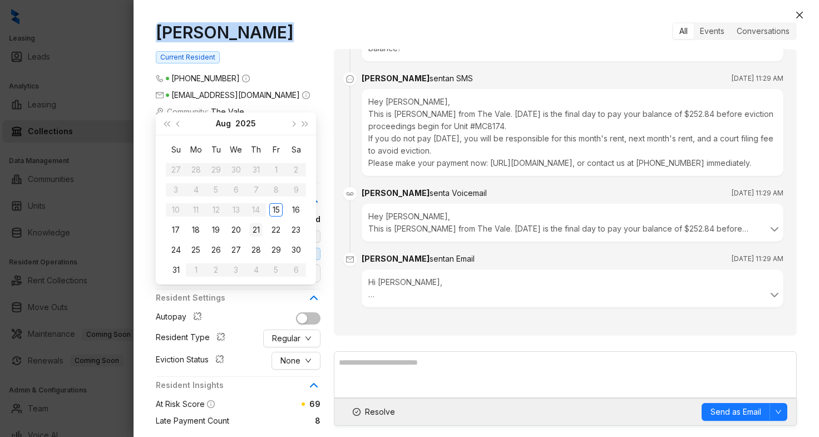
type input "**********"
click at [257, 229] on div "21" at bounding box center [255, 229] width 13 height 13
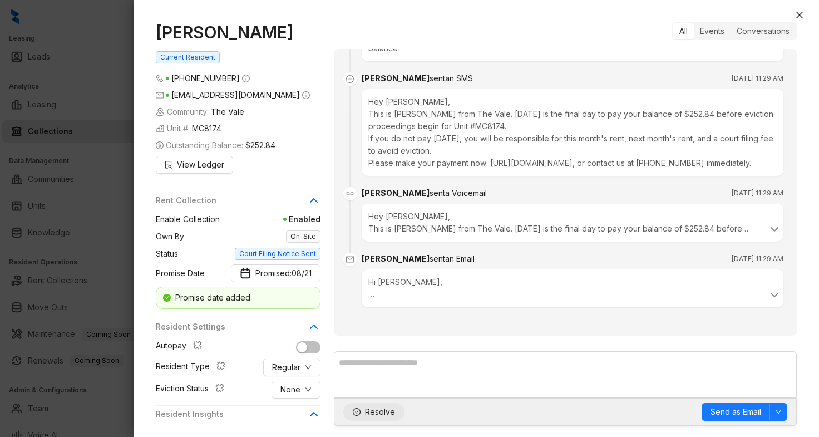
click at [379, 409] on span "Resolve" at bounding box center [380, 411] width 30 height 12
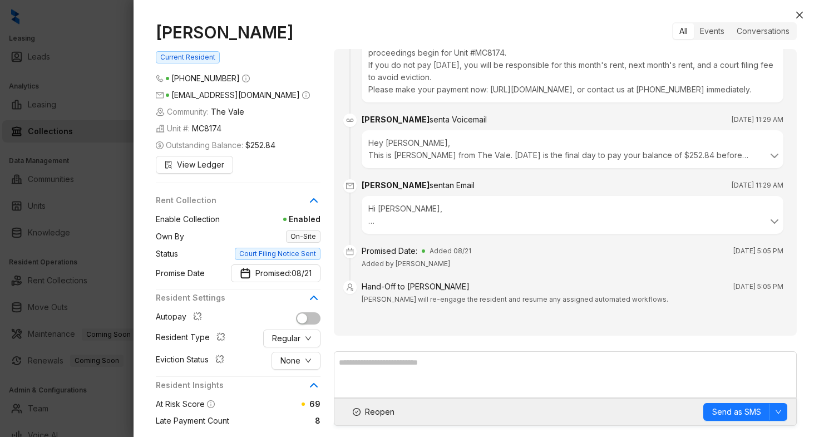
scroll to position [2591, 0]
click at [796, 12] on icon "close" at bounding box center [799, 15] width 7 height 7
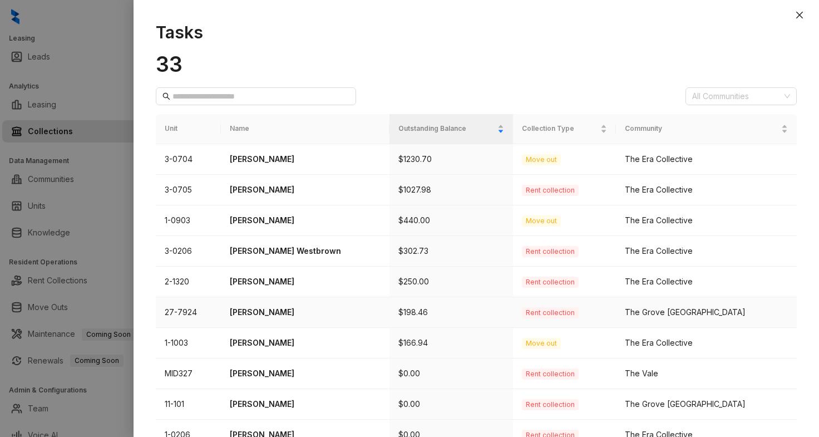
click at [280, 311] on p "[PERSON_NAME]" at bounding box center [305, 312] width 151 height 12
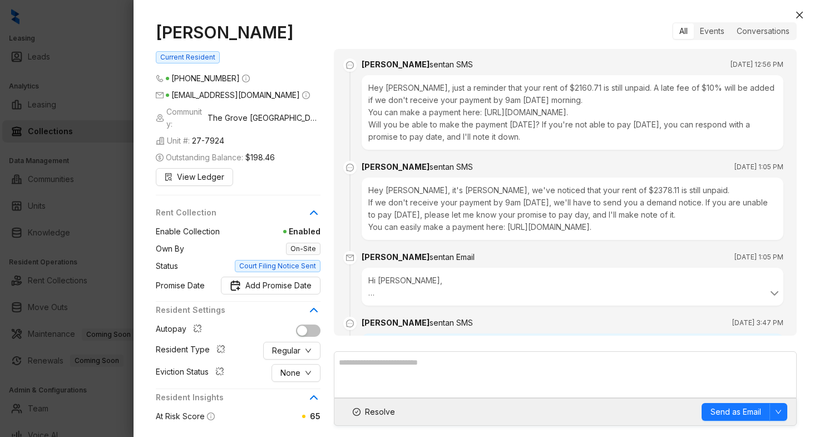
scroll to position [2471, 0]
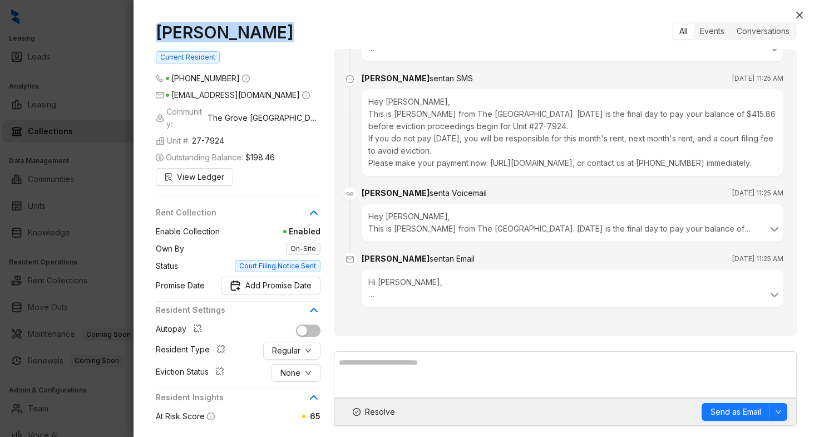
drag, startPoint x: 271, startPoint y: 34, endPoint x: 157, endPoint y: 28, distance: 114.2
click at [157, 28] on h1 "[PERSON_NAME]" at bounding box center [238, 32] width 165 height 20
copy h1 "[PERSON_NAME]"
click at [369, 407] on span "Resolve" at bounding box center [380, 411] width 30 height 12
click at [800, 18] on icon "close" at bounding box center [799, 15] width 9 height 9
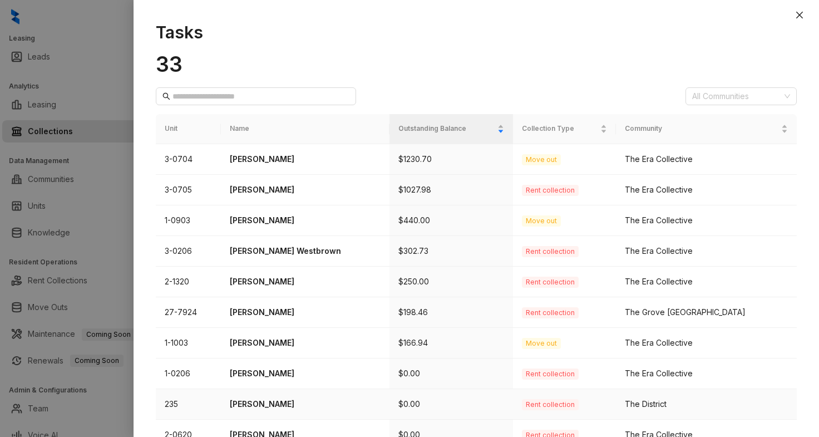
click at [263, 405] on p "[PERSON_NAME]" at bounding box center [305, 404] width 151 height 12
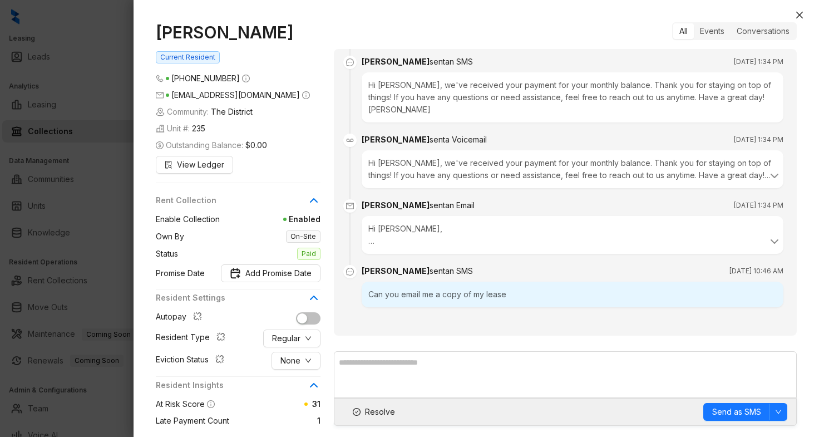
scroll to position [758, 0]
click at [797, 13] on icon "close" at bounding box center [799, 15] width 9 height 9
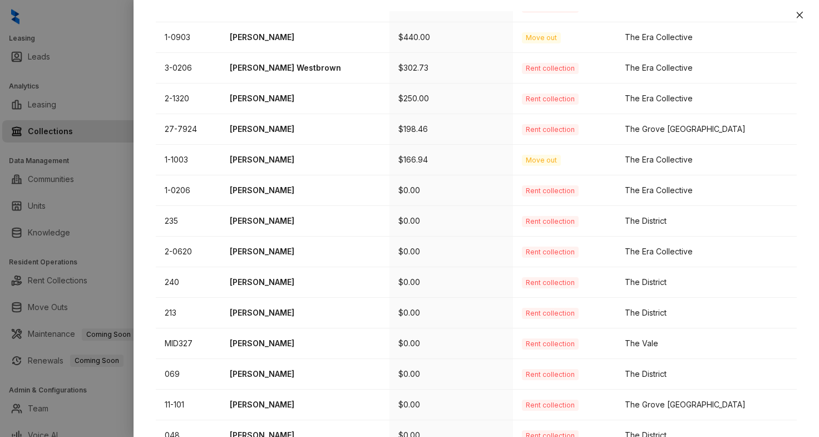
scroll to position [186, 0]
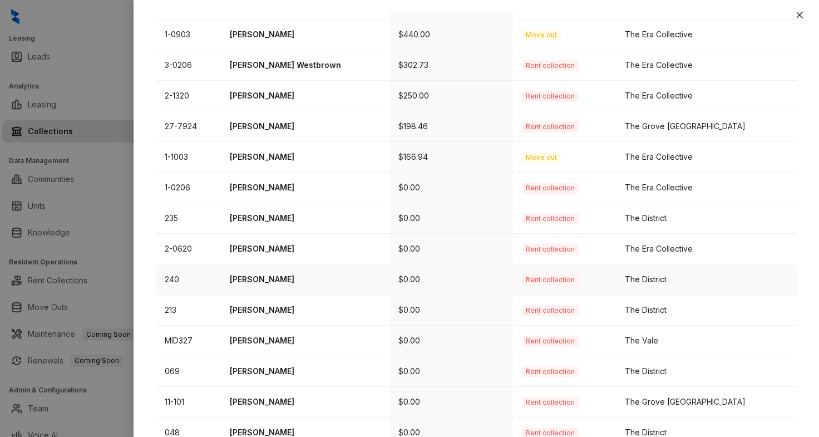
click at [281, 280] on p "[PERSON_NAME]" at bounding box center [305, 279] width 151 height 12
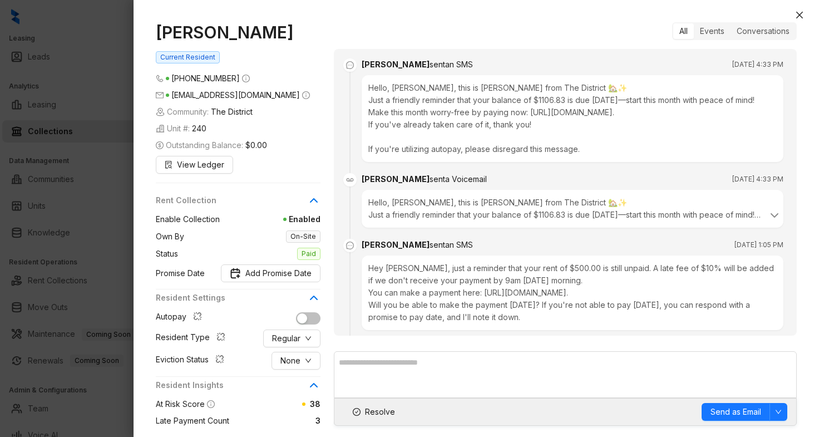
scroll to position [2175, 0]
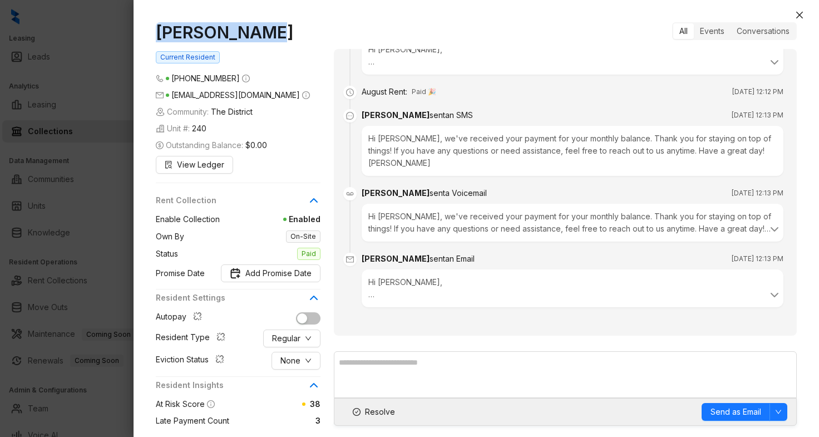
drag, startPoint x: 261, startPoint y: 32, endPoint x: 158, endPoint y: 29, distance: 102.9
click at [158, 29] on h1 "[PERSON_NAME]" at bounding box center [238, 32] width 165 height 20
copy h1 "[PERSON_NAME]"
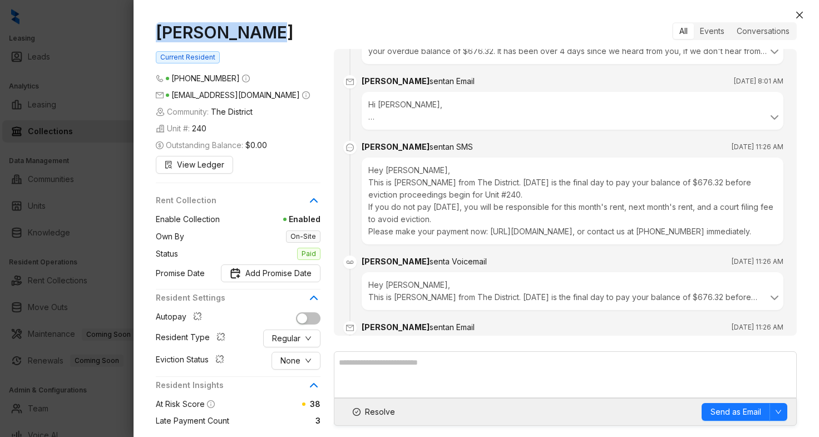
scroll to position [1713, 0]
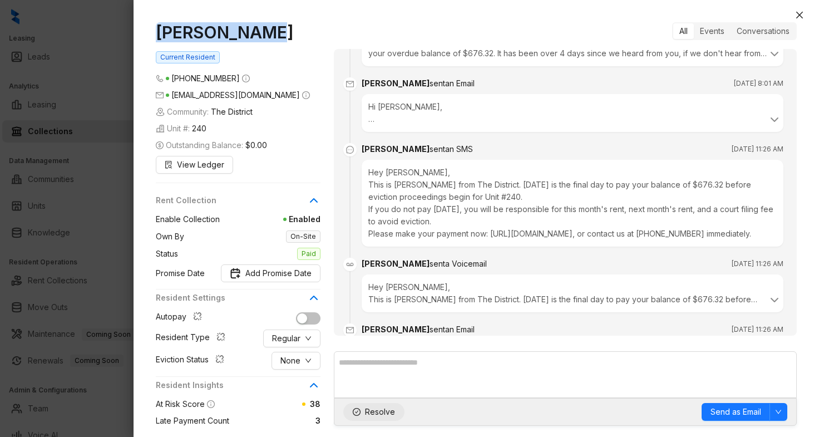
click at [379, 412] on span "Resolve" at bounding box center [380, 411] width 30 height 12
click at [798, 16] on icon "close" at bounding box center [799, 15] width 7 height 7
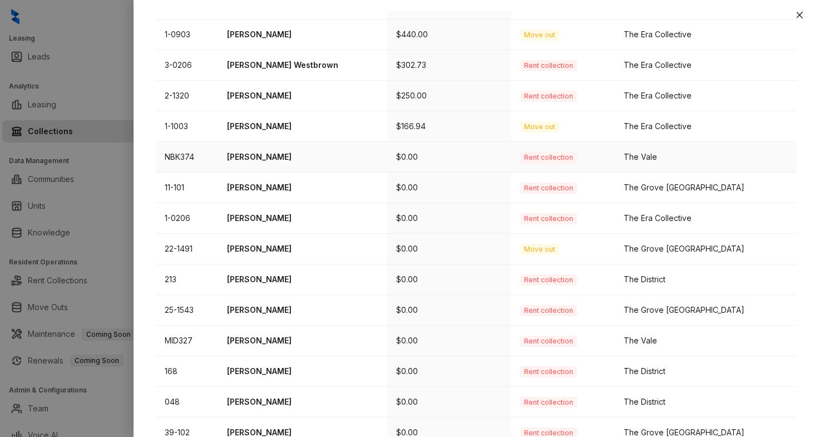
click at [293, 150] on td "[PERSON_NAME]" at bounding box center [302, 157] width 169 height 31
click at [288, 162] on p "[PERSON_NAME]" at bounding box center [302, 157] width 151 height 12
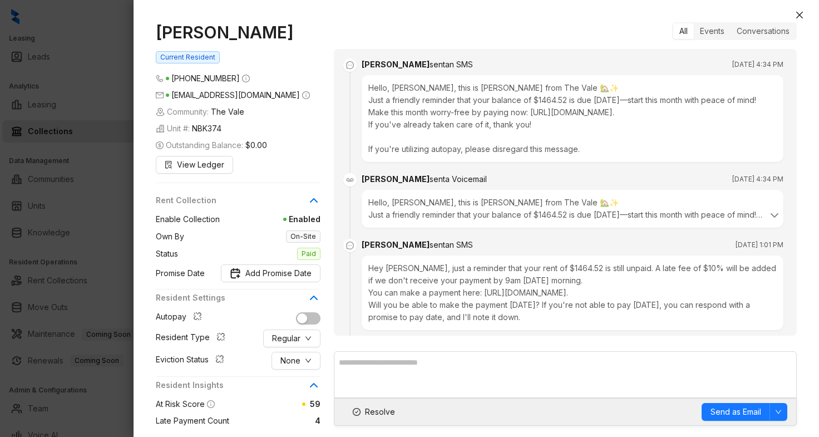
scroll to position [2175, 0]
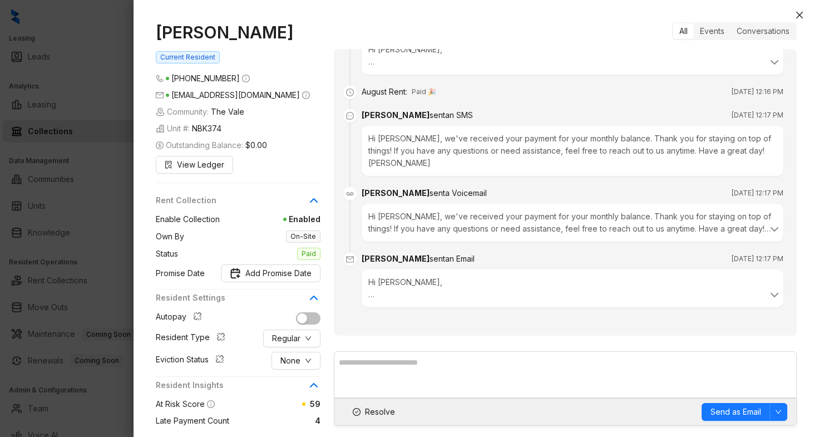
drag, startPoint x: 303, startPoint y: 30, endPoint x: 158, endPoint y: 32, distance: 144.6
click at [158, 32] on h1 "[PERSON_NAME]" at bounding box center [238, 32] width 165 height 20
copy h1 "[PERSON_NAME]"
click at [371, 417] on span "Resolve" at bounding box center [380, 411] width 30 height 12
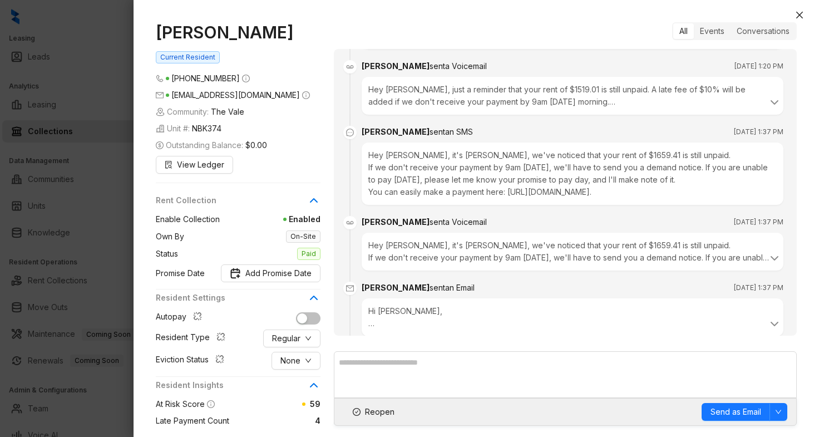
scroll to position [1065, 0]
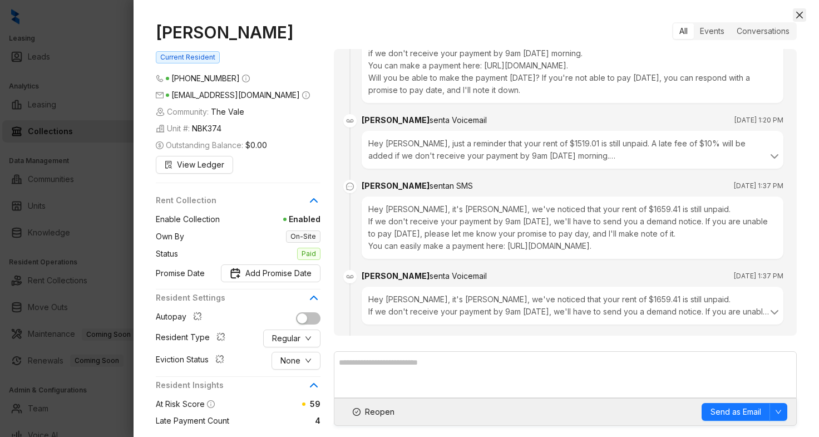
click at [797, 19] on icon "close" at bounding box center [799, 15] width 9 height 9
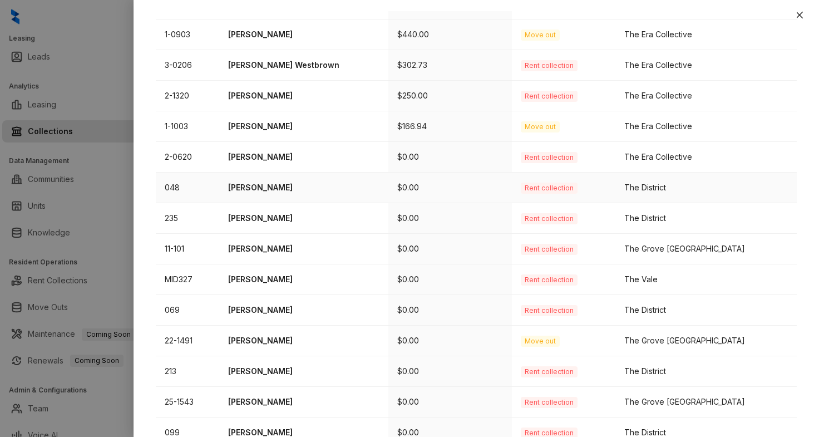
click at [284, 193] on td "[PERSON_NAME]" at bounding box center [303, 187] width 169 height 31
click at [302, 182] on p "[PERSON_NAME]" at bounding box center [303, 187] width 151 height 12
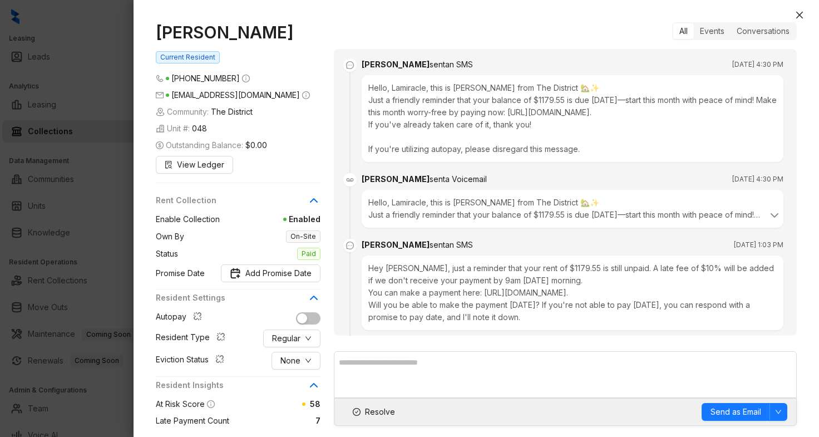
scroll to position [2918, 0]
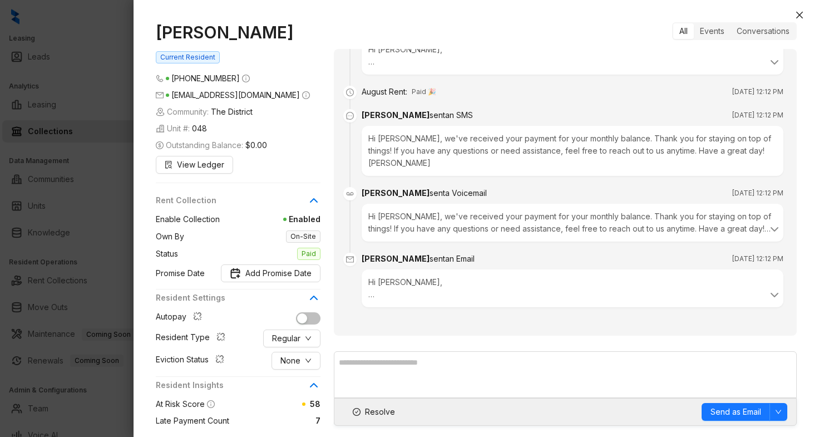
drag, startPoint x: 308, startPoint y: 32, endPoint x: 157, endPoint y: 31, distance: 150.2
click at [157, 31] on h1 "[PERSON_NAME]" at bounding box center [238, 32] width 165 height 20
copy h1 "[PERSON_NAME]"
click at [386, 412] on span "Resolve" at bounding box center [380, 411] width 30 height 12
click at [800, 16] on icon "close" at bounding box center [799, 15] width 7 height 7
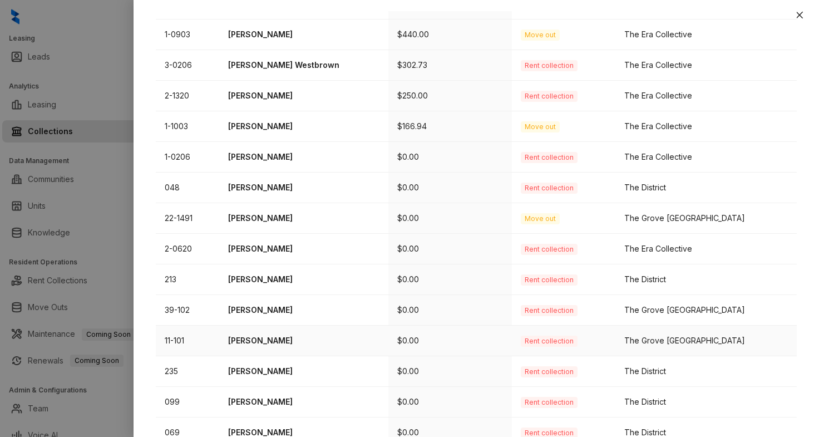
click at [266, 340] on p "[PERSON_NAME]" at bounding box center [303, 340] width 151 height 12
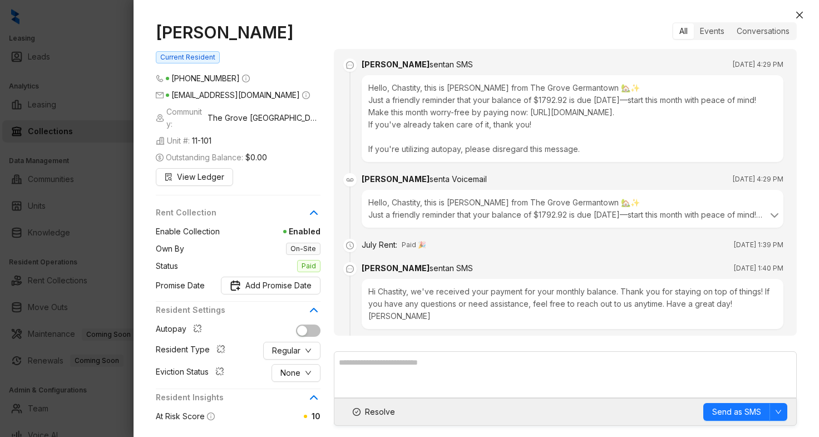
scroll to position [967, 0]
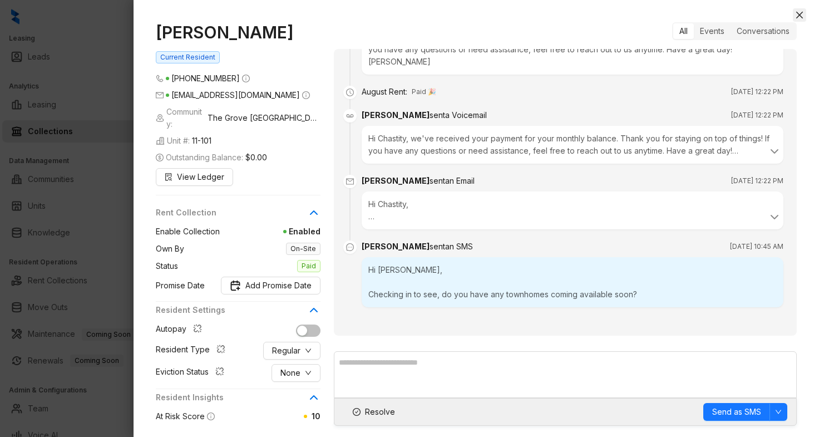
click at [802, 18] on icon "close" at bounding box center [799, 15] width 7 height 7
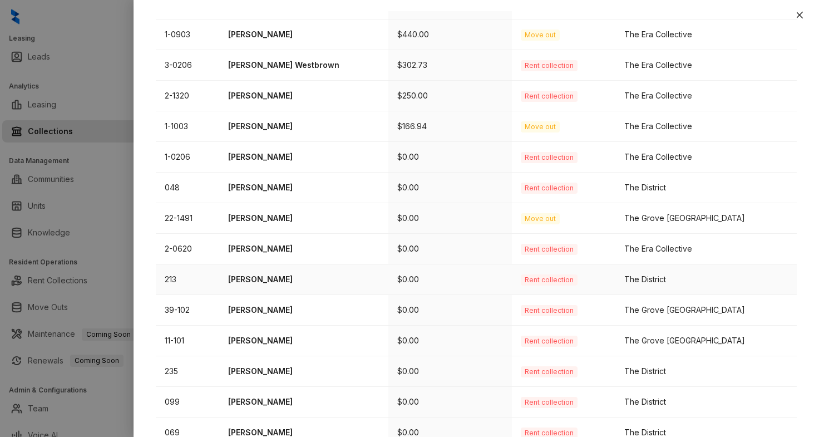
click at [265, 269] on td "[PERSON_NAME]" at bounding box center [303, 279] width 169 height 31
click at [271, 281] on p "[PERSON_NAME]" at bounding box center [303, 279] width 151 height 12
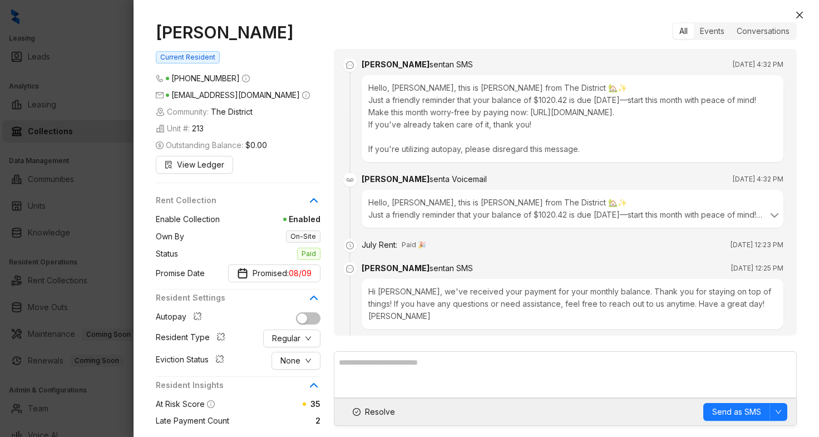
scroll to position [1158, 0]
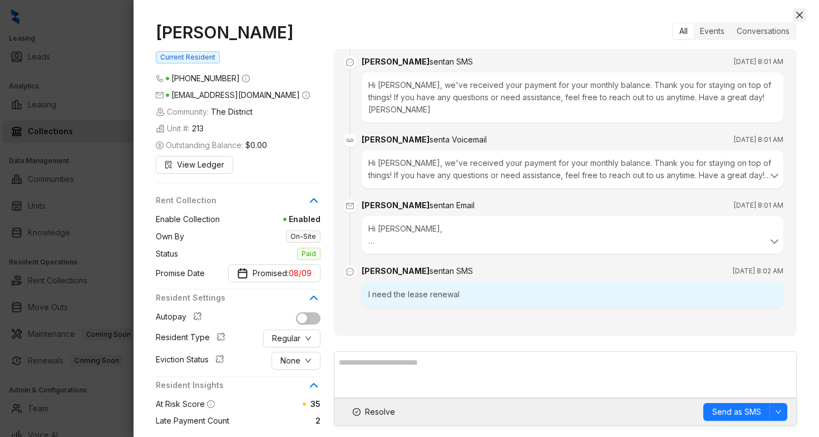
click at [799, 17] on icon "close" at bounding box center [799, 15] width 9 height 9
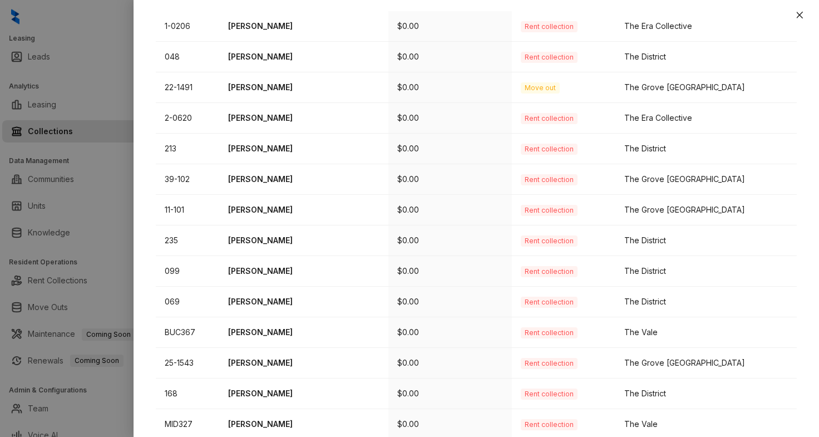
scroll to position [356, 0]
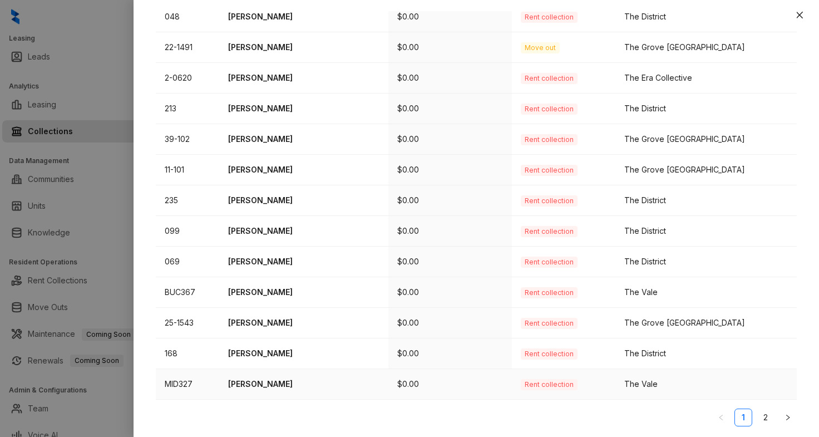
click at [248, 380] on p "[PERSON_NAME]" at bounding box center [303, 384] width 151 height 12
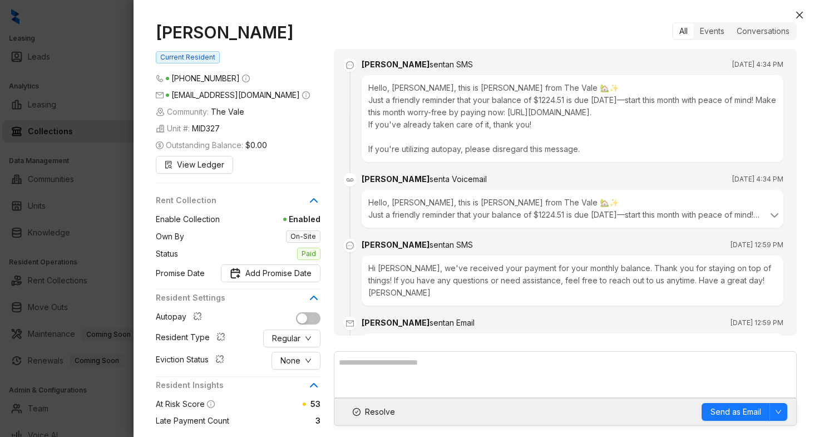
scroll to position [1316, 0]
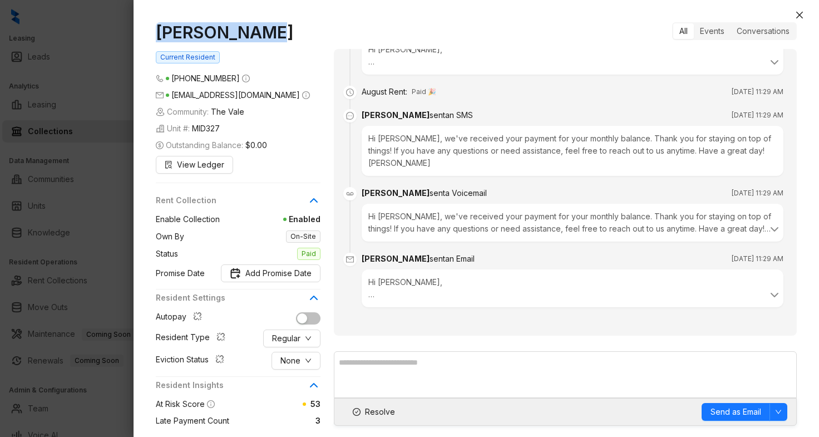
drag, startPoint x: 257, startPoint y: 27, endPoint x: 158, endPoint y: 21, distance: 98.6
click at [158, 21] on div "Keith Nelson Current Resident (901) 596 1139 Knelson393@gmail.com Community: Th…" at bounding box center [475, 223] width 685 height 425
copy h1 "[PERSON_NAME]"
click at [373, 407] on span "Resolve" at bounding box center [380, 411] width 30 height 12
click at [796, 18] on icon "close" at bounding box center [799, 15] width 7 height 7
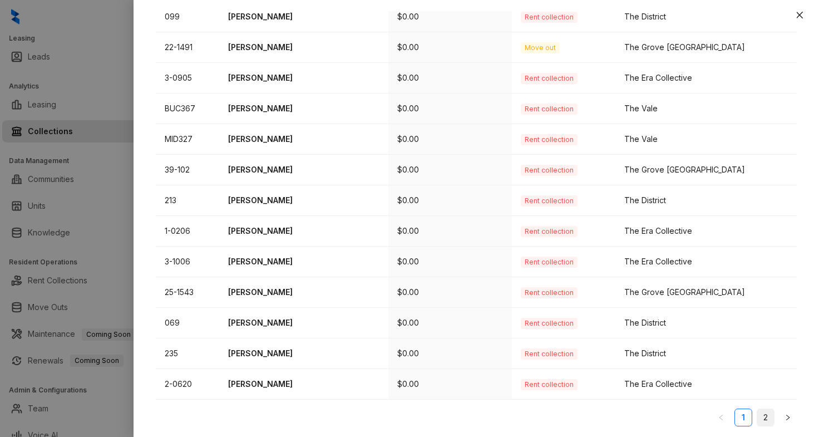
click at [758, 410] on link "2" at bounding box center [765, 417] width 17 height 17
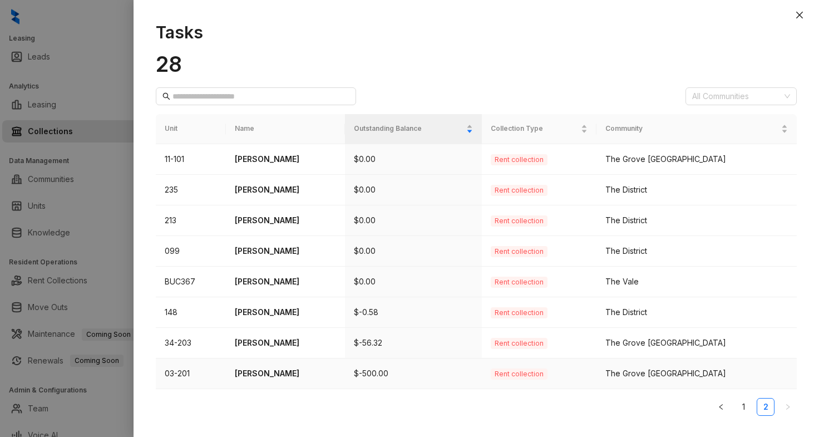
click at [251, 373] on p "Charles Cox" at bounding box center [285, 373] width 101 height 12
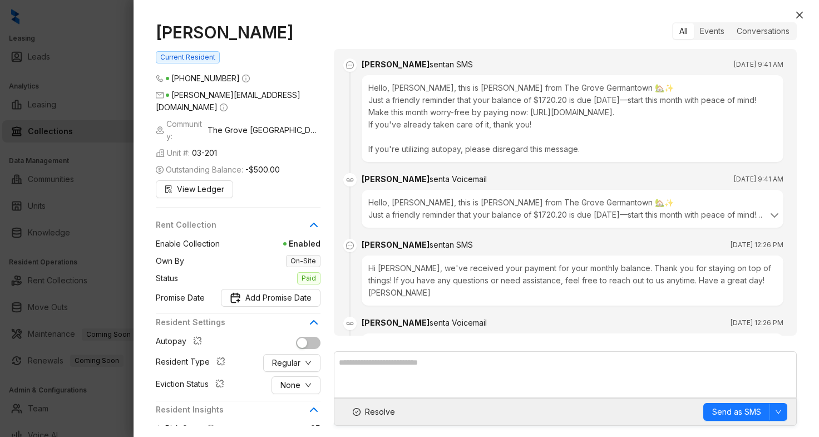
scroll to position [363, 0]
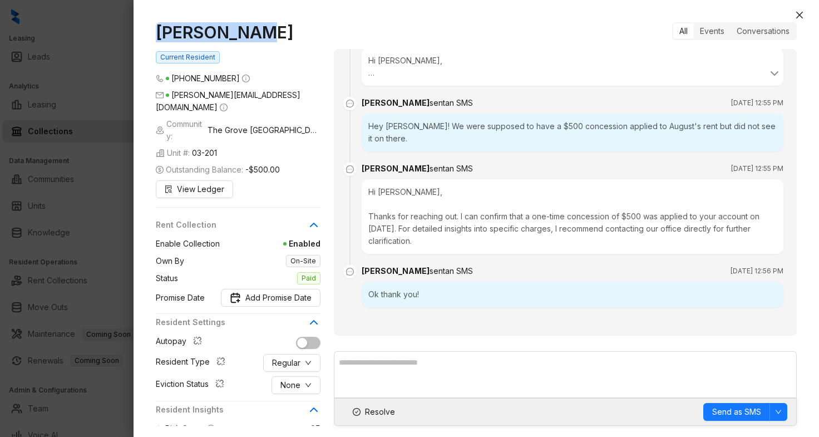
drag, startPoint x: 256, startPoint y: 35, endPoint x: 161, endPoint y: 30, distance: 95.2
click at [161, 30] on h1 "Charles Cox" at bounding box center [238, 32] width 165 height 20
copy h1 "Charles Cox"
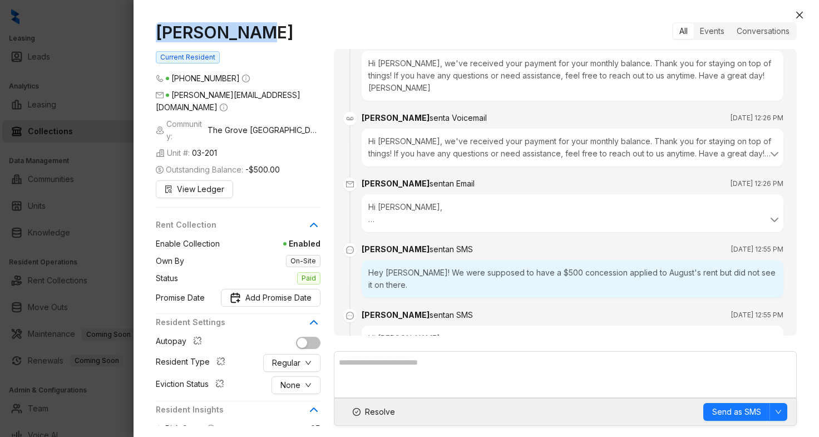
scroll to position [187, 0]
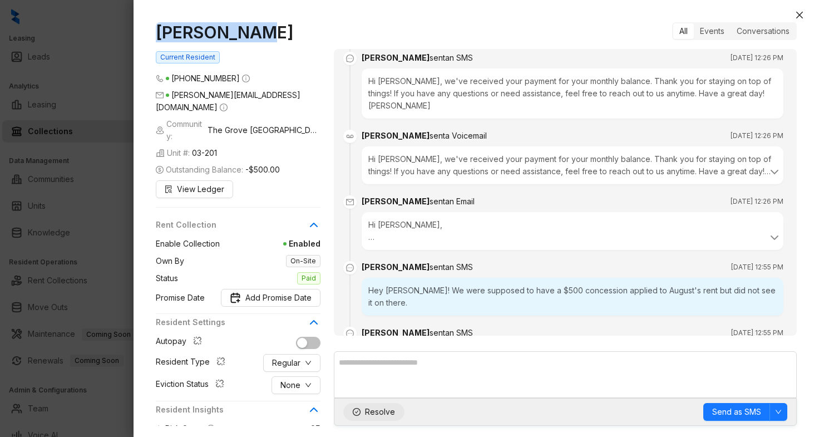
click at [370, 408] on span "Resolve" at bounding box center [380, 411] width 30 height 12
click at [799, 17] on icon "close" at bounding box center [799, 15] width 9 height 9
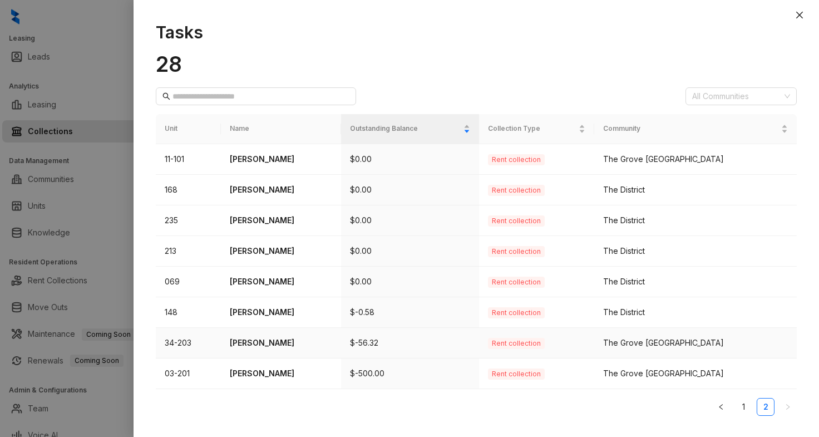
click at [269, 340] on p "[PERSON_NAME]" at bounding box center [281, 342] width 102 height 12
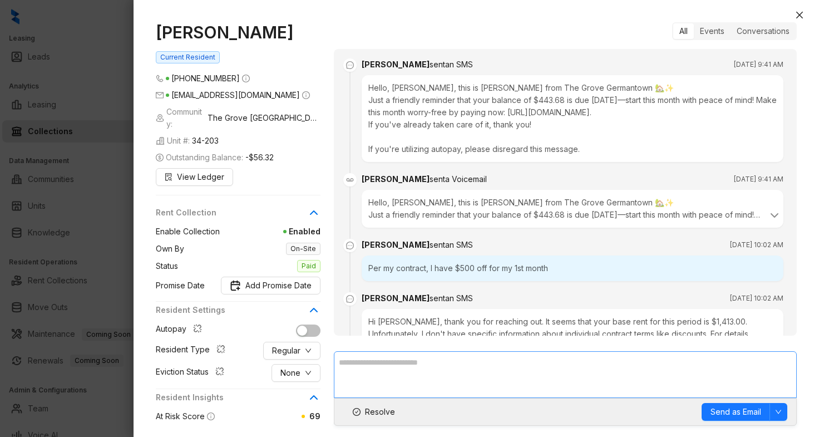
scroll to position [870, 0]
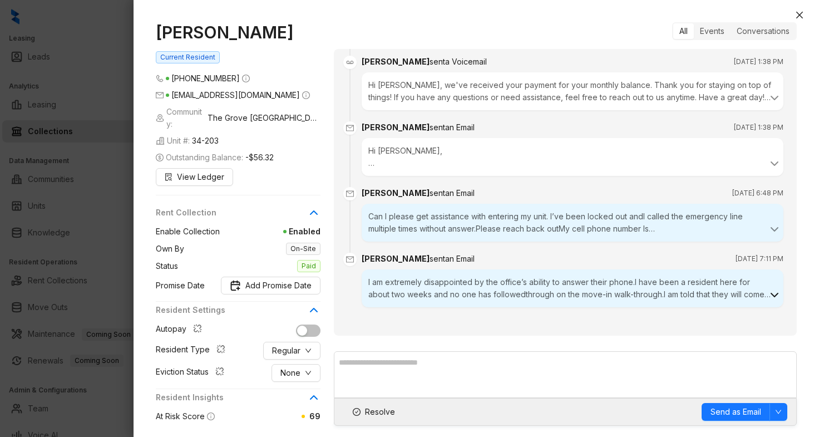
click at [767, 294] on icon at bounding box center [773, 294] width 13 height 13
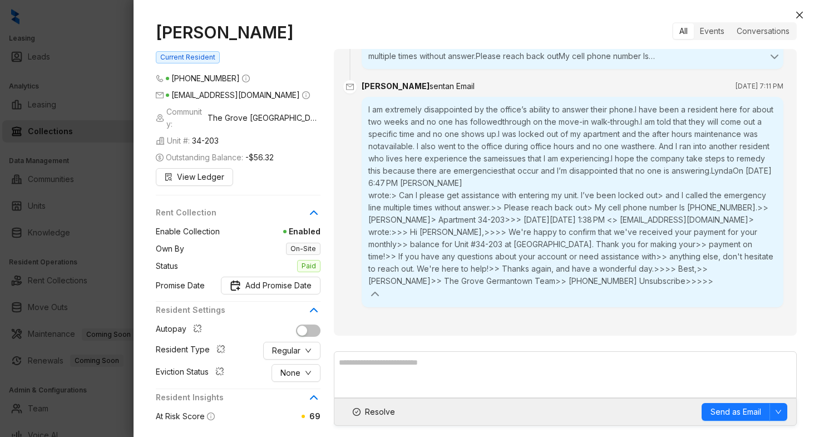
scroll to position [1042, 0]
click at [372, 419] on button "Resolve" at bounding box center [373, 412] width 61 height 18
click at [372, 409] on span "Reopen" at bounding box center [379, 411] width 29 height 12
click at [799, 19] on button "Close" at bounding box center [798, 14] width 13 height 13
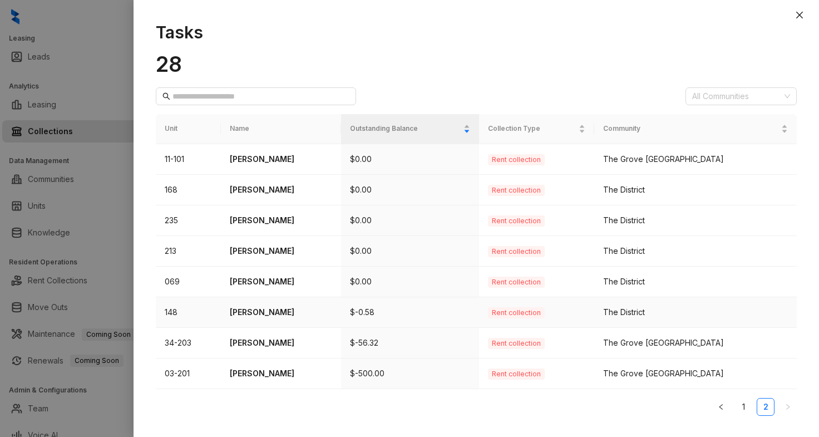
click at [274, 312] on p "Naya Coleman" at bounding box center [281, 312] width 102 height 12
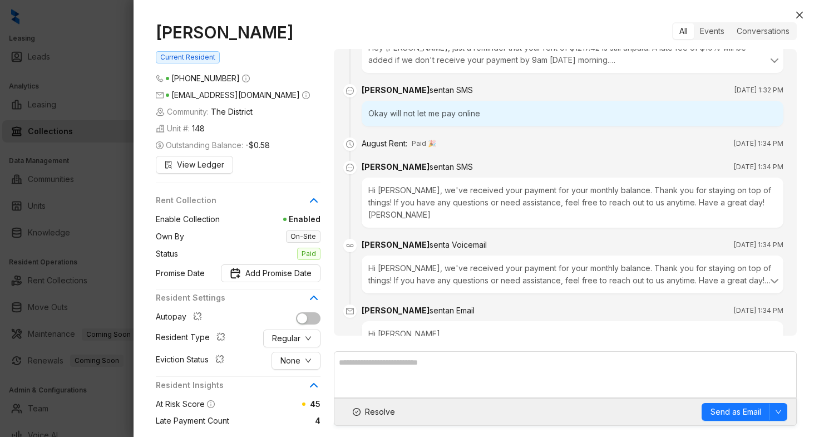
scroll to position [1191, 0]
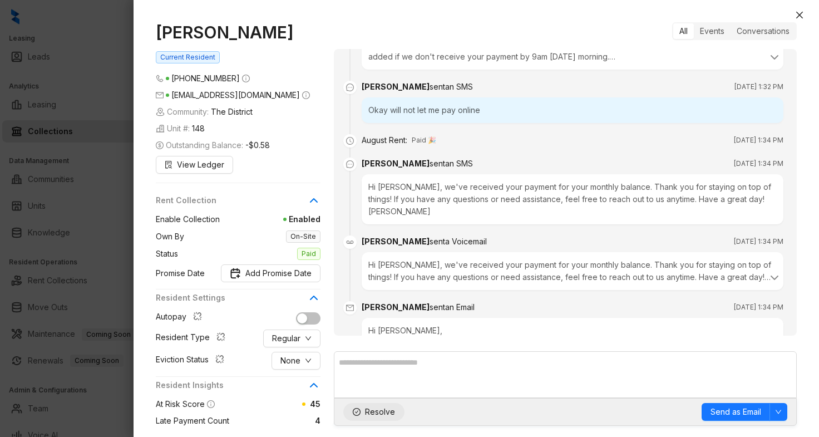
click at [380, 412] on span "Resolve" at bounding box center [380, 411] width 30 height 12
click at [800, 13] on icon "close" at bounding box center [799, 15] width 9 height 9
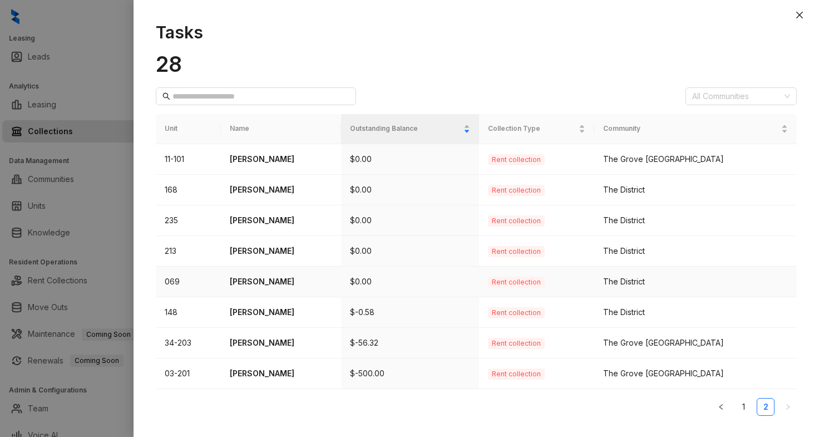
click at [276, 279] on p "Nika Cooper" at bounding box center [281, 281] width 102 height 12
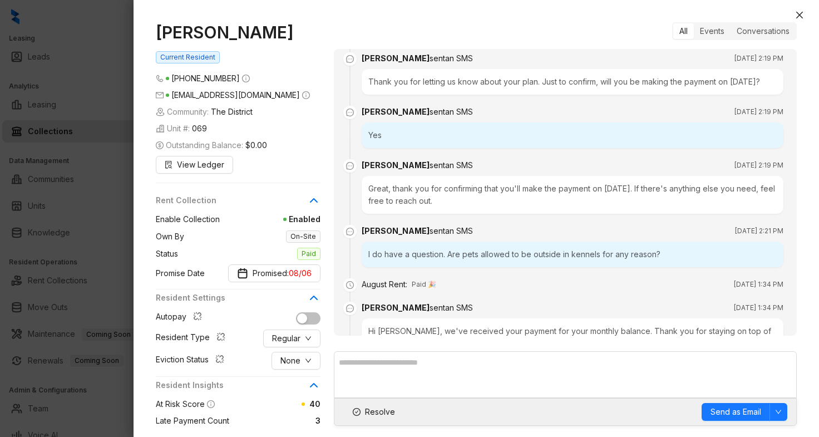
scroll to position [1097, 0]
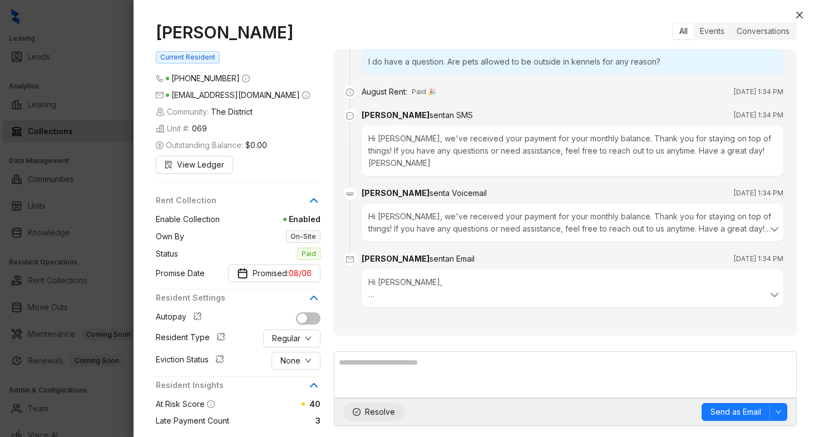
click at [378, 414] on span "Resolve" at bounding box center [380, 411] width 30 height 12
click at [799, 12] on icon "close" at bounding box center [799, 15] width 9 height 9
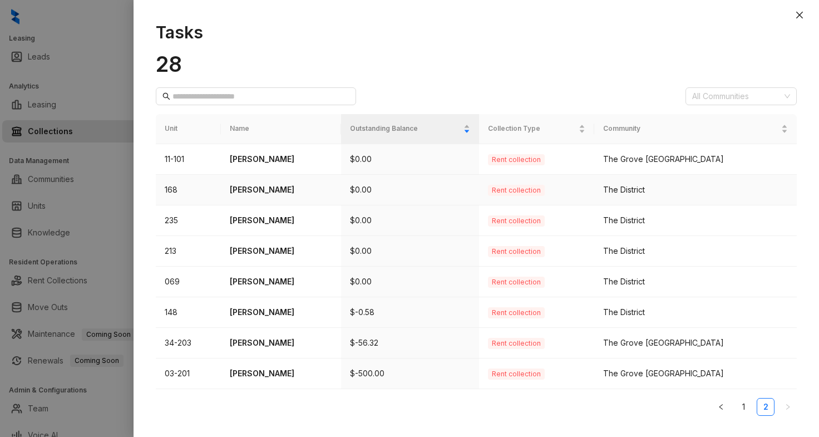
click at [286, 192] on p "Dontarius Miller" at bounding box center [281, 190] width 102 height 12
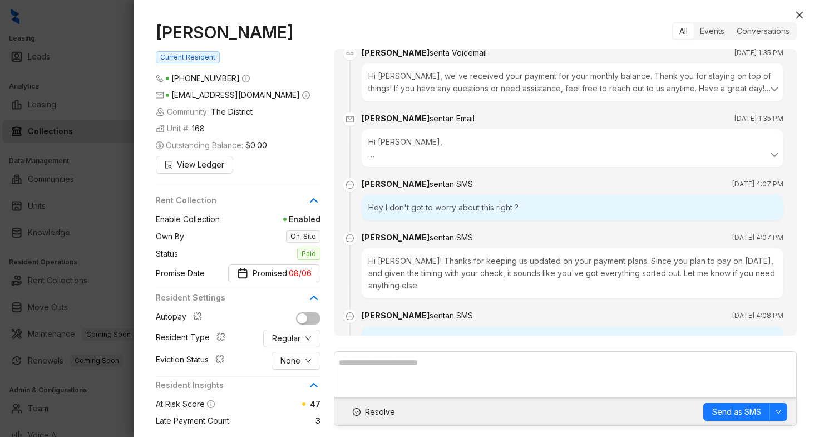
scroll to position [663, 0]
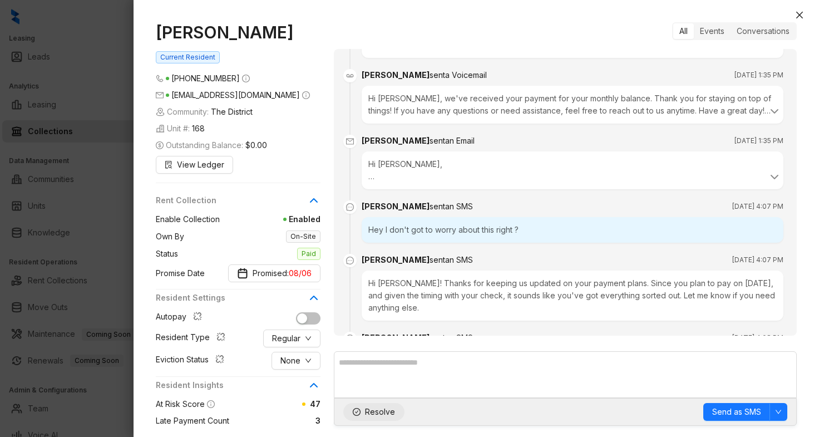
click at [386, 413] on span "Resolve" at bounding box center [380, 411] width 30 height 12
click at [800, 12] on icon "close" at bounding box center [799, 15] width 9 height 9
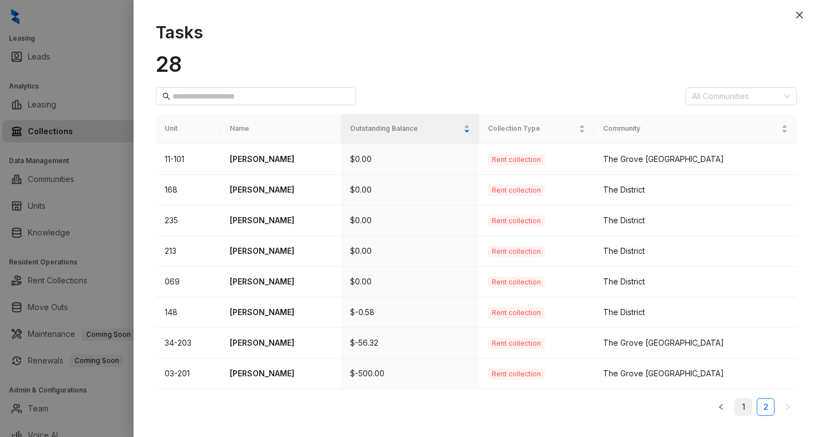
click at [745, 412] on link "1" at bounding box center [743, 406] width 17 height 17
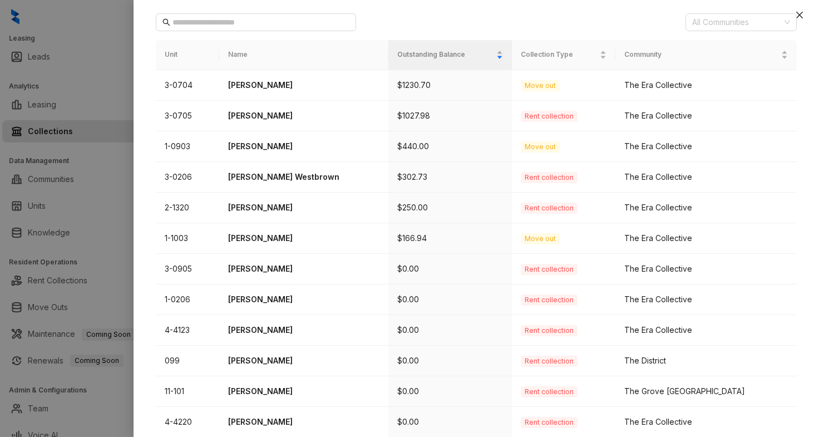
scroll to position [96, 0]
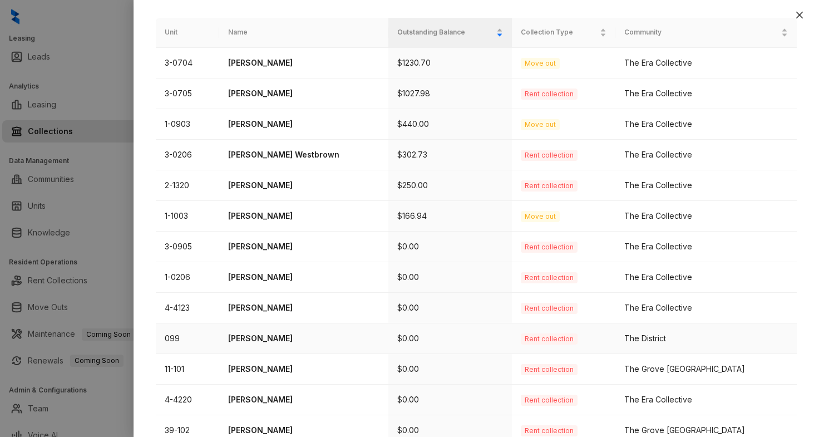
click at [269, 335] on p "[PERSON_NAME]" at bounding box center [303, 338] width 151 height 12
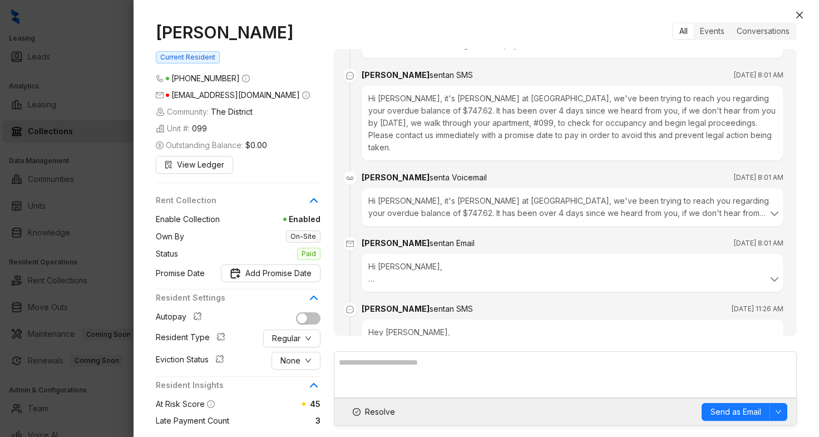
scroll to position [1382, 0]
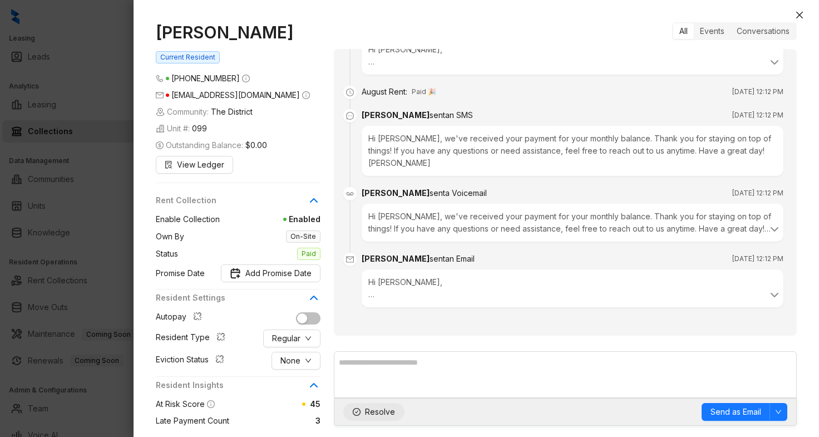
click at [376, 412] on span "Resolve" at bounding box center [380, 411] width 30 height 12
click at [799, 11] on icon "close" at bounding box center [799, 15] width 9 height 9
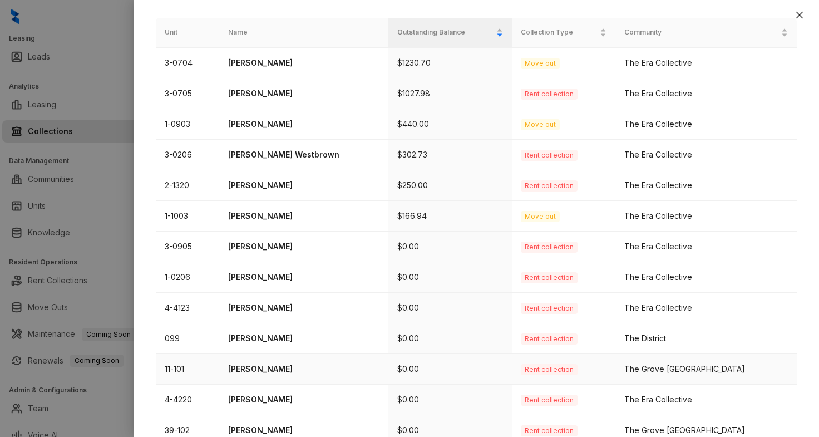
click at [270, 368] on p "[PERSON_NAME]" at bounding box center [303, 369] width 151 height 12
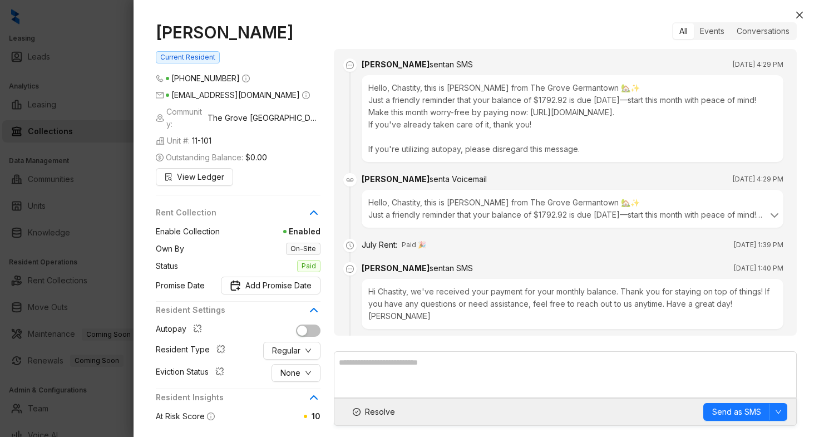
scroll to position [967, 0]
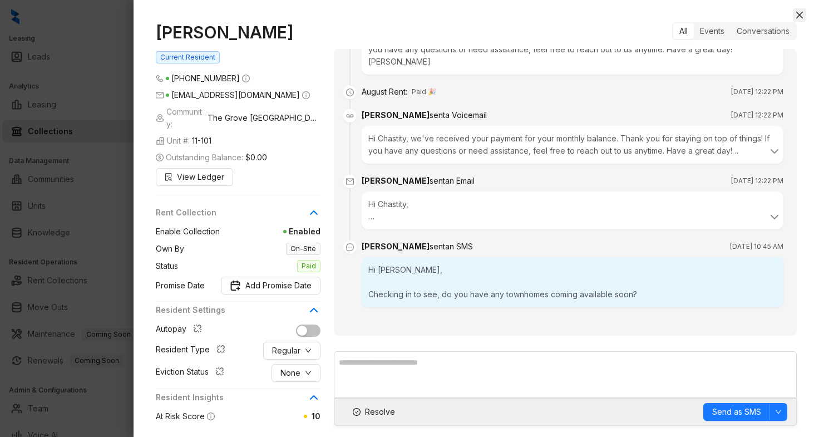
click at [796, 14] on icon "close" at bounding box center [799, 15] width 9 height 9
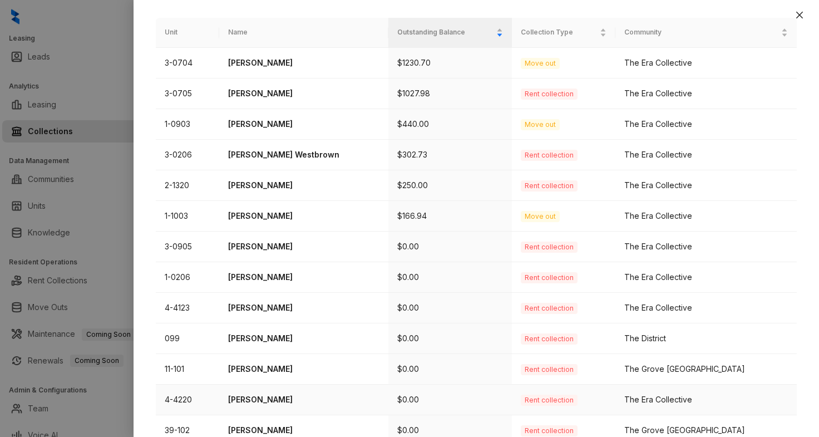
click at [269, 398] on p "[PERSON_NAME]" at bounding box center [303, 399] width 151 height 12
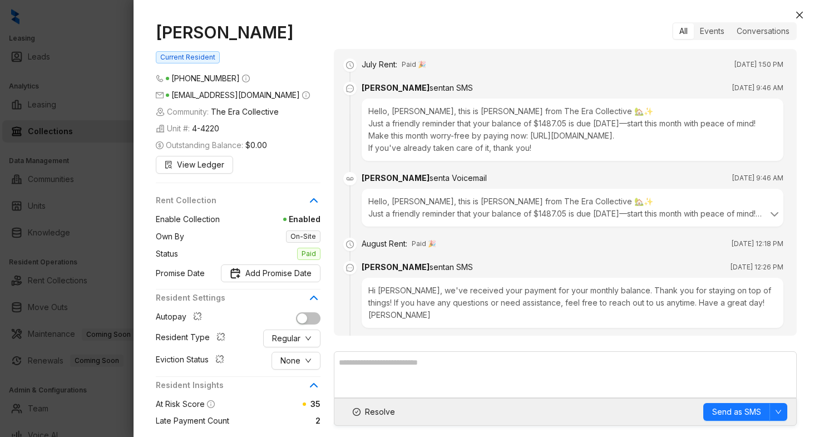
scroll to position [455, 0]
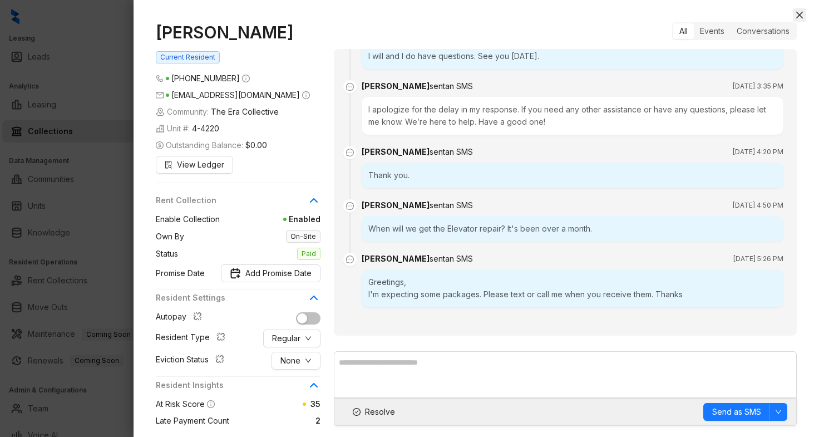
click at [804, 14] on button "Close" at bounding box center [798, 14] width 13 height 13
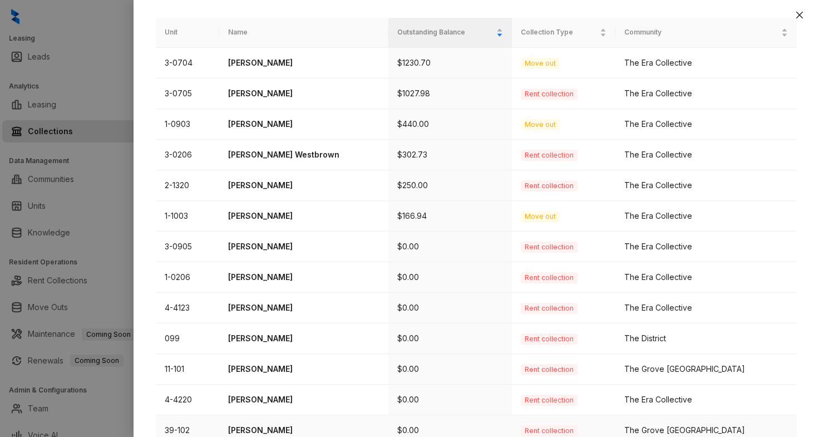
click at [276, 431] on p "Nicholas Laboe" at bounding box center [303, 430] width 151 height 12
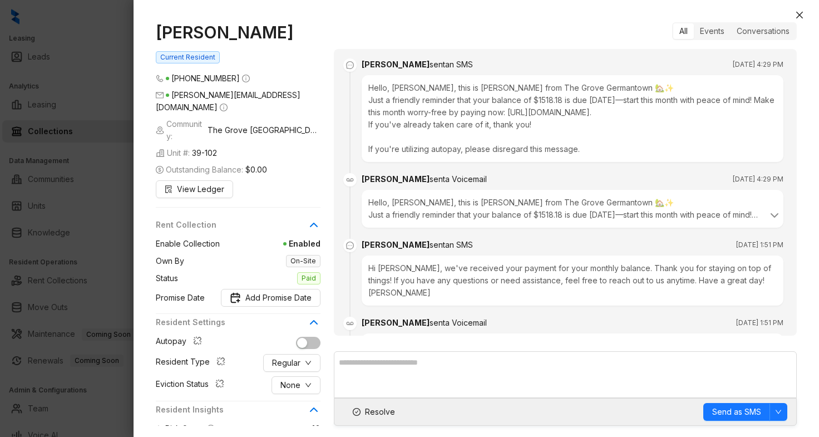
scroll to position [765, 0]
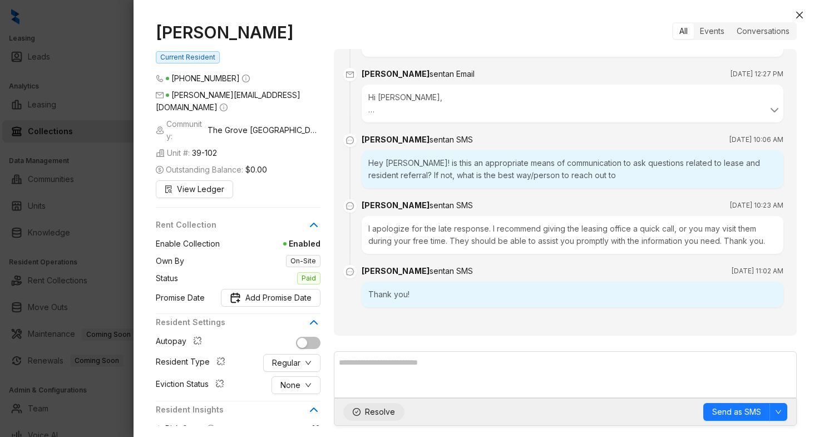
click at [373, 408] on span "Resolve" at bounding box center [380, 411] width 30 height 12
click at [797, 12] on icon "close" at bounding box center [799, 15] width 9 height 9
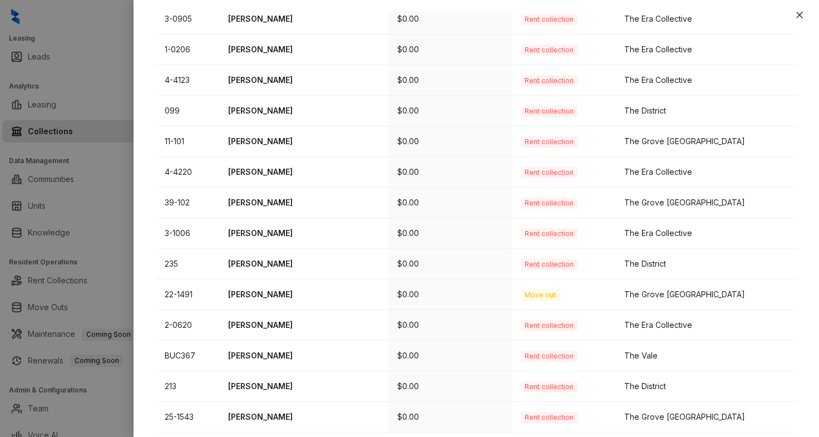
scroll to position [325, 0]
click at [267, 264] on p "[PERSON_NAME]" at bounding box center [303, 262] width 151 height 12
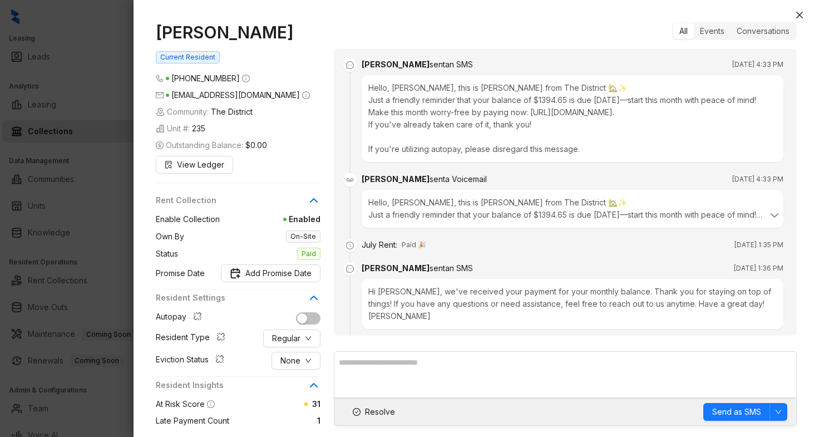
scroll to position [758, 0]
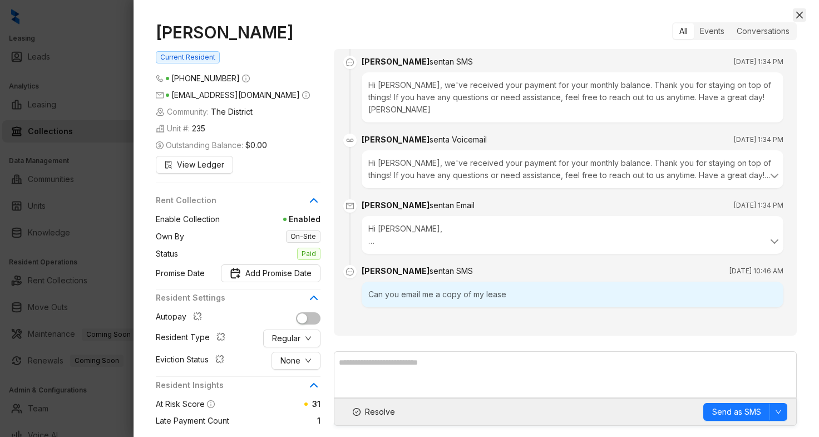
click at [800, 15] on icon "close" at bounding box center [799, 15] width 9 height 9
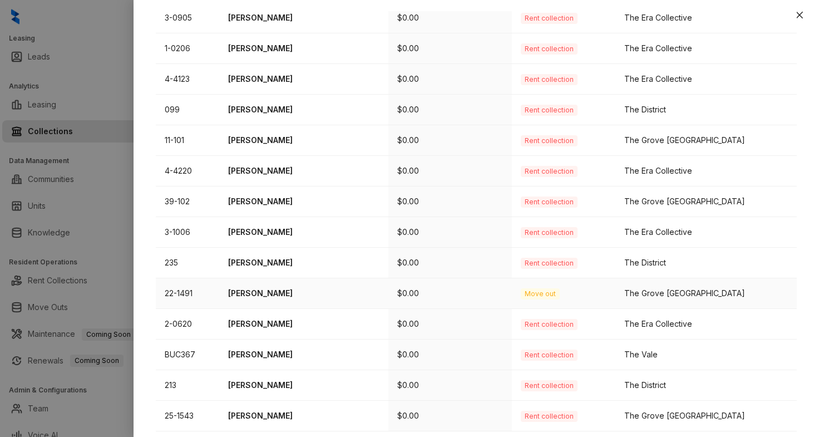
click at [278, 299] on p "Cassandra VanDunk" at bounding box center [303, 293] width 151 height 12
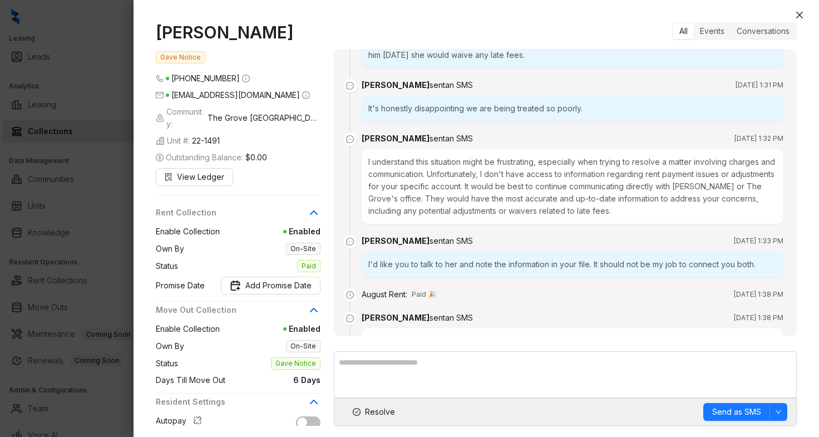
scroll to position [1671, 0]
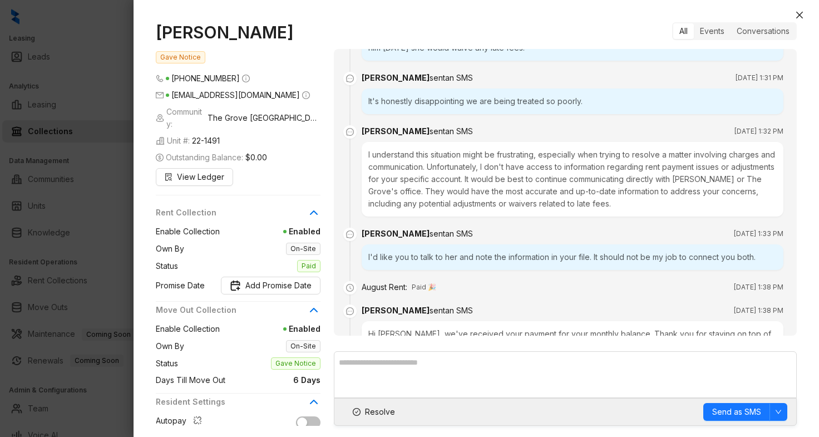
drag, startPoint x: 317, startPoint y: 37, endPoint x: 157, endPoint y: 36, distance: 159.6
click at [157, 36] on h1 "Cassandra VanDunk" at bounding box center [238, 32] width 165 height 20
copy h1 "Cassandra VanDunk"
click at [372, 409] on span "Resolve" at bounding box center [380, 411] width 30 height 12
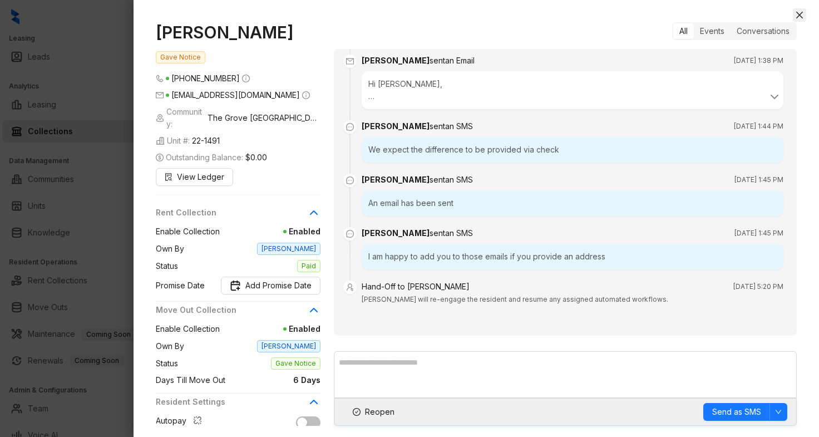
click at [799, 14] on icon "close" at bounding box center [799, 15] width 9 height 9
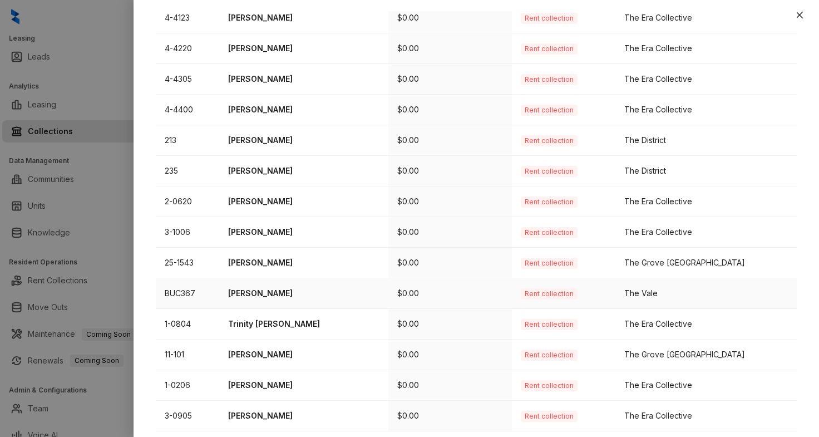
click at [295, 291] on p "Kassie Blumenstein" at bounding box center [303, 293] width 151 height 12
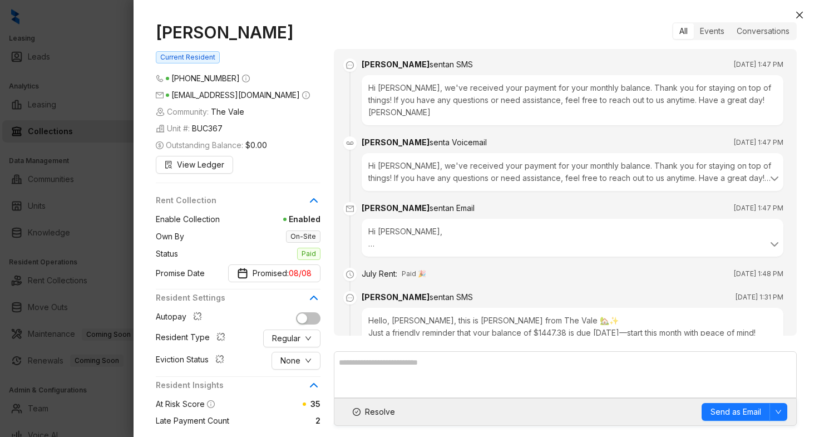
scroll to position [839, 0]
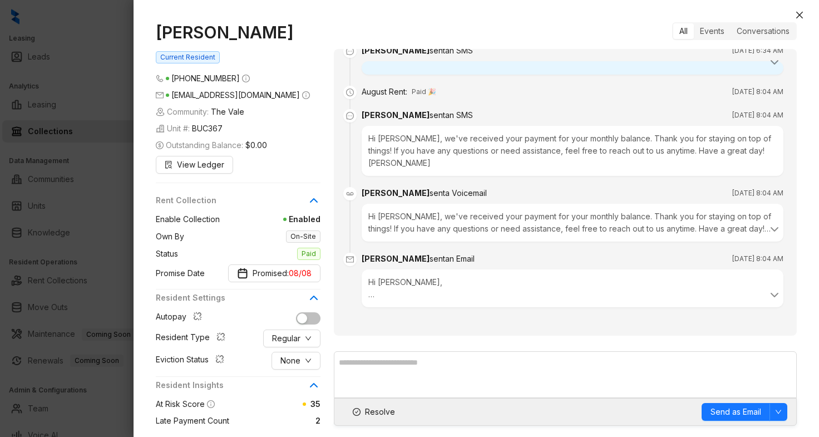
drag, startPoint x: 314, startPoint y: 33, endPoint x: 156, endPoint y: 26, distance: 157.5
click at [156, 26] on h1 "Kassie Blumenstein" at bounding box center [238, 32] width 165 height 20
copy h1 "Kassie Blumenstein"
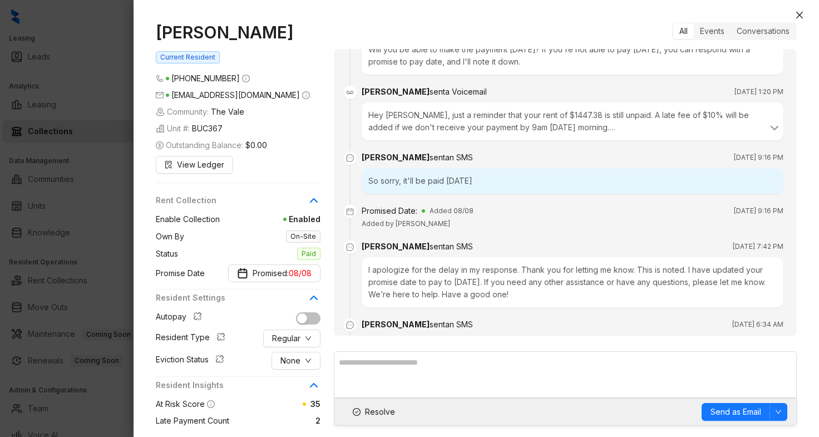
scroll to position [469, 0]
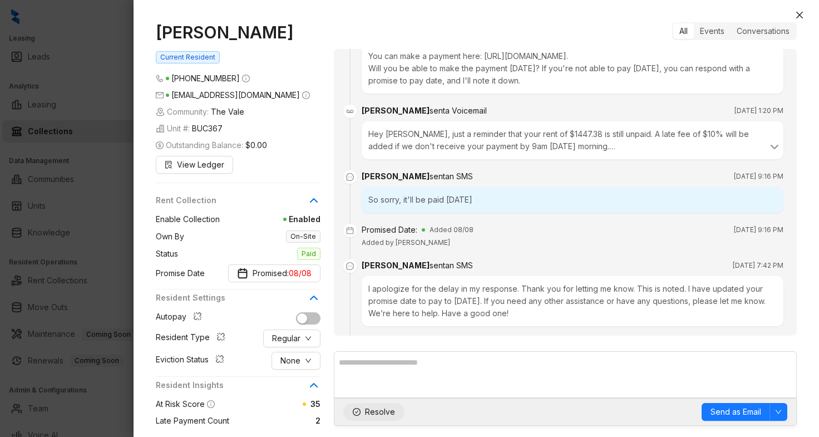
click at [385, 411] on span "Resolve" at bounding box center [380, 411] width 30 height 12
click at [797, 17] on icon "close" at bounding box center [799, 15] width 7 height 7
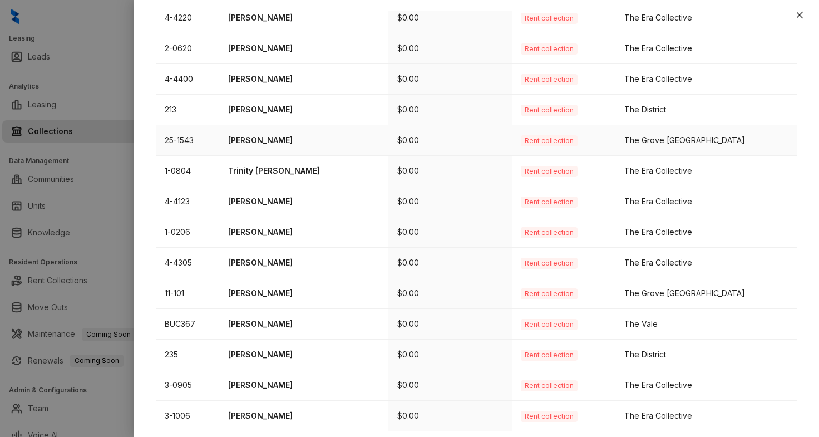
click at [254, 132] on td "[PERSON_NAME]" at bounding box center [303, 140] width 169 height 31
click at [276, 139] on p "[PERSON_NAME]" at bounding box center [303, 140] width 151 height 12
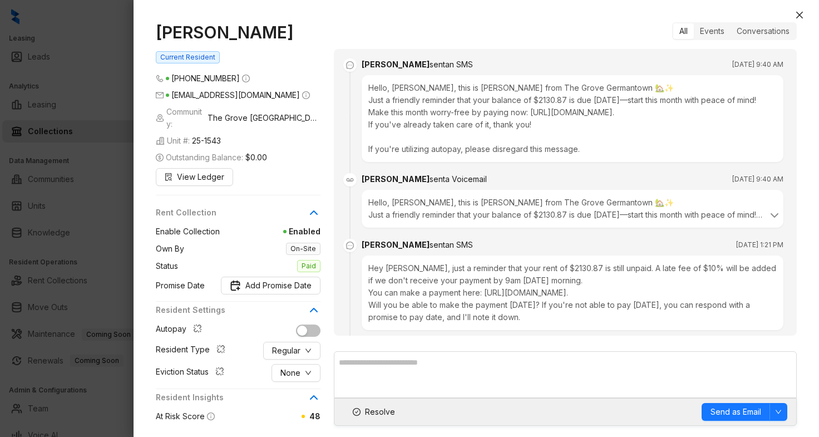
scroll to position [1542, 0]
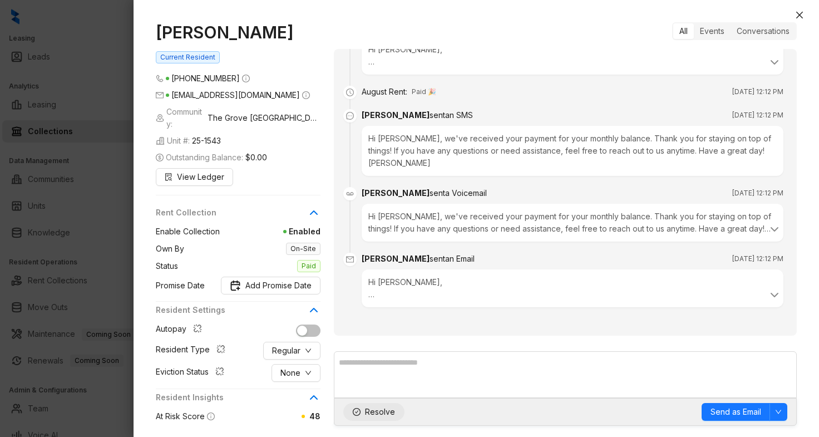
click at [373, 419] on button "Resolve" at bounding box center [373, 412] width 61 height 18
click at [800, 17] on icon "close" at bounding box center [799, 15] width 7 height 7
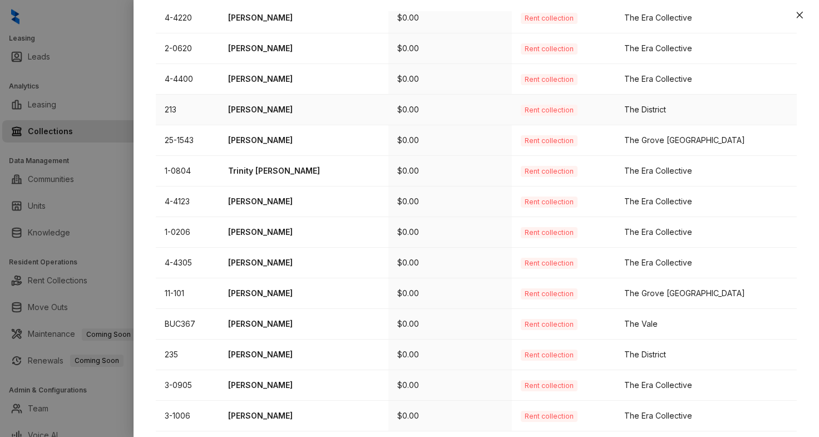
click at [254, 113] on p "[PERSON_NAME]" at bounding box center [303, 109] width 151 height 12
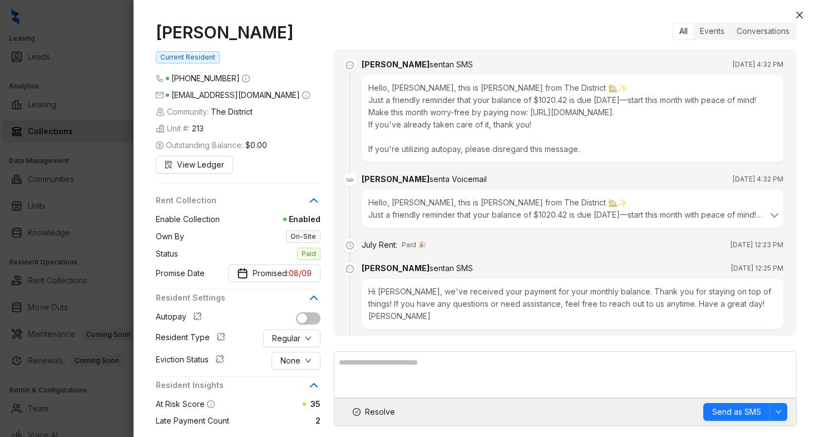
scroll to position [1158, 0]
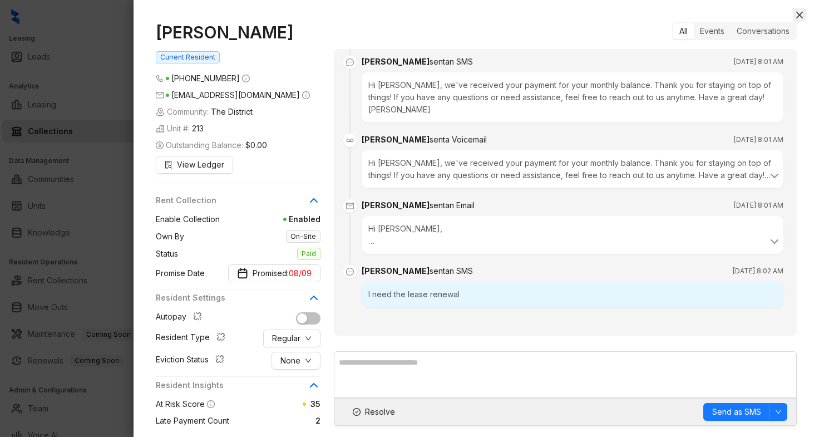
click at [798, 14] on icon "close" at bounding box center [799, 15] width 9 height 9
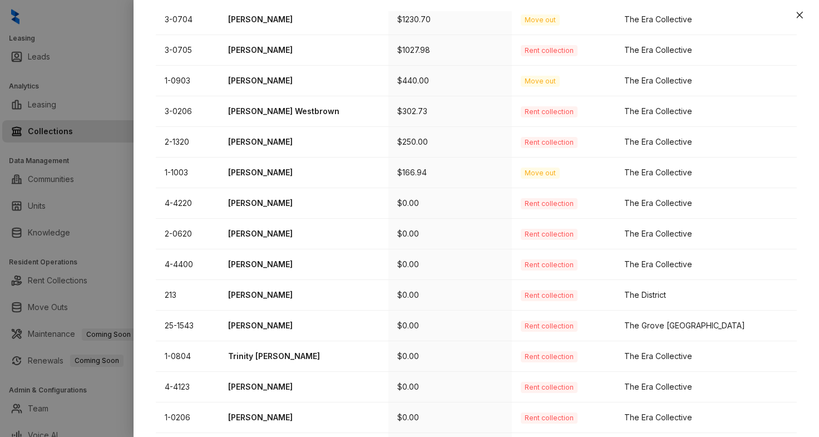
scroll to position [121, 0]
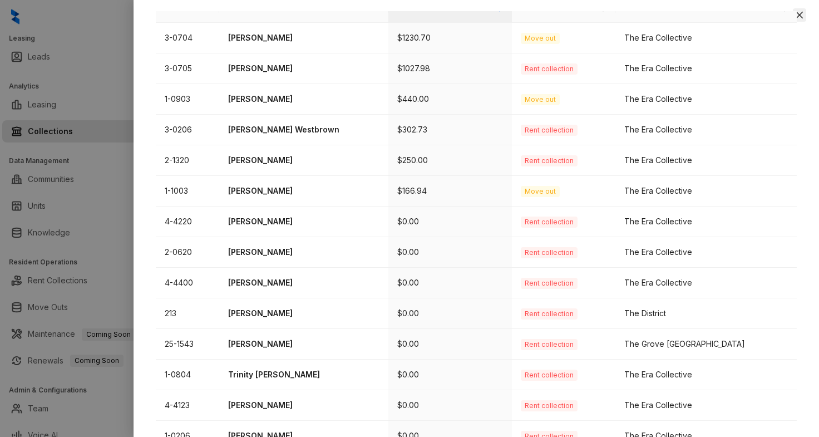
click at [797, 13] on icon "close" at bounding box center [799, 15] width 7 height 7
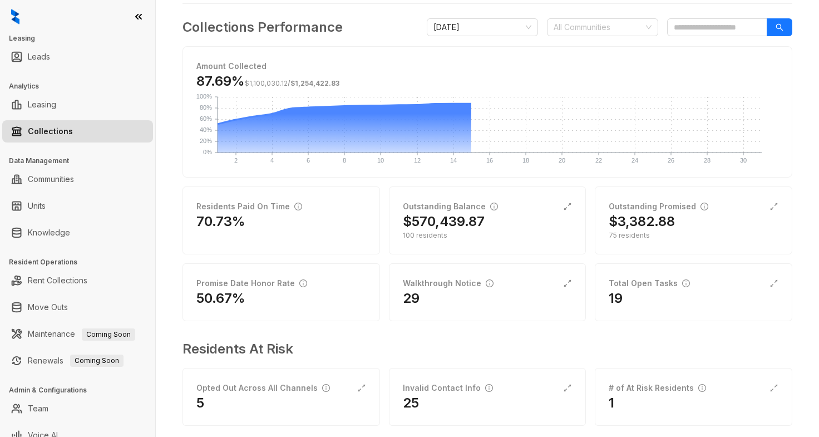
scroll to position [69, 0]
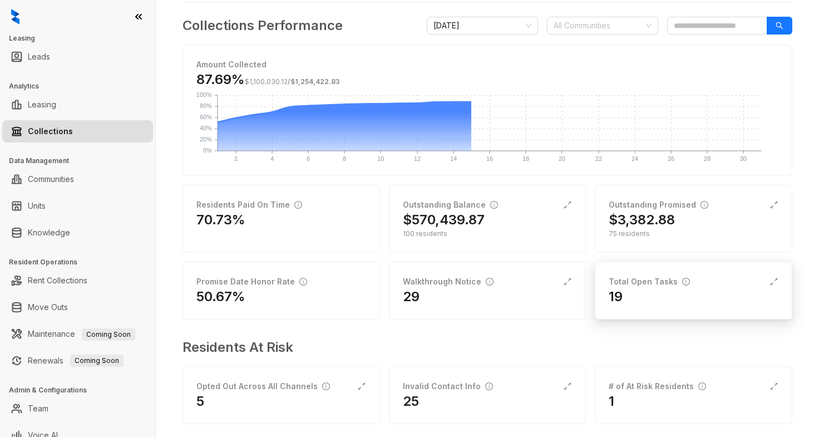
click at [681, 286] on div "Total Open Tasks" at bounding box center [693, 281] width 170 height 12
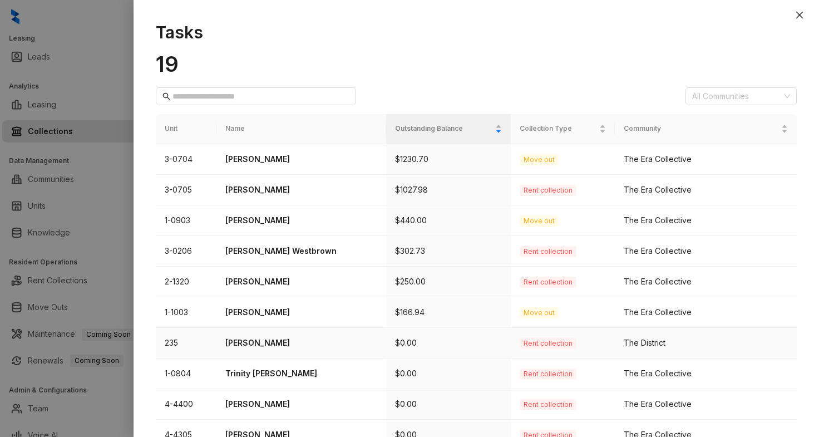
click at [256, 345] on p "[PERSON_NAME]" at bounding box center [301, 342] width 152 height 12
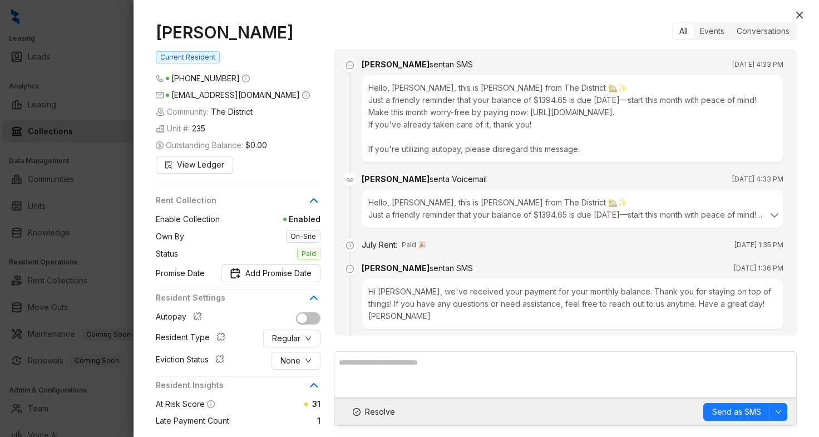
scroll to position [758, 0]
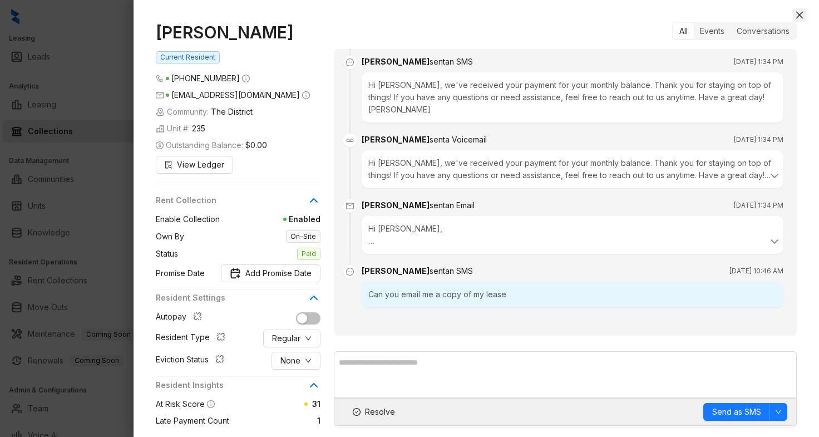
click at [804, 13] on button "Close" at bounding box center [798, 14] width 13 height 13
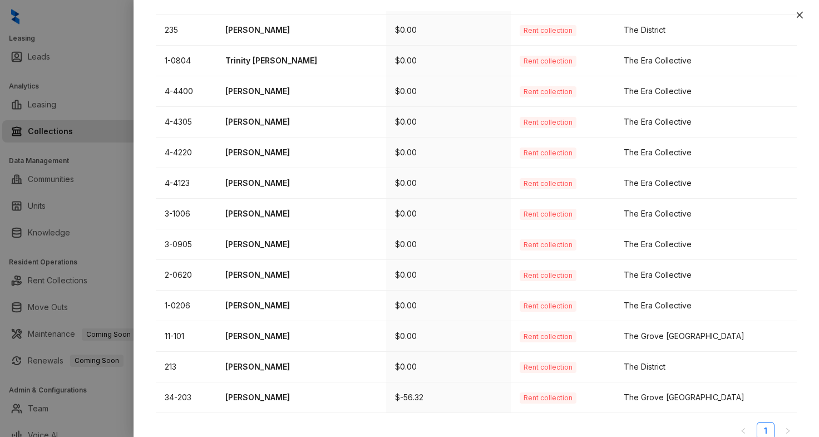
scroll to position [326, 0]
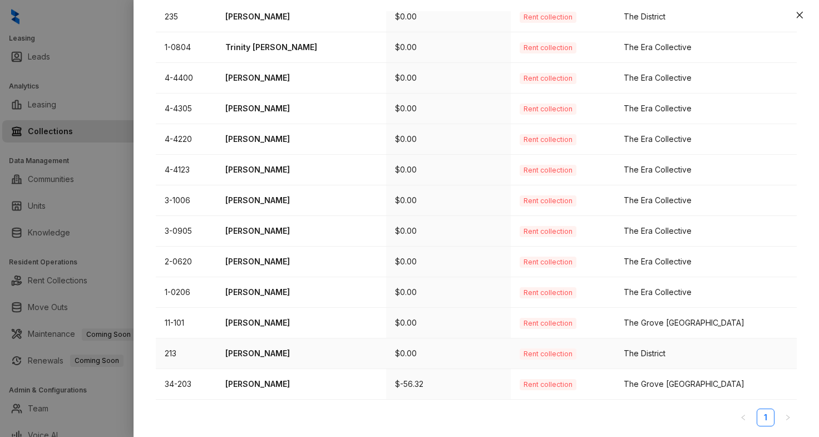
click at [292, 354] on p "[PERSON_NAME]" at bounding box center [301, 353] width 152 height 12
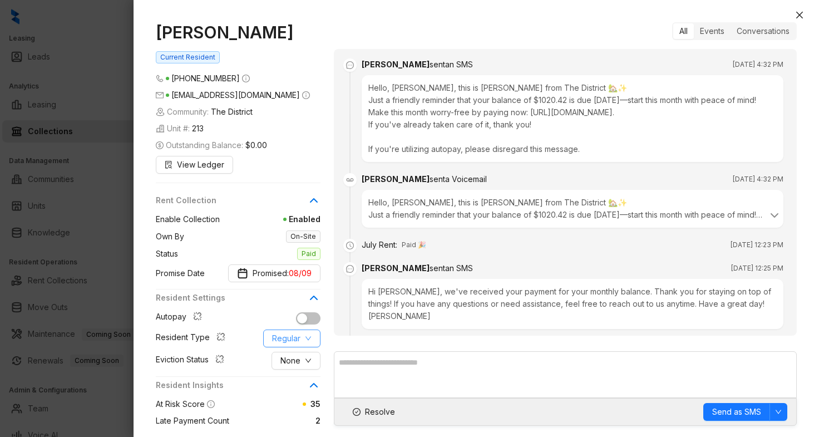
scroll to position [1158, 0]
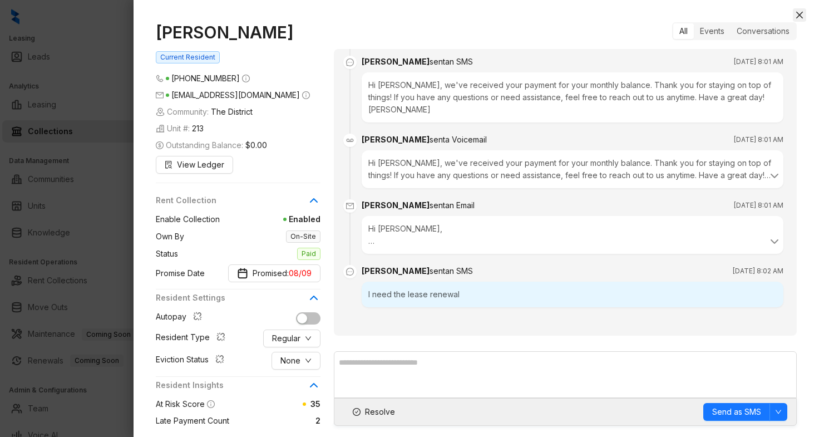
click at [802, 21] on button "Close" at bounding box center [798, 14] width 13 height 13
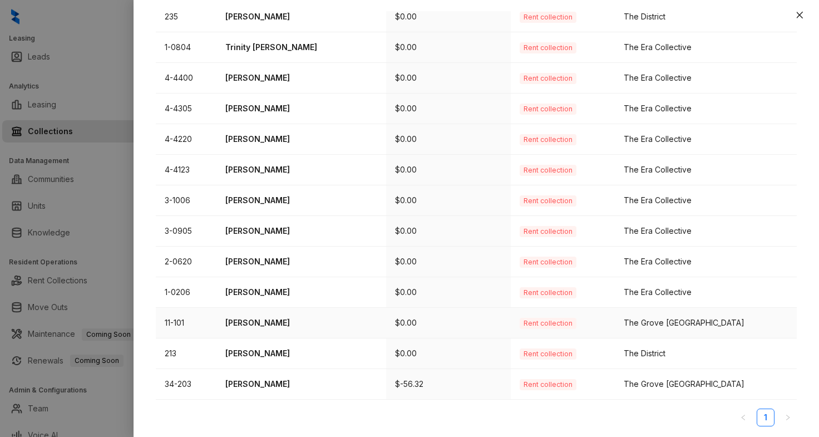
click at [264, 323] on p "[PERSON_NAME]" at bounding box center [301, 322] width 152 height 12
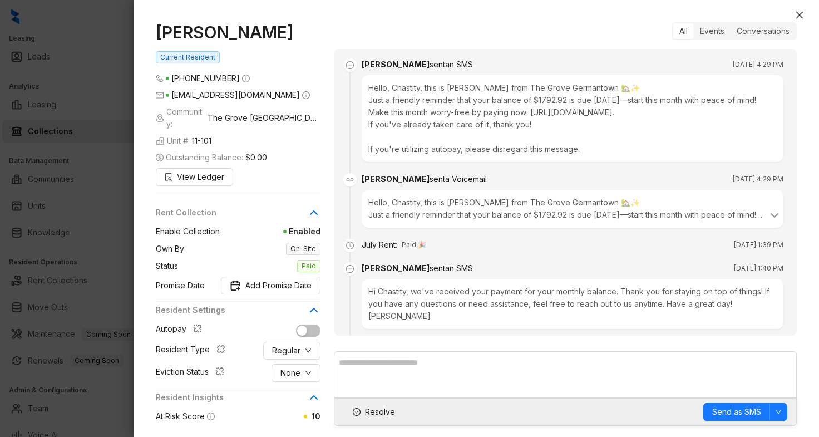
scroll to position [967, 0]
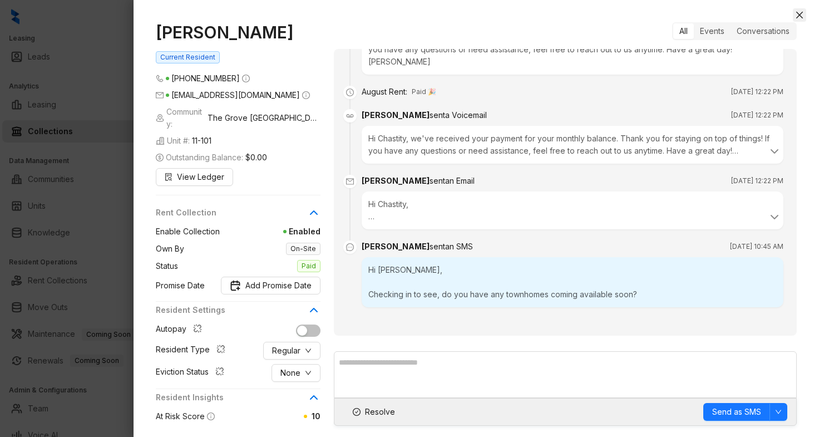
click at [796, 9] on button "Close" at bounding box center [798, 14] width 13 height 13
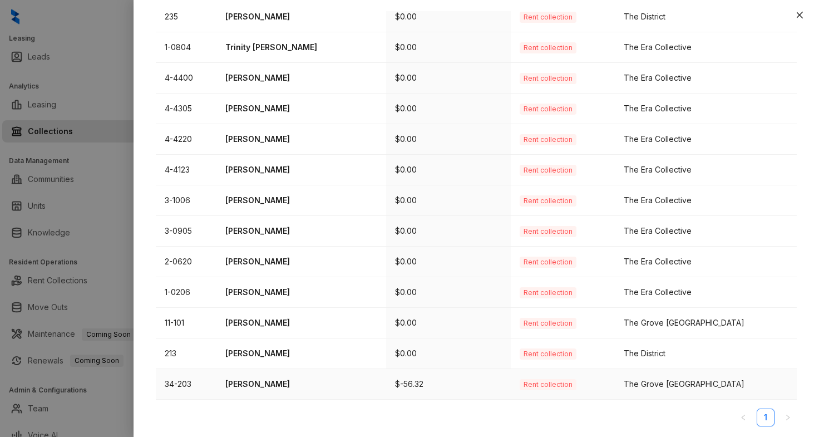
click at [239, 387] on p "[PERSON_NAME]" at bounding box center [301, 384] width 152 height 12
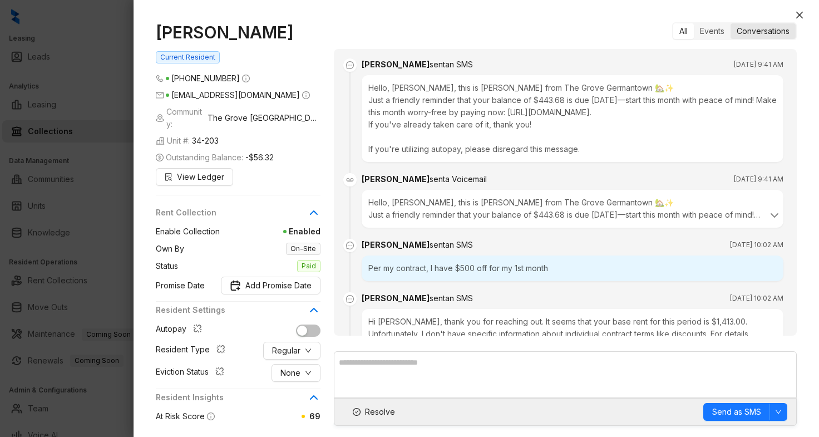
scroll to position [944, 0]
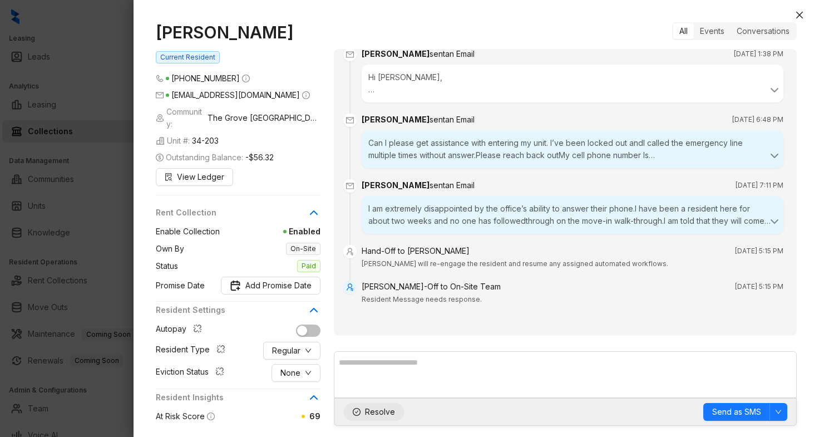
click at [374, 407] on span "Resolve" at bounding box center [380, 411] width 30 height 12
click at [796, 15] on icon "close" at bounding box center [799, 15] width 9 height 9
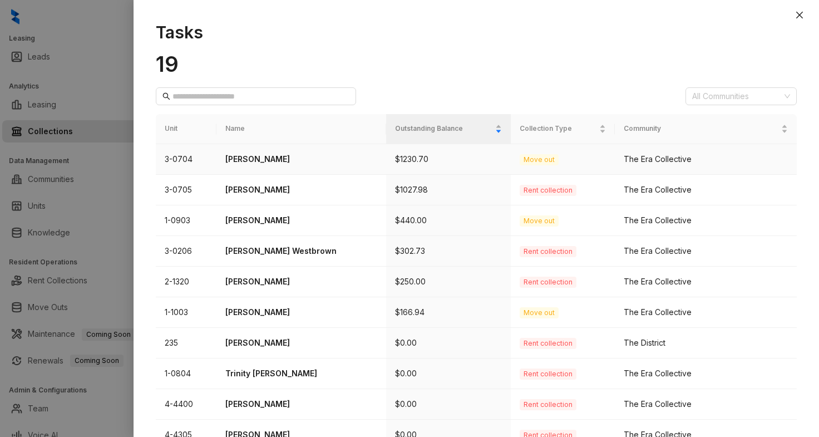
click at [291, 156] on p "[PERSON_NAME]" at bounding box center [301, 159] width 152 height 12
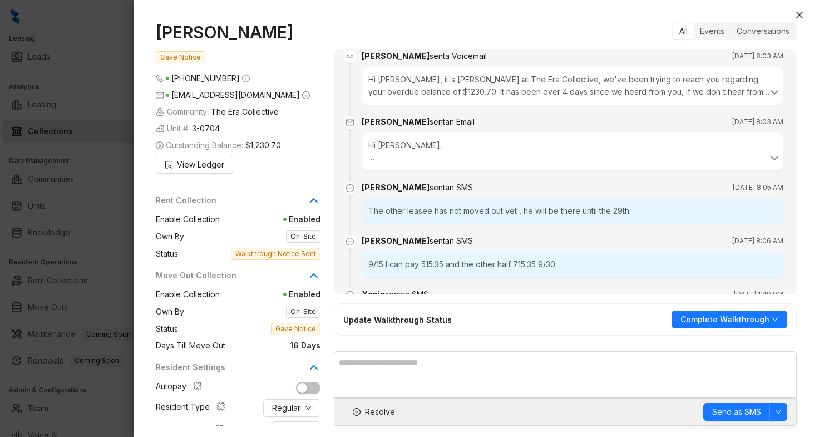
scroll to position [2038, 0]
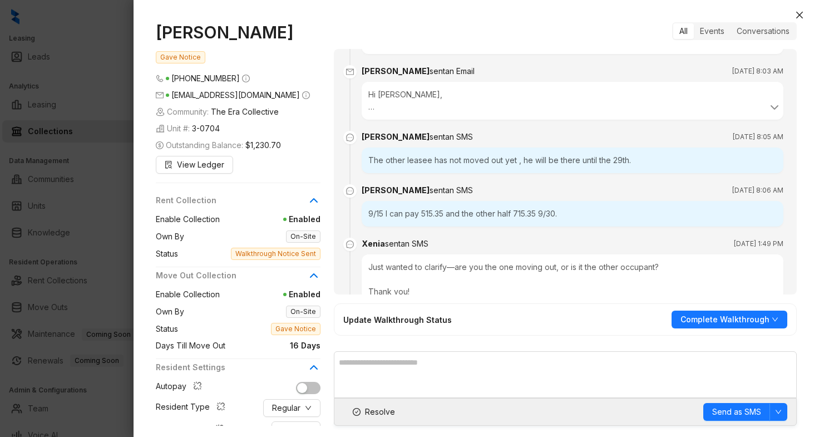
drag, startPoint x: 299, startPoint y: 35, endPoint x: 154, endPoint y: 32, distance: 144.6
click at [154, 32] on div "[PERSON_NAME] Gave Notice [PHONE_NUMBER] [EMAIL_ADDRESS][DOMAIN_NAME] Community…" at bounding box center [475, 223] width 685 height 425
copy h1 "[PERSON_NAME]"
click at [804, 17] on button "Close" at bounding box center [798, 14] width 13 height 13
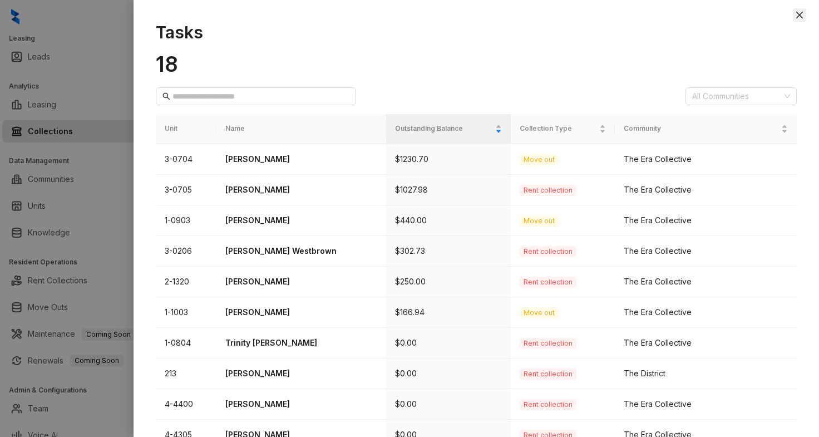
click at [797, 13] on icon "close" at bounding box center [799, 15] width 7 height 7
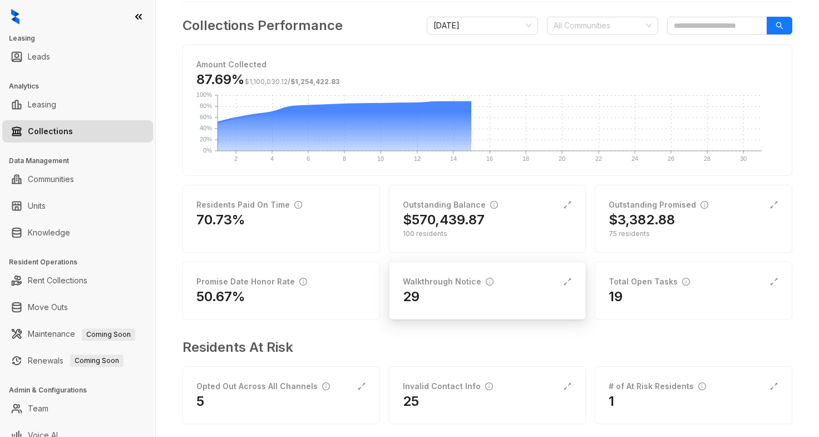
click at [452, 280] on div "Walkthrough Notice" at bounding box center [448, 281] width 91 height 12
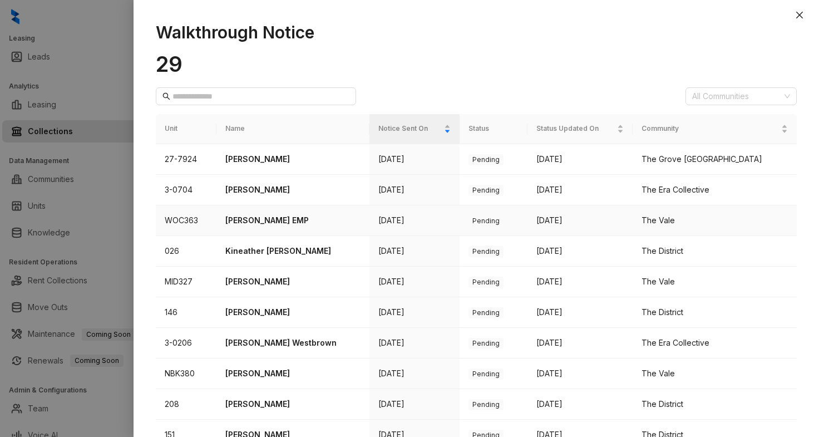
click at [284, 218] on p "[PERSON_NAME] EMP" at bounding box center [292, 220] width 135 height 12
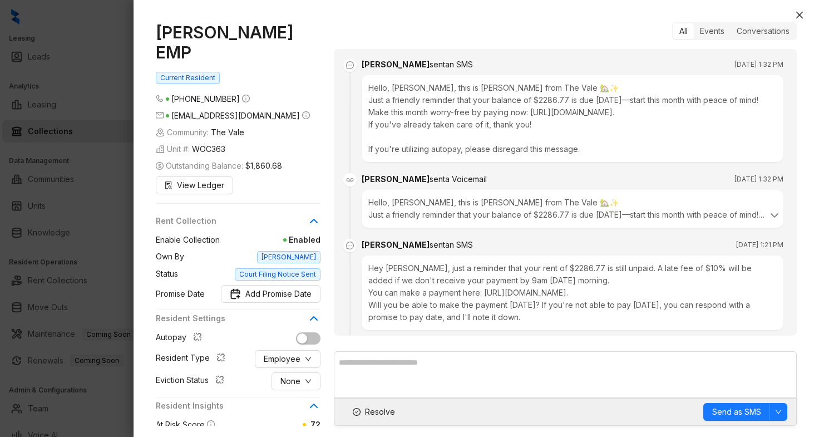
scroll to position [1044, 0]
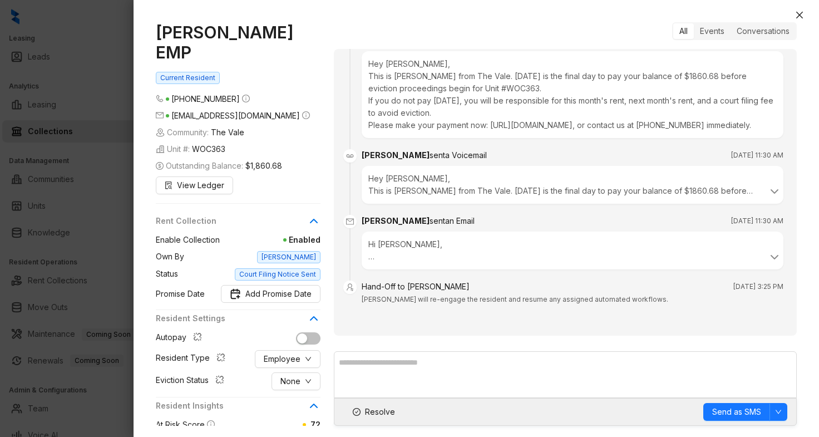
click at [310, 214] on icon at bounding box center [313, 220] width 13 height 13
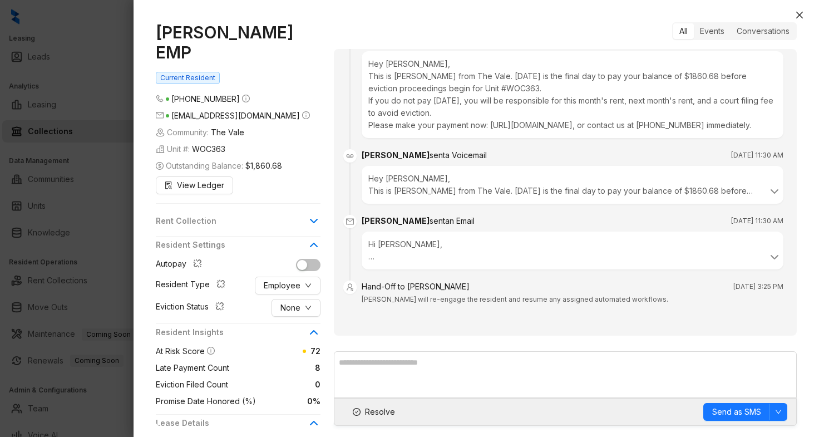
click at [310, 214] on icon at bounding box center [313, 220] width 13 height 13
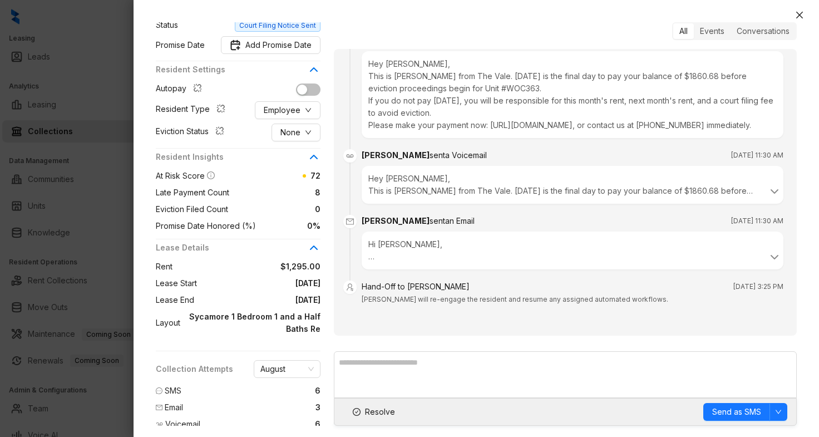
scroll to position [254, 0]
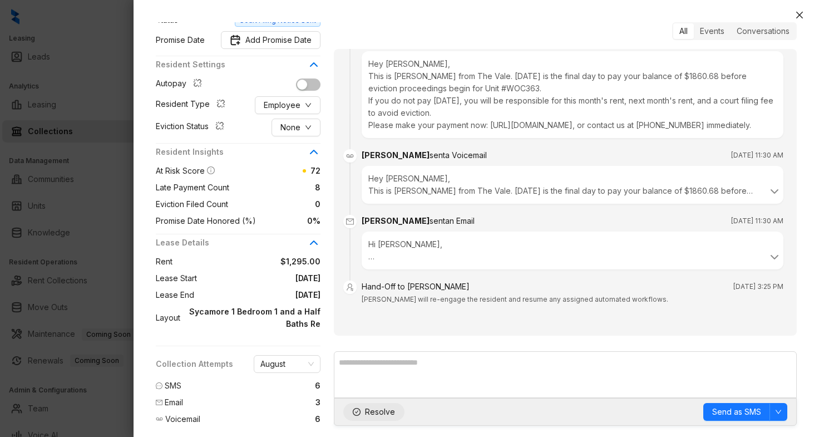
click at [374, 409] on span "Resolve" at bounding box center [380, 411] width 30 height 12
click at [807, 12] on div "[PERSON_NAME] EMP Current Resident [PHONE_NUMBER] [EMAIL_ADDRESS][DOMAIN_NAME] …" at bounding box center [475, 223] width 685 height 425
click at [796, 13] on icon "close" at bounding box center [799, 15] width 9 height 9
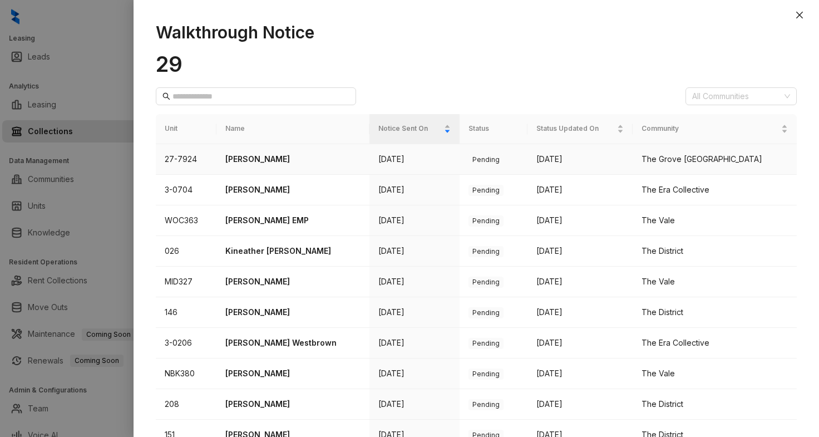
click at [284, 156] on p "[PERSON_NAME]" at bounding box center [292, 159] width 135 height 12
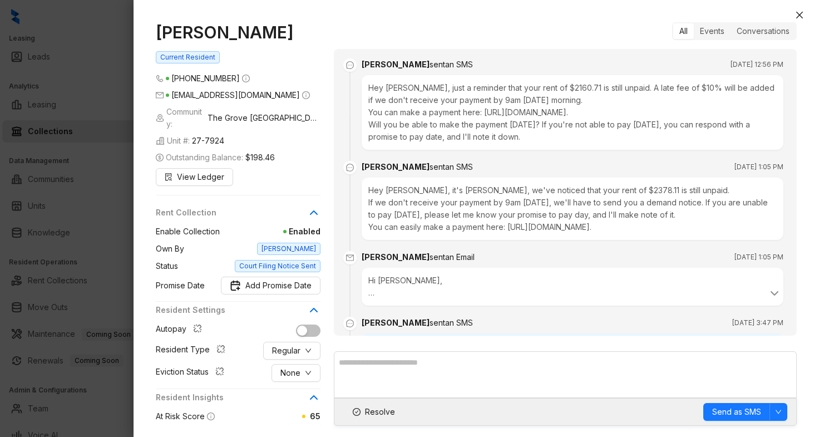
scroll to position [2509, 0]
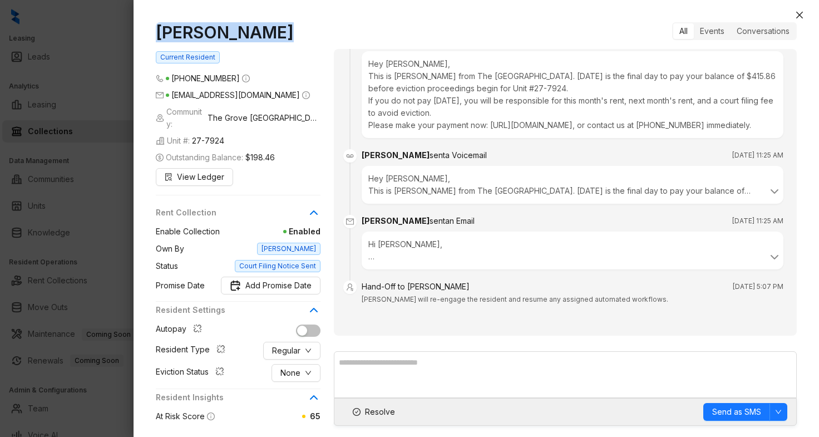
drag, startPoint x: 270, startPoint y: 34, endPoint x: 159, endPoint y: 28, distance: 110.8
click at [159, 28] on h1 "[PERSON_NAME]" at bounding box center [238, 32] width 165 height 20
copy h1 "[PERSON_NAME]"
click at [376, 411] on span "Resolve" at bounding box center [380, 411] width 30 height 12
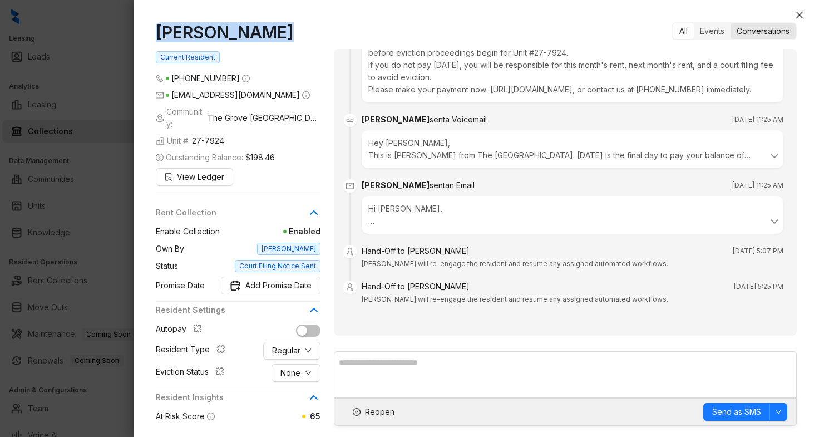
scroll to position [2544, 0]
click at [801, 20] on button "Close" at bounding box center [798, 14] width 13 height 13
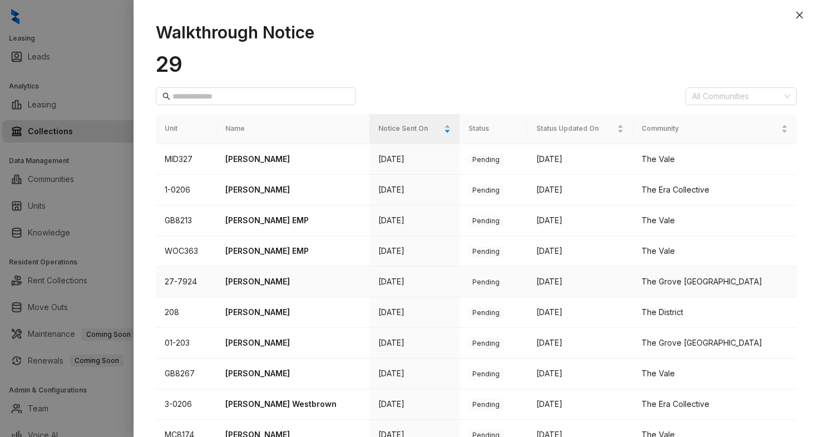
click at [280, 281] on p "[PERSON_NAME]" at bounding box center [292, 281] width 135 height 12
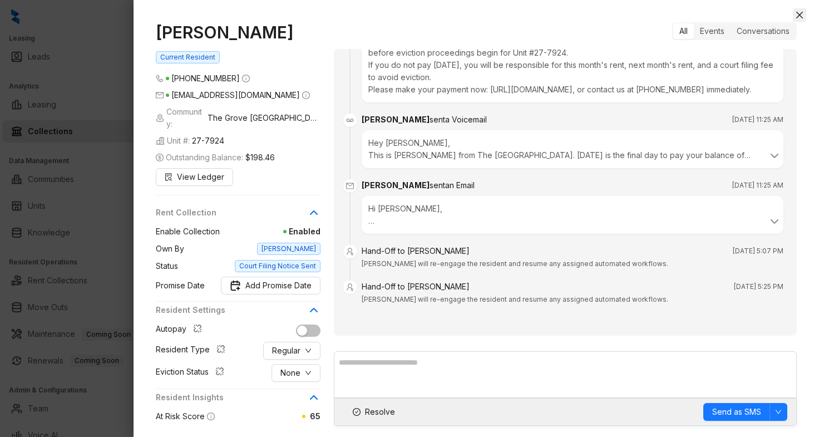
click at [800, 19] on icon "close" at bounding box center [799, 15] width 9 height 9
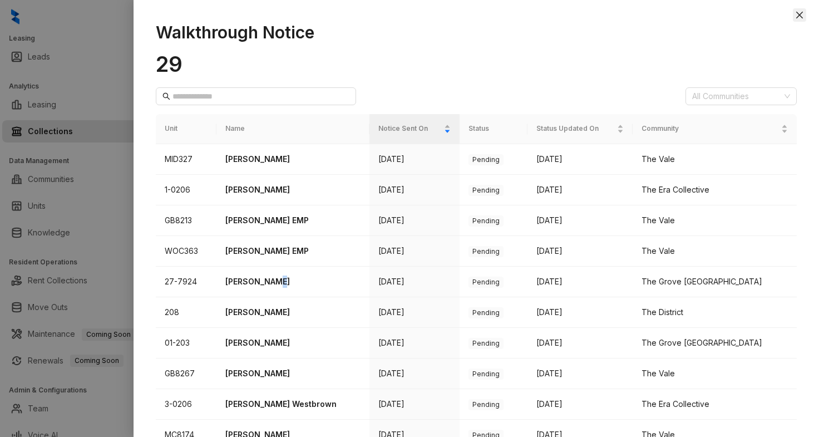
click at [802, 14] on icon "close" at bounding box center [799, 15] width 9 height 9
